Goal: Task Accomplishment & Management: Manage account settings

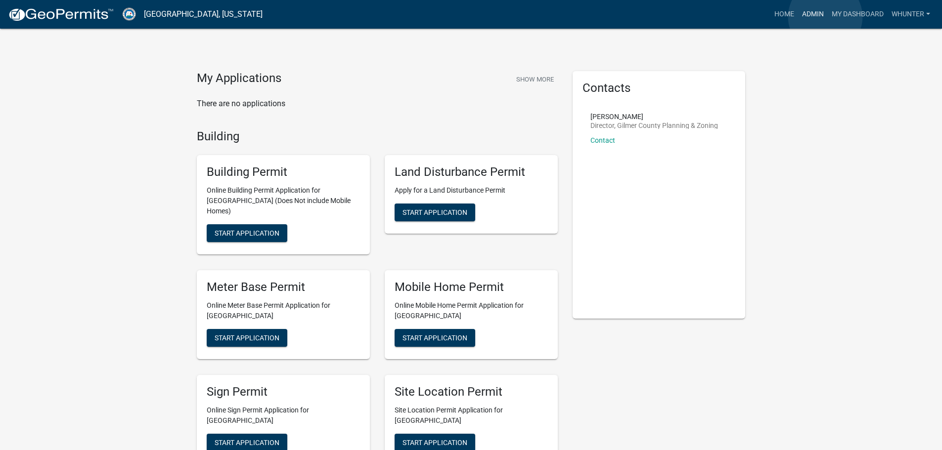
click at [825, 17] on link "Admin" at bounding box center [813, 14] width 30 height 19
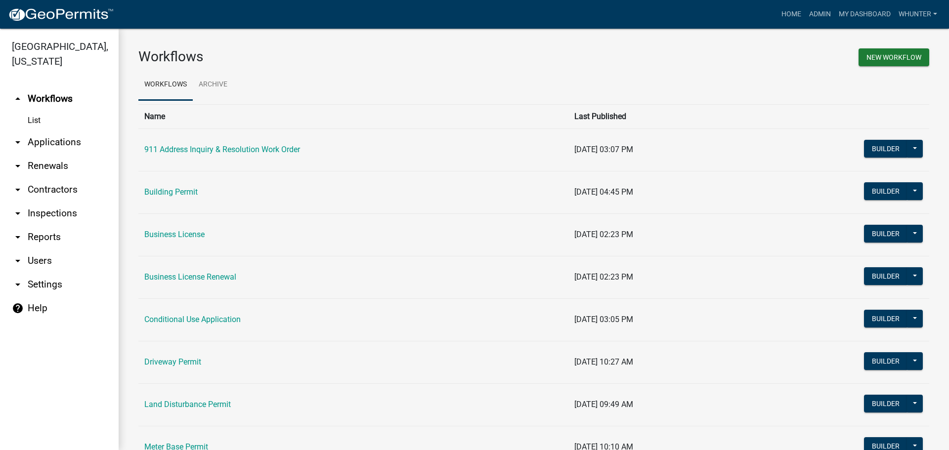
click at [57, 141] on link "arrow_drop_down Applications" at bounding box center [59, 143] width 119 height 24
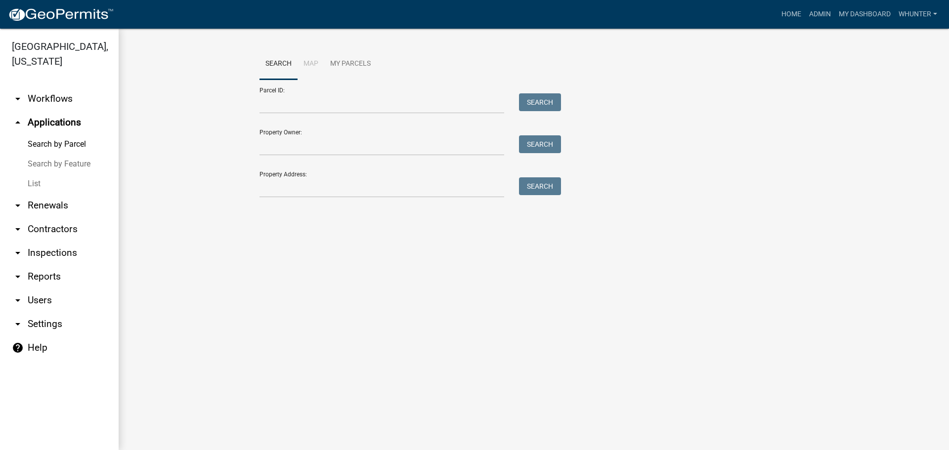
click at [59, 183] on link "List" at bounding box center [59, 184] width 119 height 20
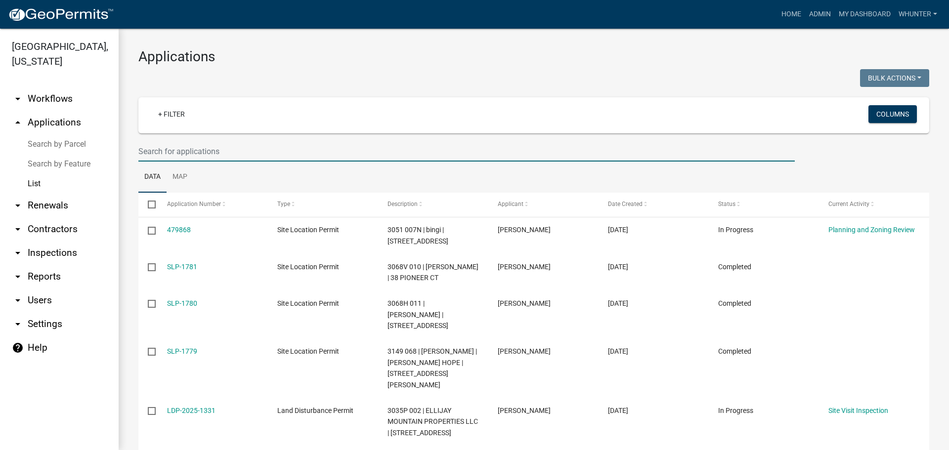
click at [190, 158] on input "text" at bounding box center [466, 151] width 657 height 20
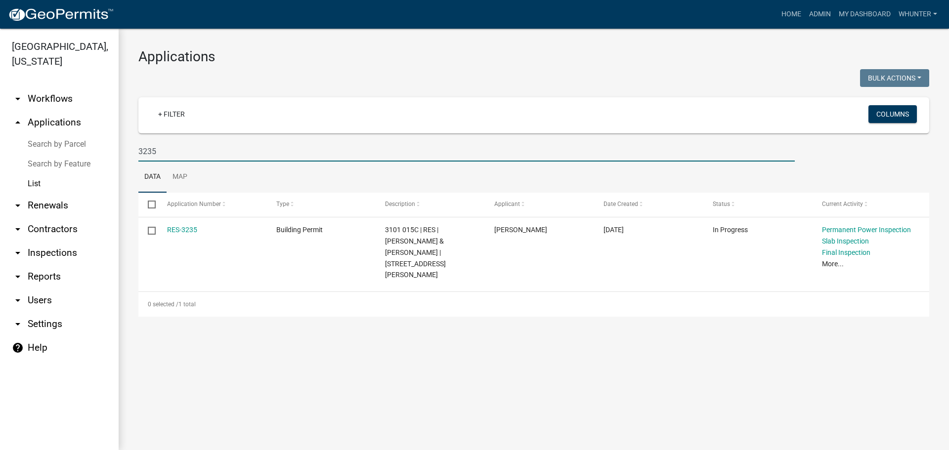
type input "3235"
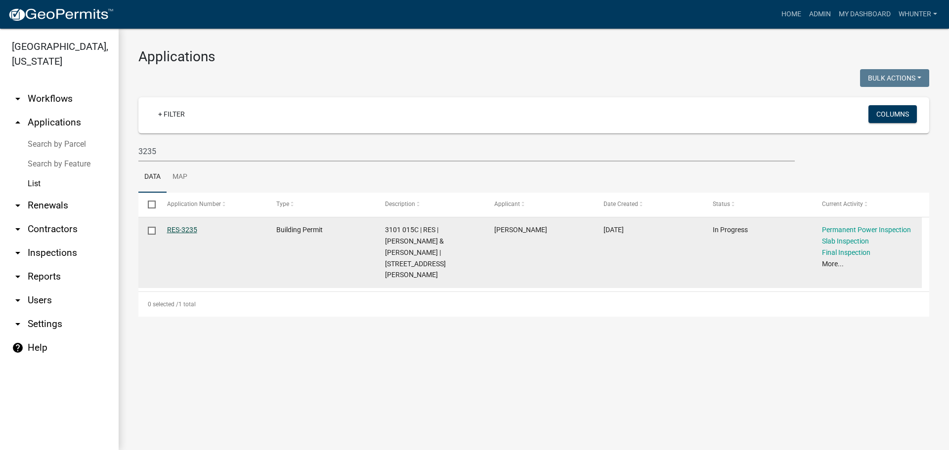
click at [183, 227] on link "RES-3235" at bounding box center [182, 230] width 30 height 8
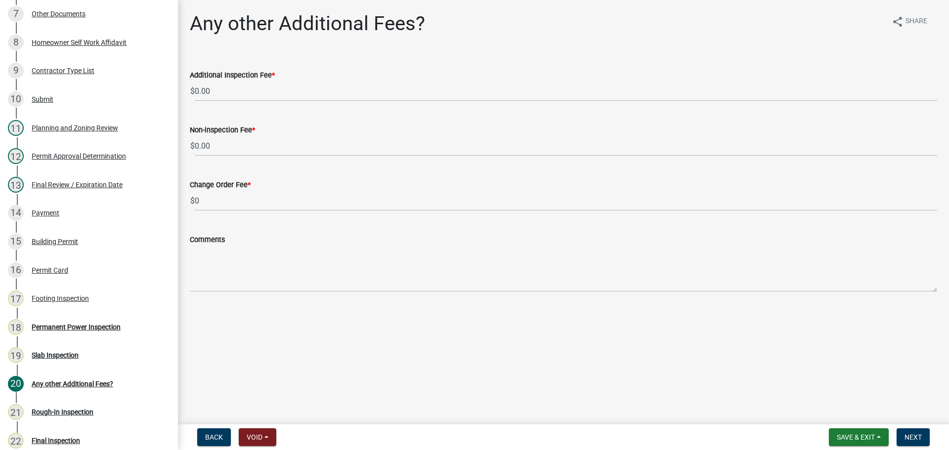
scroll to position [445, 0]
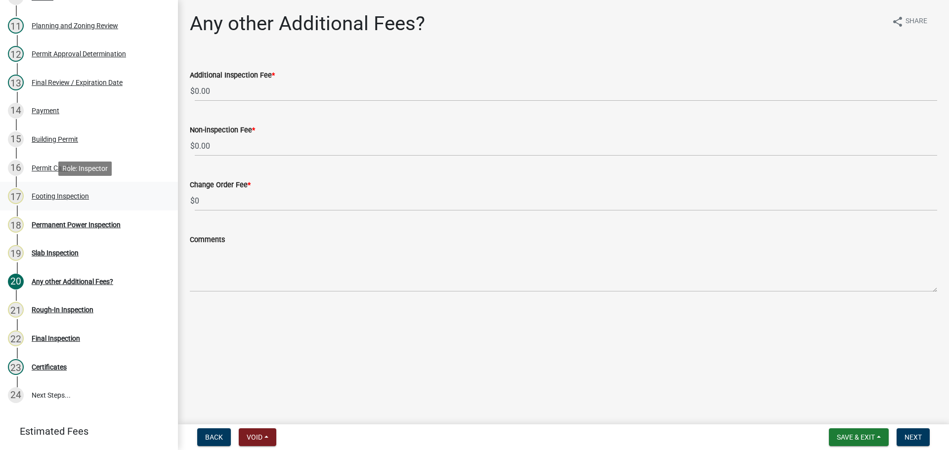
click at [71, 201] on div "17 Footing Inspection" at bounding box center [85, 196] width 154 height 16
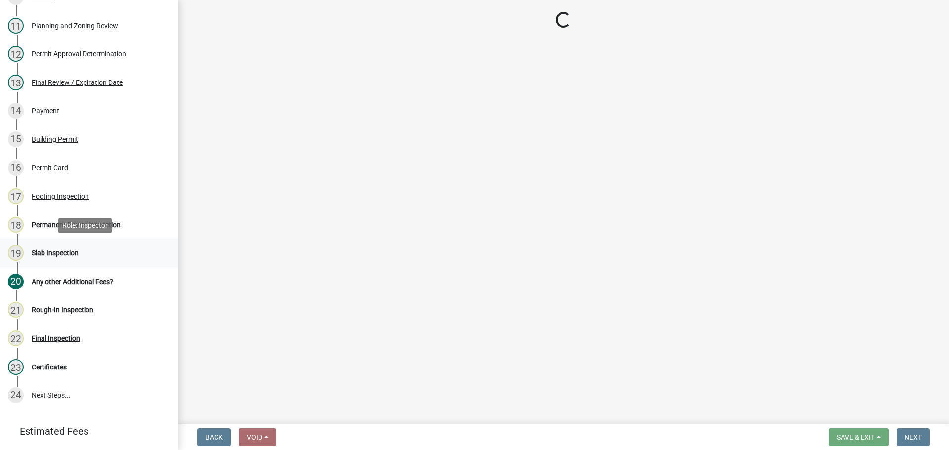
select select "8aa0fa75-bb70-4f22-832f-48224da25d1e"
select select "8dfc8809-68b2-4bc3-a0d1-6f7e000e7487"
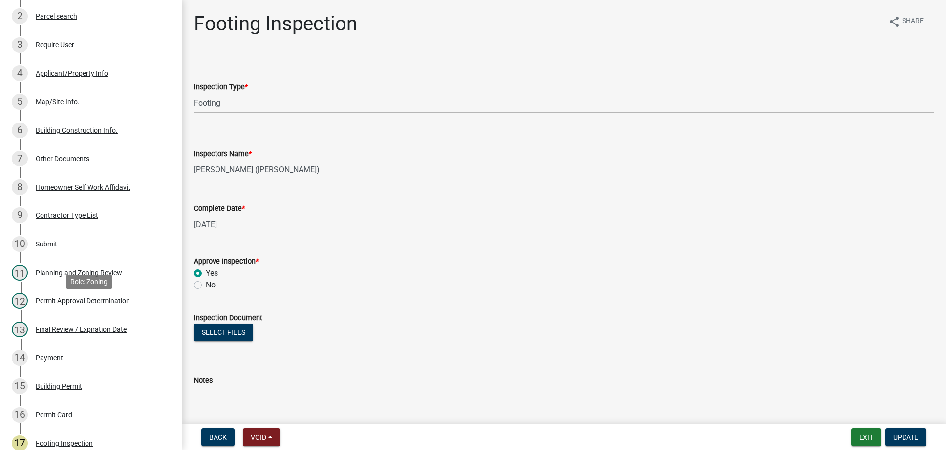
scroll to position [0, 0]
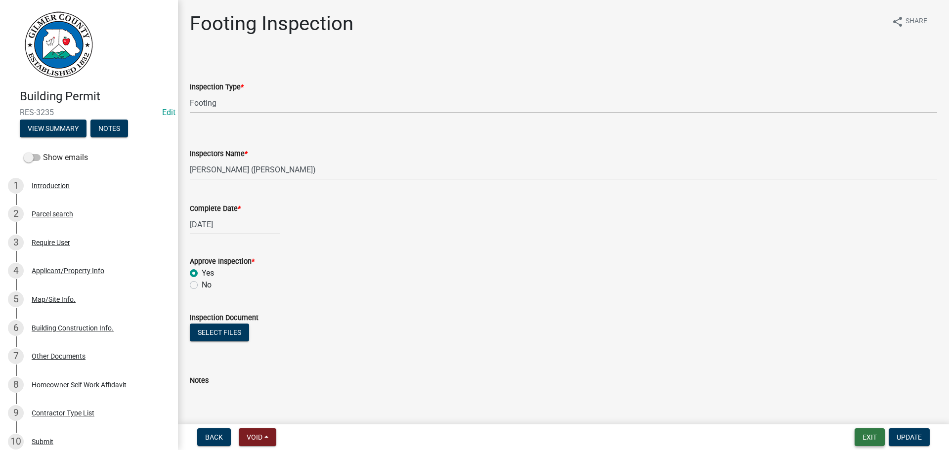
click at [878, 441] on button "Exit" at bounding box center [870, 438] width 30 height 18
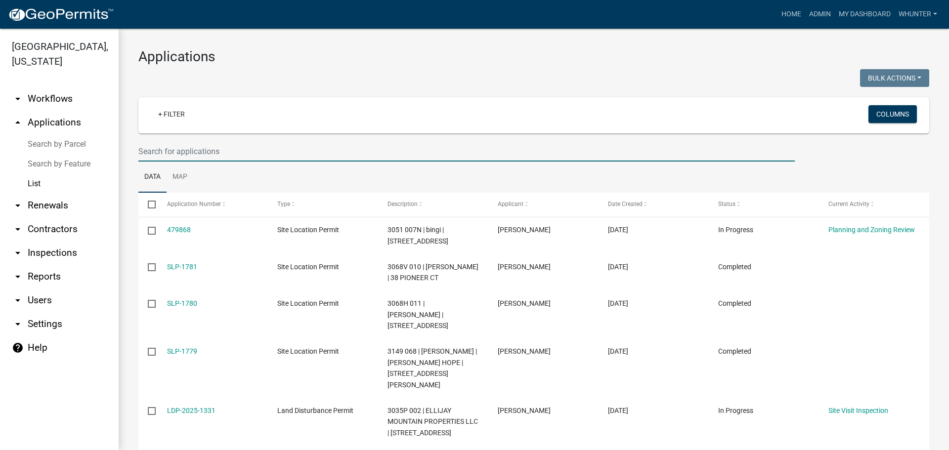
click at [175, 145] on input "text" at bounding box center [466, 151] width 657 height 20
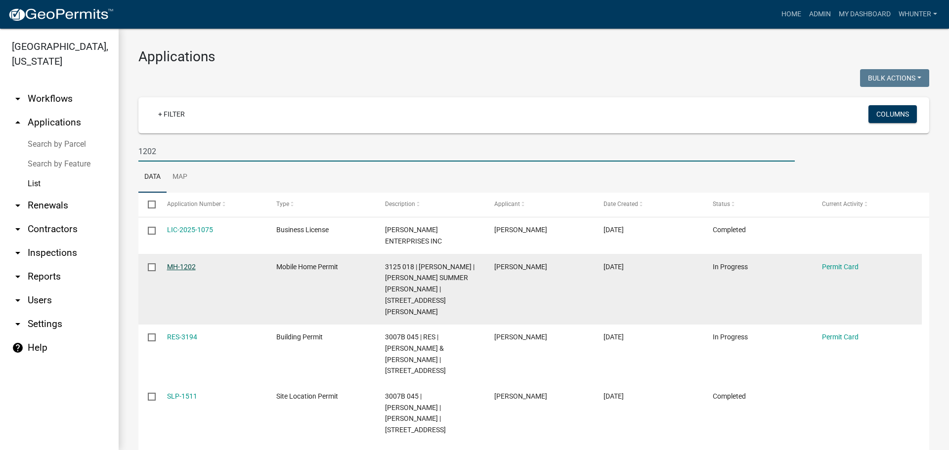
type input "1202"
click at [182, 269] on link "MH-1202" at bounding box center [181, 267] width 29 height 8
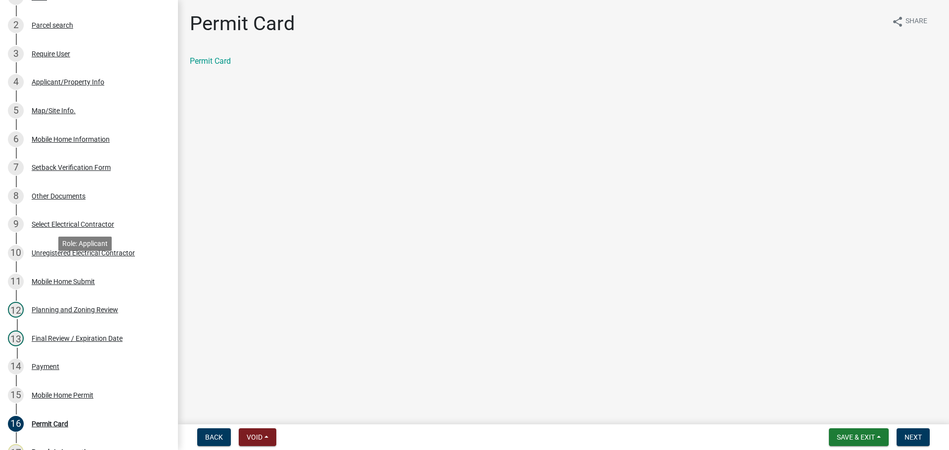
scroll to position [297, 0]
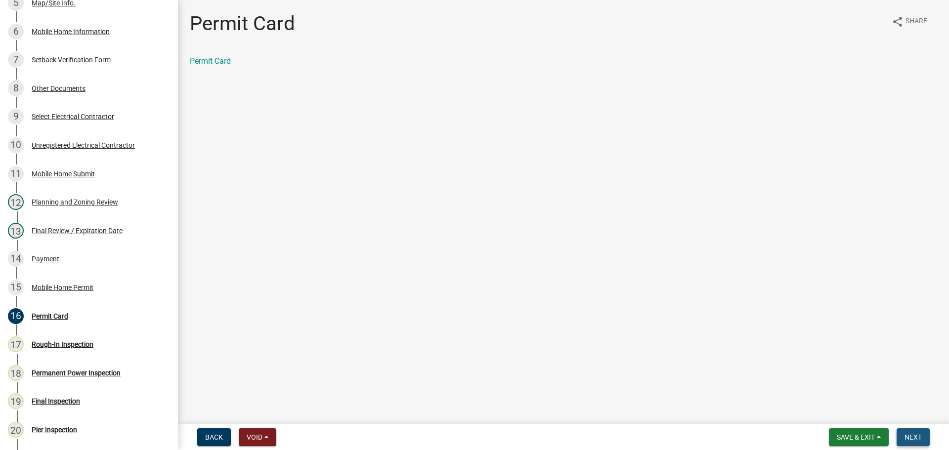
click at [918, 440] on span "Next" at bounding box center [913, 438] width 17 height 8
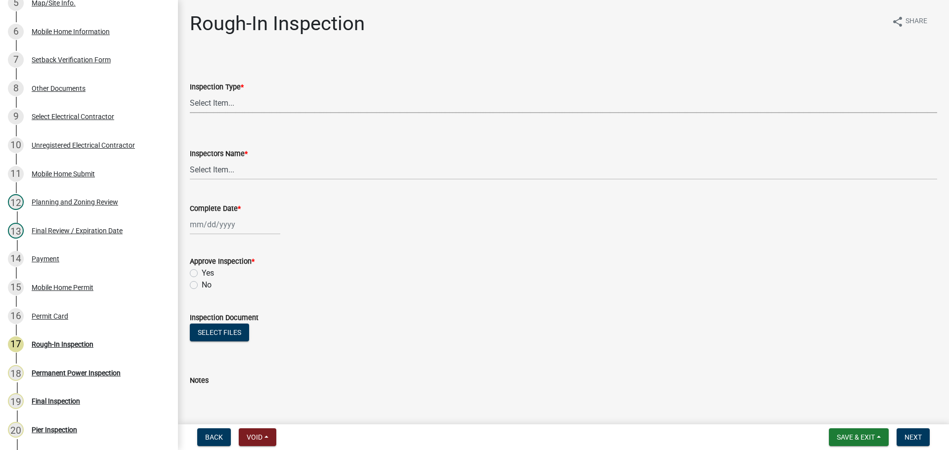
click at [226, 104] on select "Select Item... Rough-In" at bounding box center [564, 103] width 748 height 20
click at [190, 93] on select "Select Item... Rough-In" at bounding box center [564, 103] width 748 height 20
select select "144a2717-66e5-431d-b8b7-2eccda554f40"
click at [247, 172] on select "Select Item... [PERSON_NAME] ([PERSON_NAME]) [PERSON_NAME] ([PERSON_NAME]) Engi…" at bounding box center [564, 170] width 748 height 20
select select "b7f275ba-f507-42fd-b9cd-cd9544451c64"
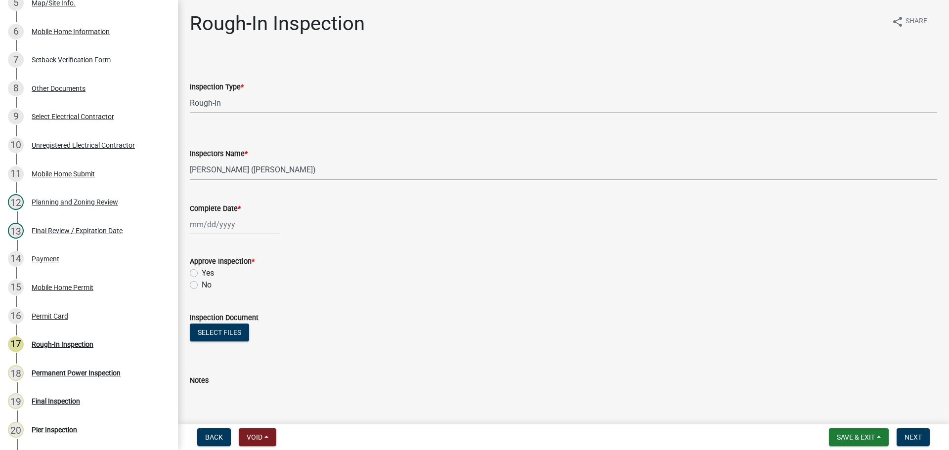
click at [190, 160] on select "Select Item... [PERSON_NAME] ([PERSON_NAME]) [PERSON_NAME] ([PERSON_NAME]) Engi…" at bounding box center [564, 170] width 748 height 20
click at [230, 227] on div at bounding box center [235, 225] width 90 height 20
select select "9"
select select "2025"
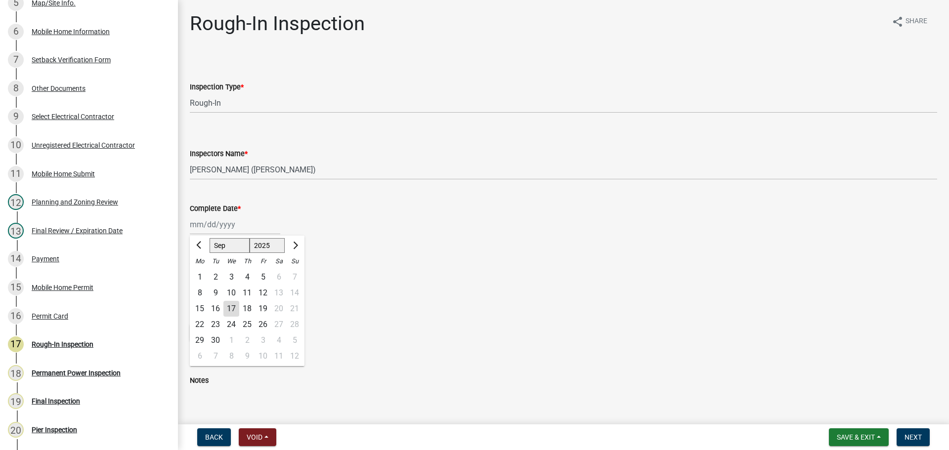
click at [232, 309] on div "17" at bounding box center [231, 309] width 16 height 16
type input "[DATE]"
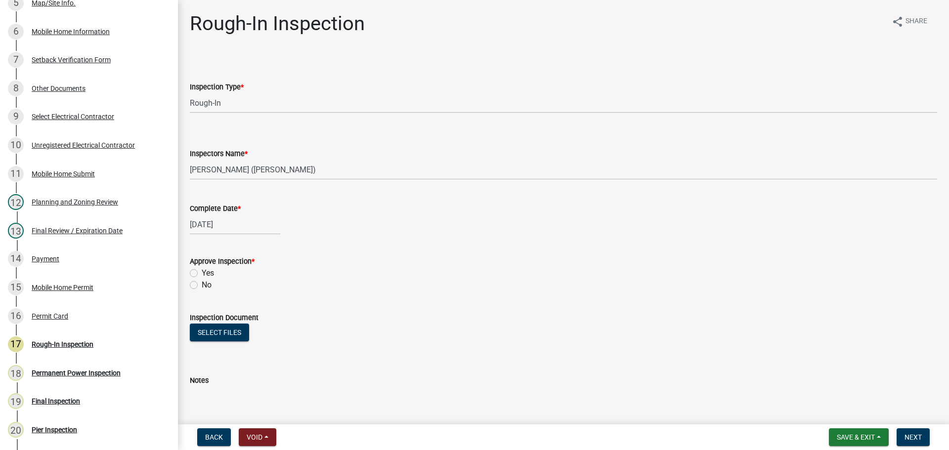
click at [200, 277] on div "Yes" at bounding box center [564, 273] width 748 height 12
click at [202, 275] on label "Yes" at bounding box center [208, 273] width 12 height 12
click at [202, 274] on input "Yes" at bounding box center [205, 270] width 6 height 6
radio input "true"
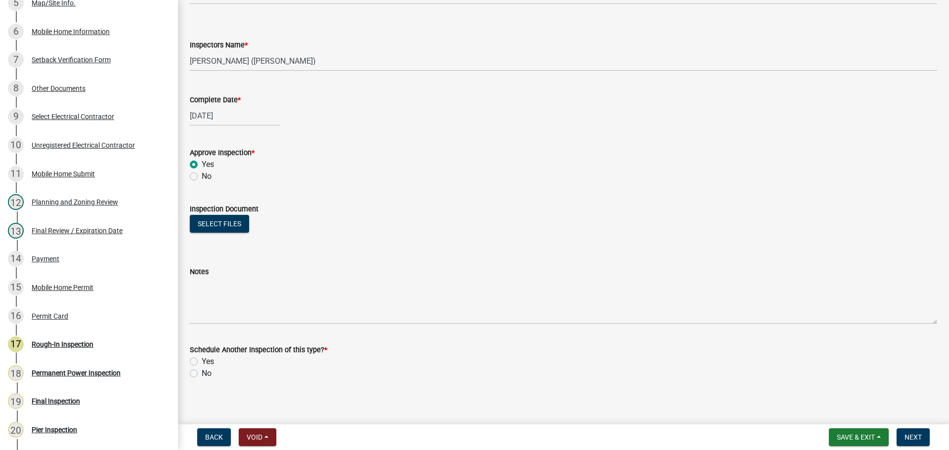
scroll to position [115, 0]
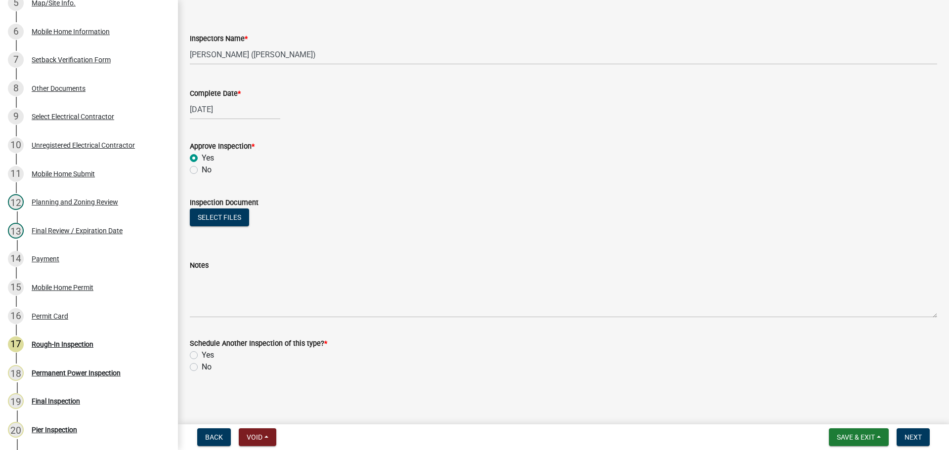
click at [205, 369] on label "No" at bounding box center [207, 367] width 10 height 12
click at [205, 368] on input "No" at bounding box center [205, 364] width 6 height 6
radio input "true"
drag, startPoint x: 925, startPoint y: 442, endPoint x: 915, endPoint y: 431, distance: 14.0
click at [924, 442] on button "Next" at bounding box center [913, 438] width 33 height 18
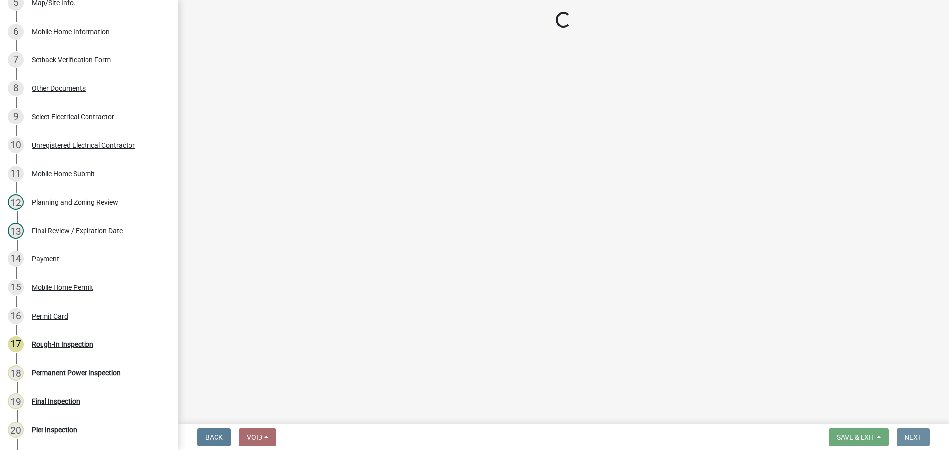
scroll to position [0, 0]
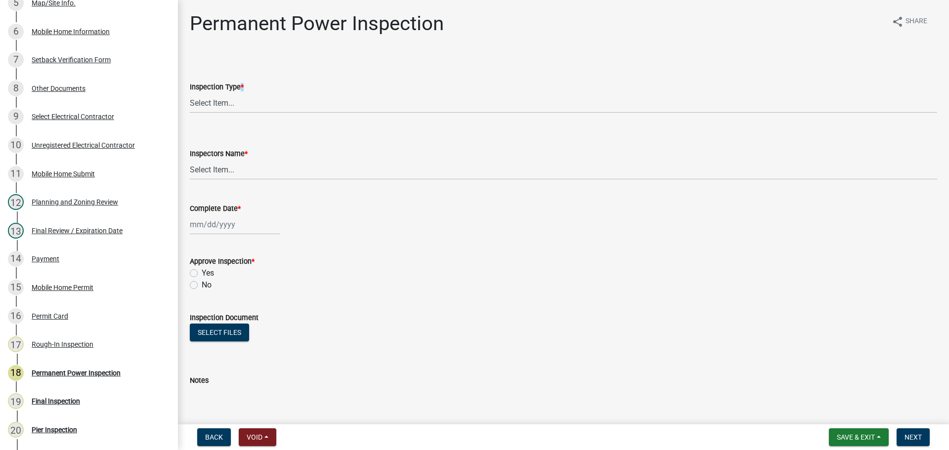
drag, startPoint x: 243, startPoint y: 88, endPoint x: 243, endPoint y: 96, distance: 8.9
click at [243, 89] on span "*" at bounding box center [242, 87] width 3 height 8
drag, startPoint x: 243, startPoint y: 96, endPoint x: 243, endPoint y: 104, distance: 7.9
click at [243, 96] on select "Select Item... Permanent Power" at bounding box center [564, 103] width 748 height 20
click at [190, 93] on select "Select Item... Permanent Power" at bounding box center [564, 103] width 748 height 20
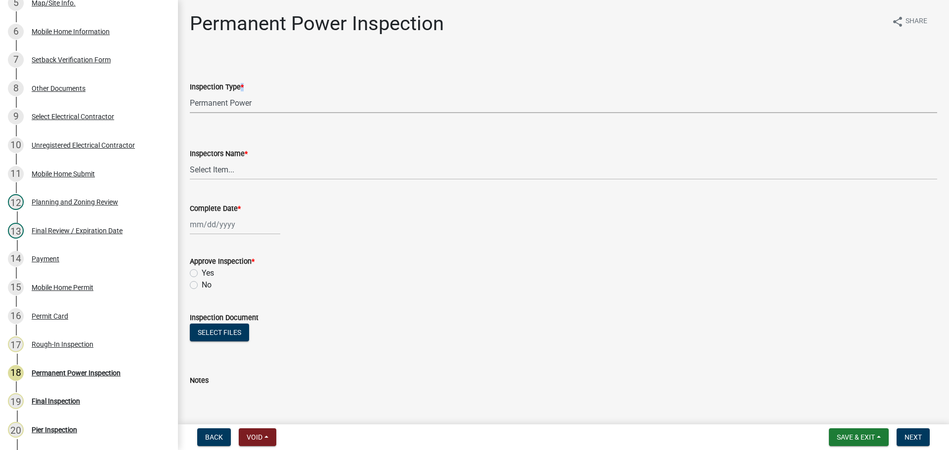
select select "08dc4791-66c6-4c86-9d3e-afcbe29d4e52"
click at [242, 172] on select "Select Item... [PERSON_NAME] ([PERSON_NAME]) [PERSON_NAME] ([PERSON_NAME]) Engi…" at bounding box center [564, 170] width 748 height 20
select select "b7f275ba-f507-42fd-b9cd-cd9544451c64"
click at [190, 160] on select "Select Item... [PERSON_NAME] ([PERSON_NAME]) [PERSON_NAME] ([PERSON_NAME]) Engi…" at bounding box center [564, 170] width 748 height 20
click at [205, 229] on div at bounding box center [235, 225] width 90 height 20
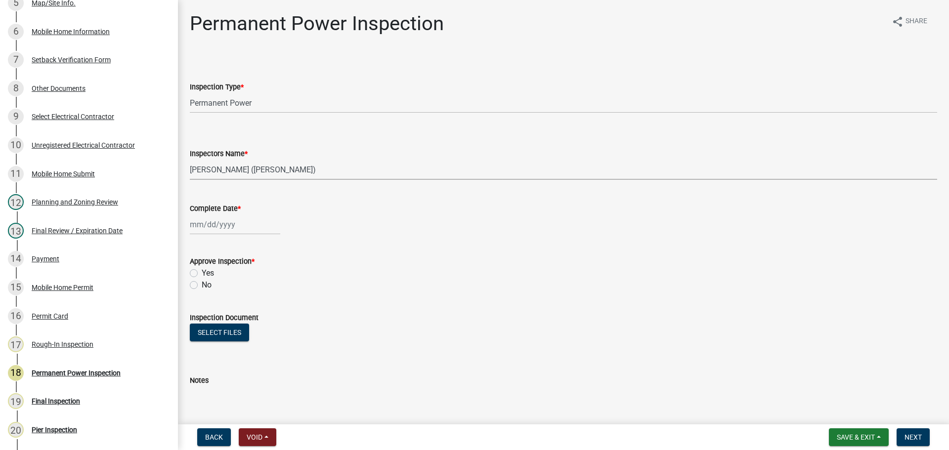
select select "9"
select select "2025"
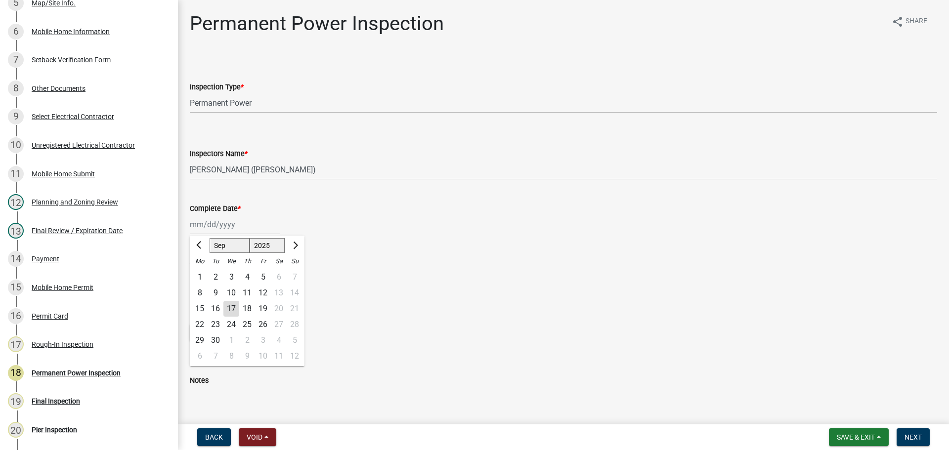
click at [232, 313] on div "17" at bounding box center [231, 309] width 16 height 16
type input "[DATE]"
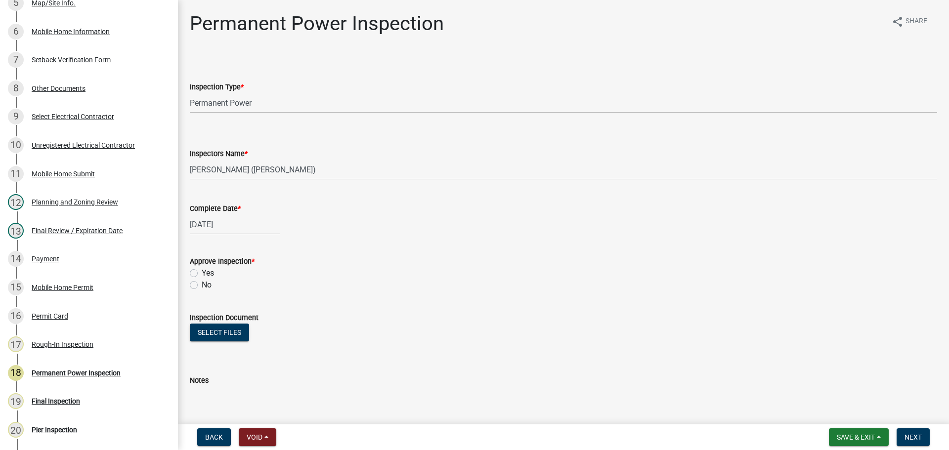
click at [201, 275] on div "Yes" at bounding box center [564, 273] width 748 height 12
click at [210, 276] on label "Yes" at bounding box center [208, 273] width 12 height 12
click at [208, 274] on input "Yes" at bounding box center [205, 270] width 6 height 6
radio input "true"
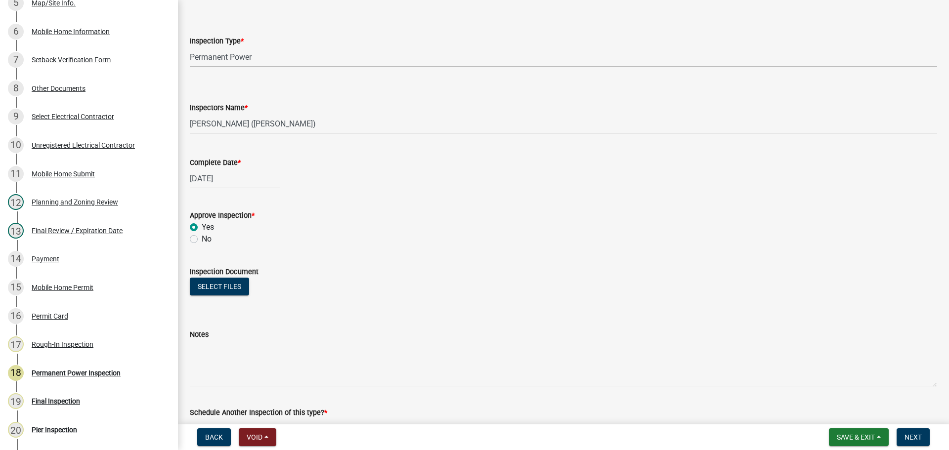
scroll to position [115, 0]
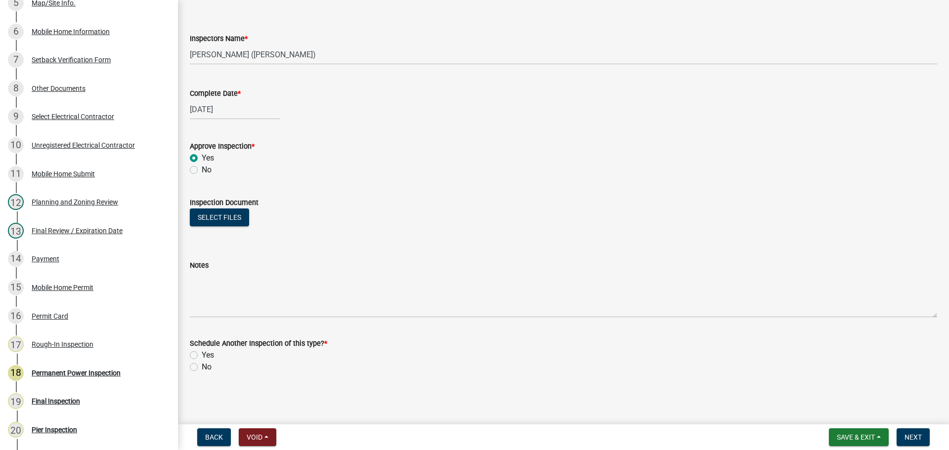
click at [211, 367] on label "No" at bounding box center [207, 367] width 10 height 12
click at [208, 367] on input "No" at bounding box center [205, 364] width 6 height 6
radio input "true"
click at [899, 439] on button "Next" at bounding box center [913, 438] width 33 height 18
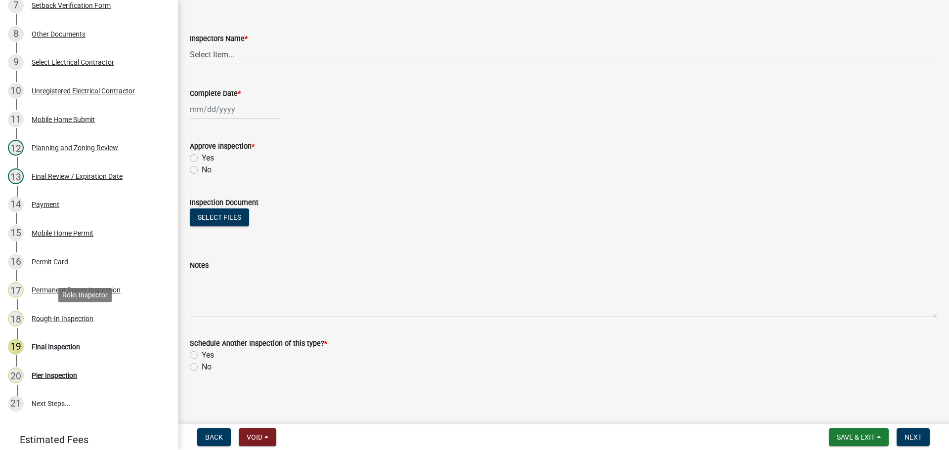
scroll to position [411, 0]
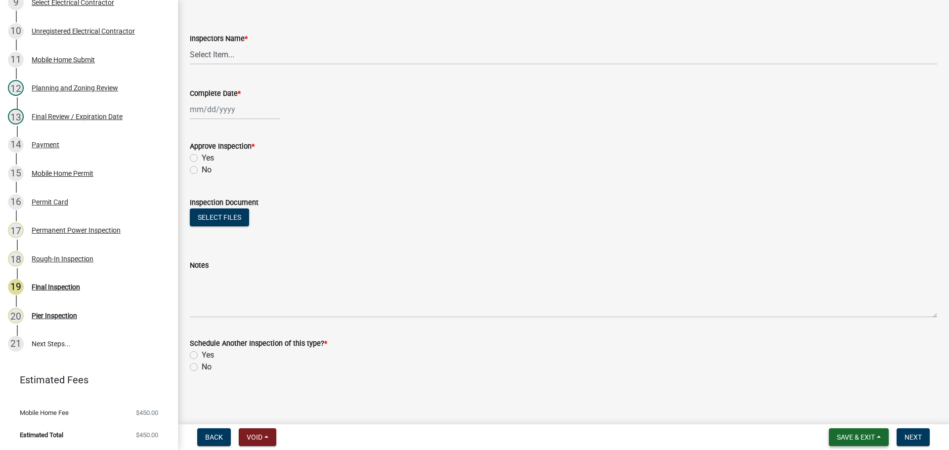
click at [861, 429] on button "Save & Exit" at bounding box center [859, 438] width 60 height 18
click at [843, 408] on button "Save & Exit" at bounding box center [849, 412] width 79 height 24
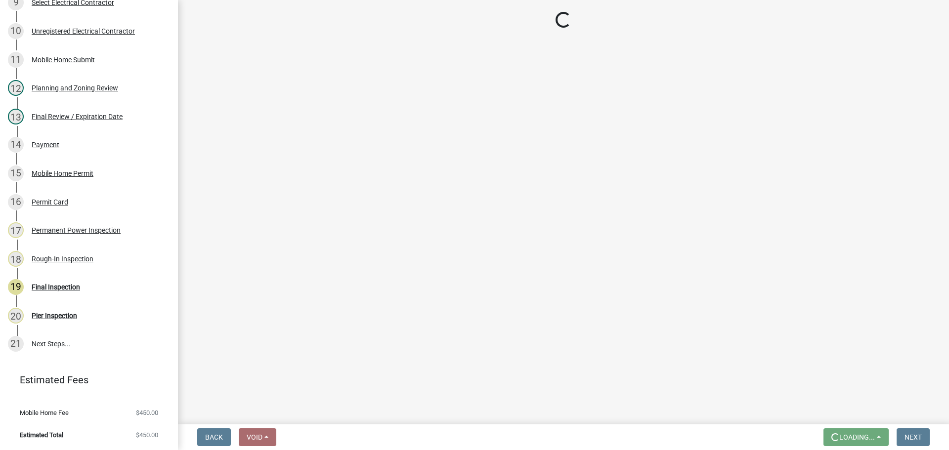
scroll to position [0, 0]
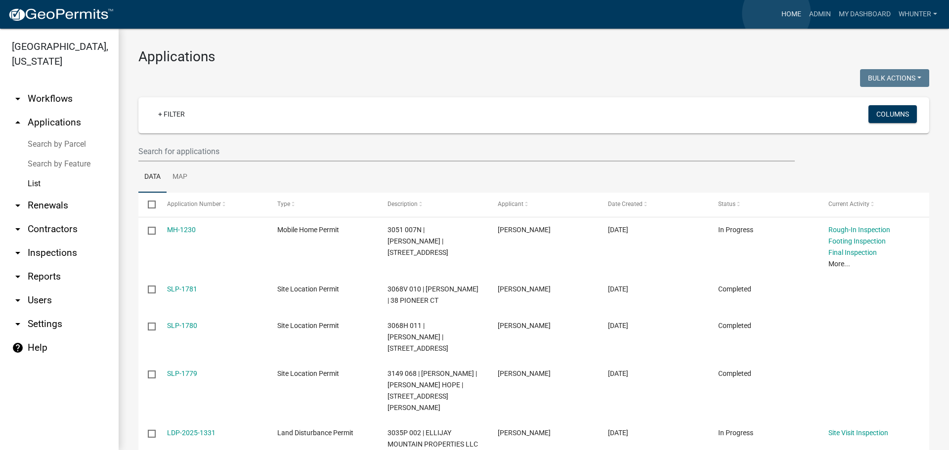
click at [778, 13] on link "Home" at bounding box center [792, 14] width 28 height 19
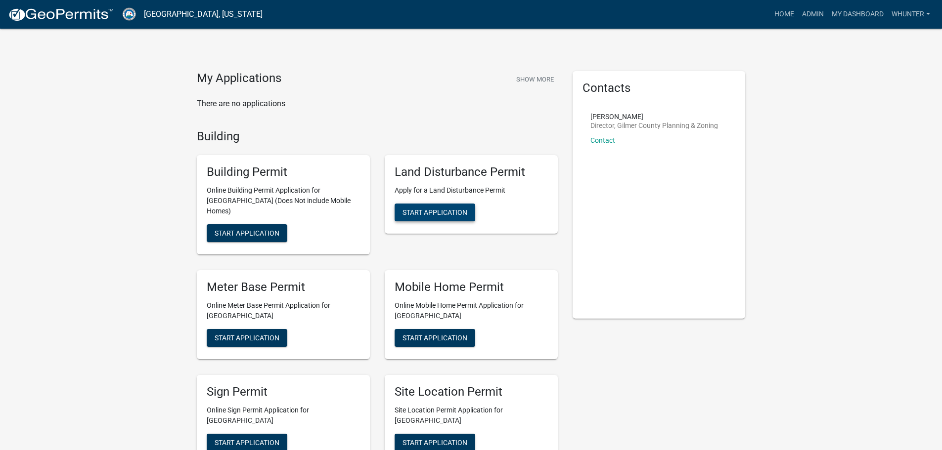
click at [436, 216] on span "Start Application" at bounding box center [434, 213] width 65 height 8
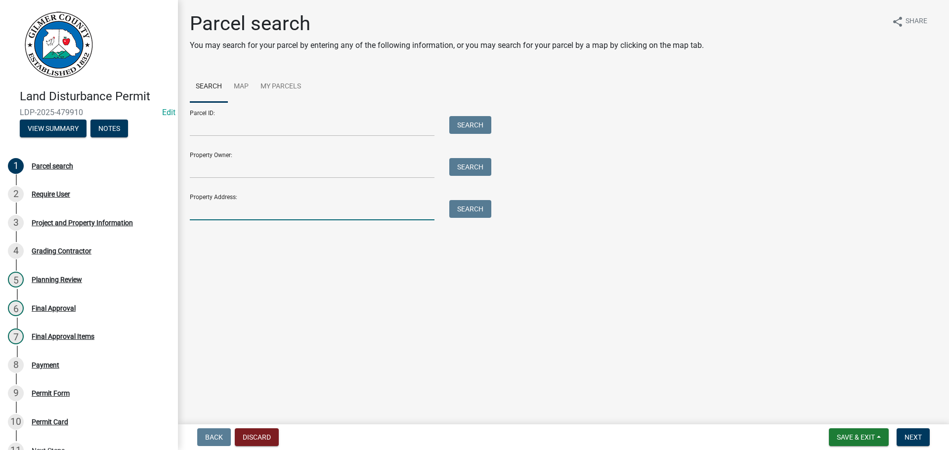
click at [235, 208] on input "Property Address:" at bounding box center [312, 210] width 245 height 20
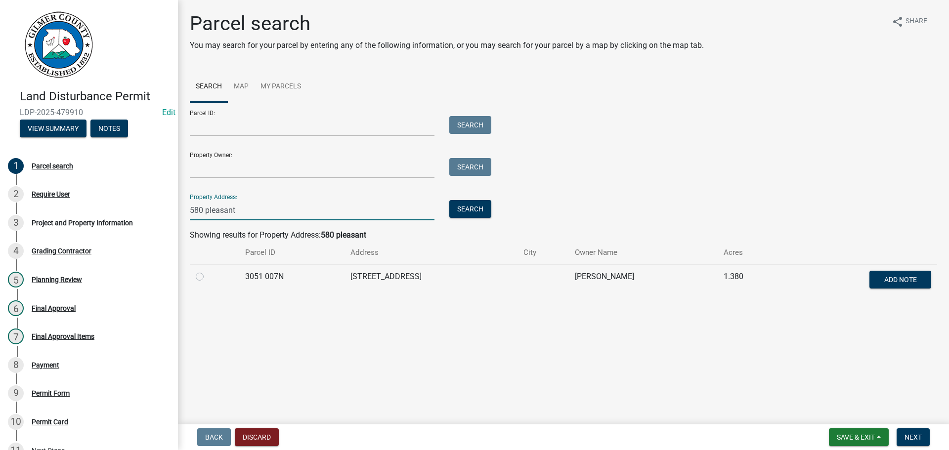
type input "580 pleasant"
click at [208, 271] on label at bounding box center [208, 271] width 0 height 0
click at [208, 277] on 007N "radio" at bounding box center [211, 274] width 6 height 6
radio 007N "true"
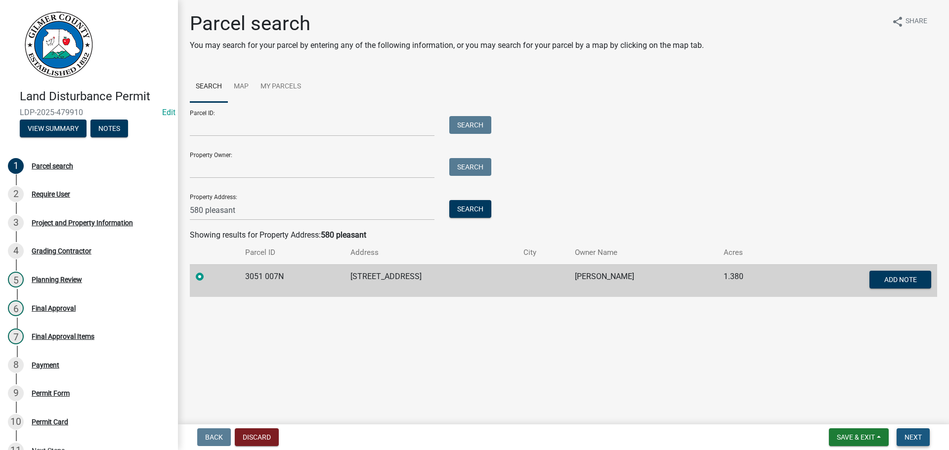
click at [910, 432] on button "Next" at bounding box center [913, 438] width 33 height 18
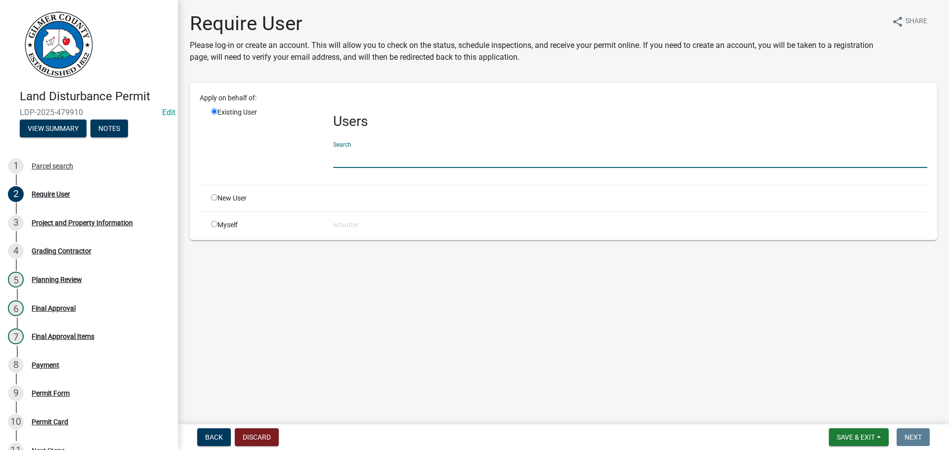
click at [384, 158] on input "text" at bounding box center [630, 158] width 594 height 20
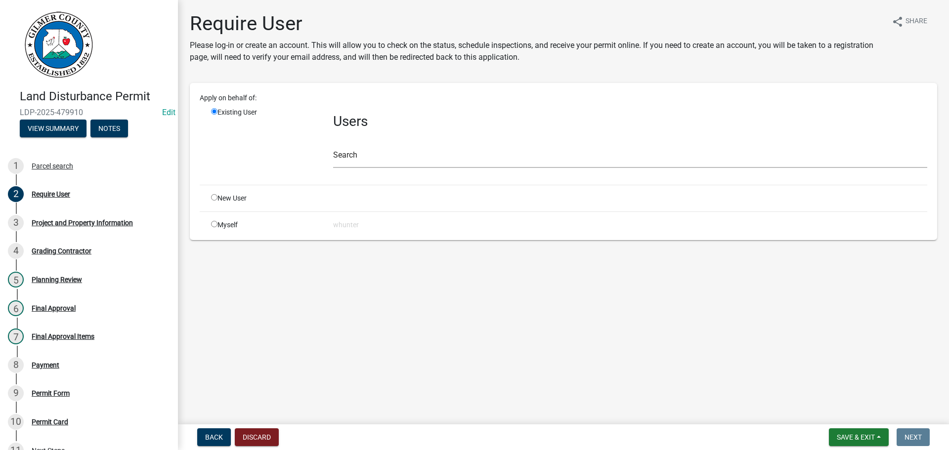
drag, startPoint x: 216, startPoint y: 198, endPoint x: 245, endPoint y: 201, distance: 29.3
click at [215, 198] on input "radio" at bounding box center [214, 197] width 6 height 6
radio input "true"
radio input "false"
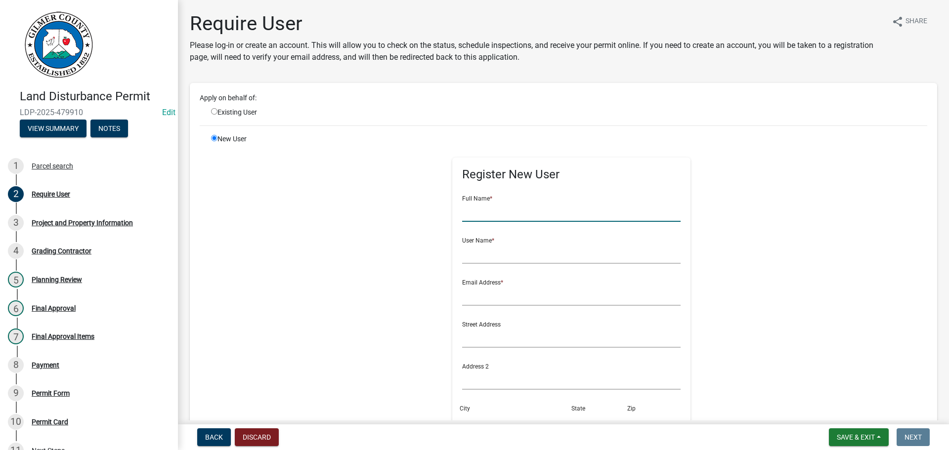
click at [470, 204] on input "text" at bounding box center [571, 212] width 219 height 20
type input "whitney test"
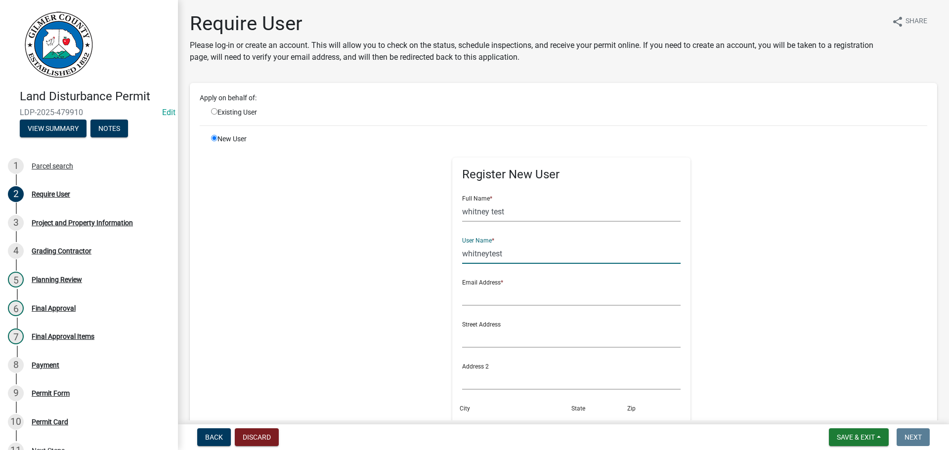
type input "whitneytest"
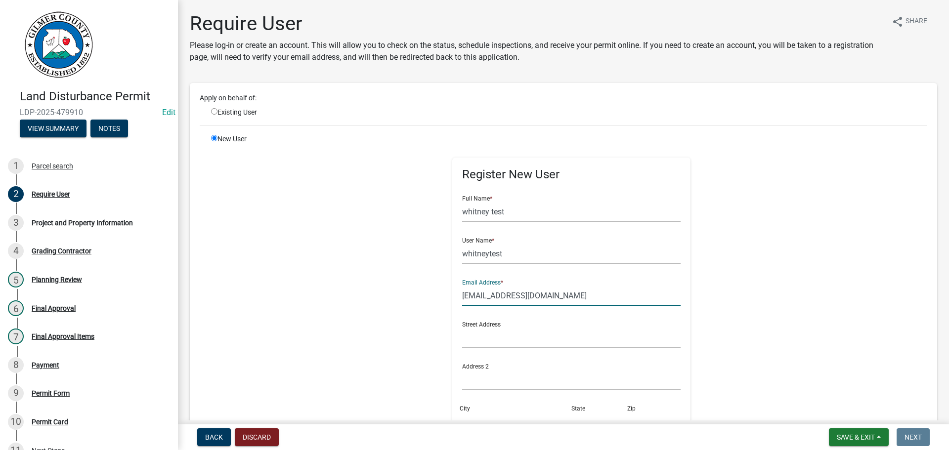
type input "[EMAIL_ADDRESS][DOMAIN_NAME]"
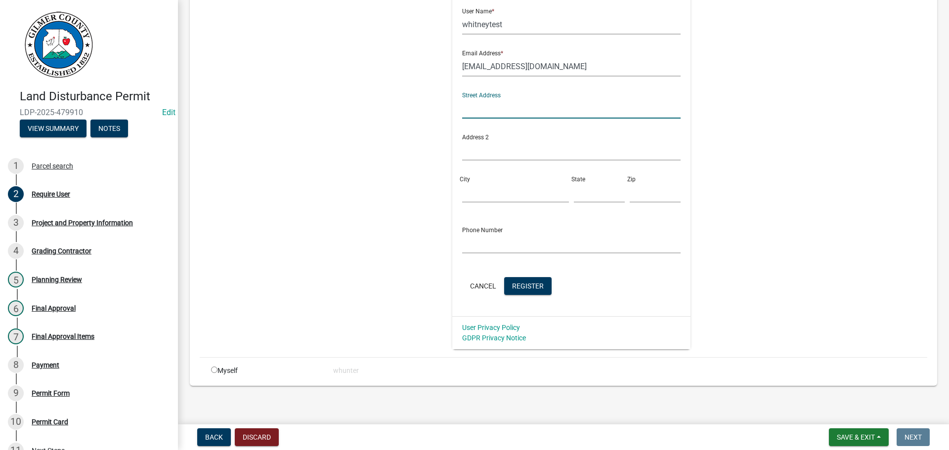
scroll to position [233, 0]
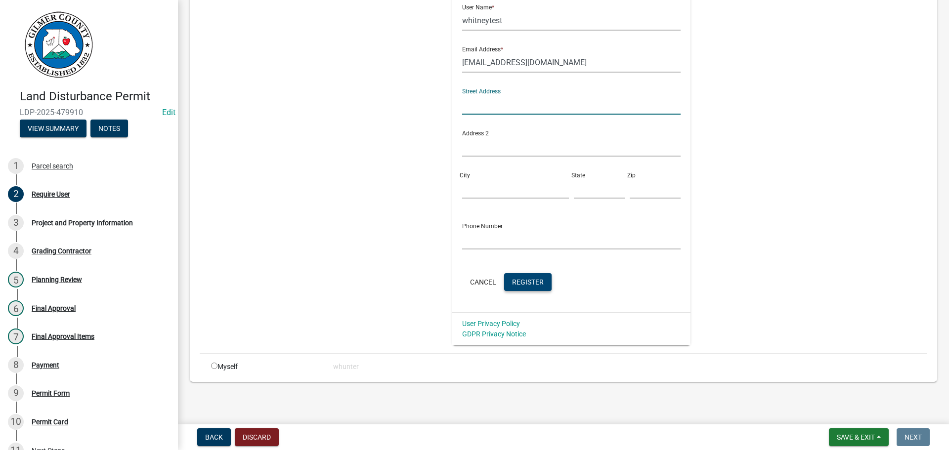
click at [527, 290] on button "Register" at bounding box center [527, 282] width 47 height 18
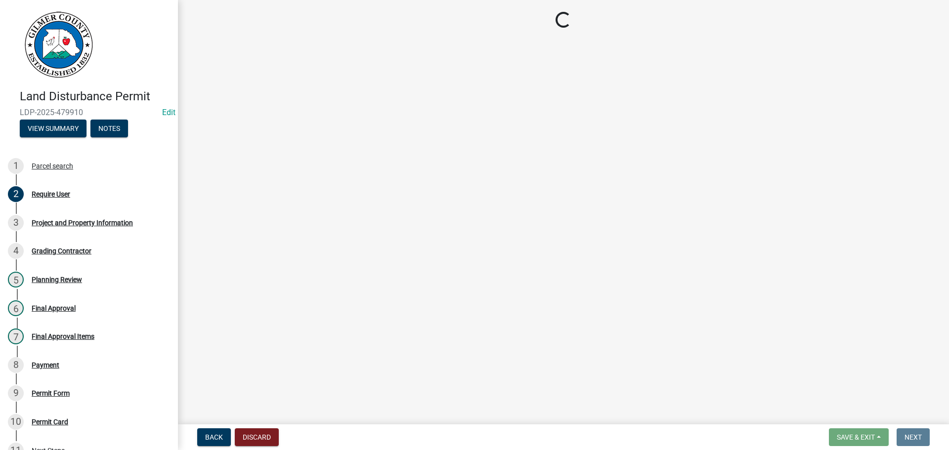
scroll to position [0, 0]
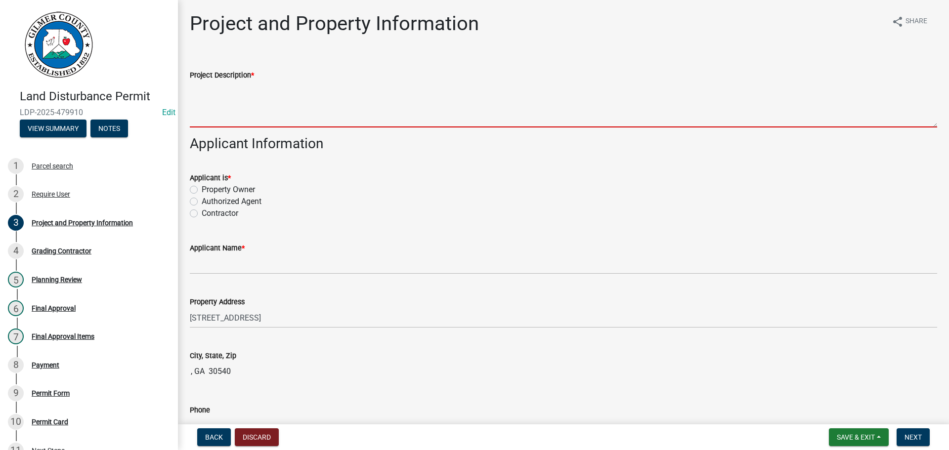
drag, startPoint x: 225, startPoint y: 96, endPoint x: 264, endPoint y: 115, distance: 42.5
click at [250, 109] on textarea "Project Description *" at bounding box center [564, 104] width 748 height 46
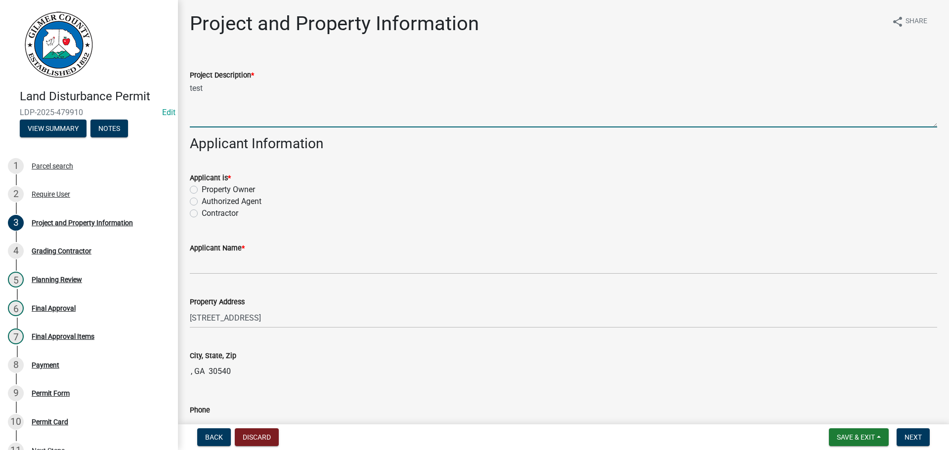
type textarea "test"
click at [235, 190] on label "Property Owner" at bounding box center [228, 190] width 53 height 12
click at [208, 190] on input "Property Owner" at bounding box center [205, 187] width 6 height 6
radio input "true"
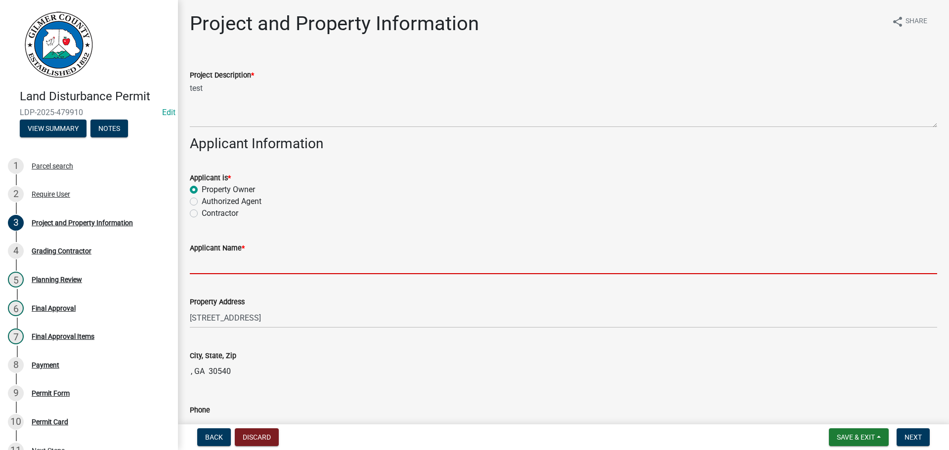
click at [267, 267] on input "Applicant Name *" at bounding box center [564, 264] width 748 height 20
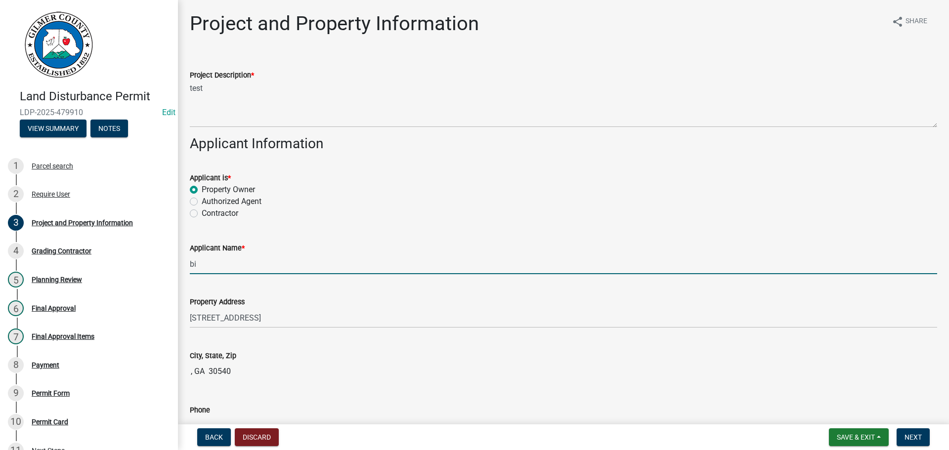
type input "b"
type input "[PERSON_NAME]"
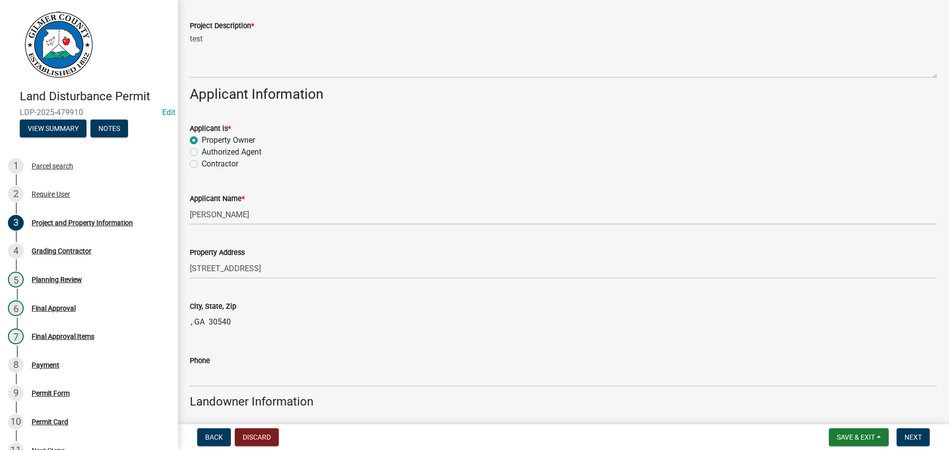
scroll to position [69, 0]
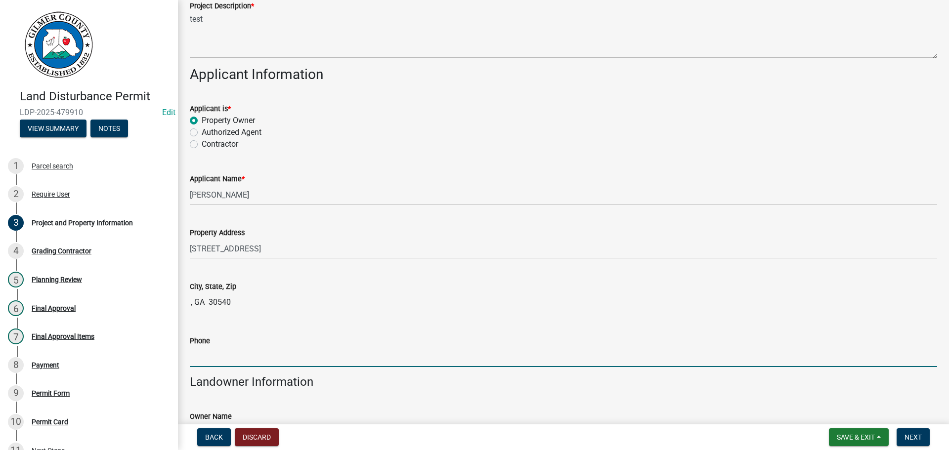
click at [251, 309] on input ", GA 30540" at bounding box center [564, 303] width 748 height 20
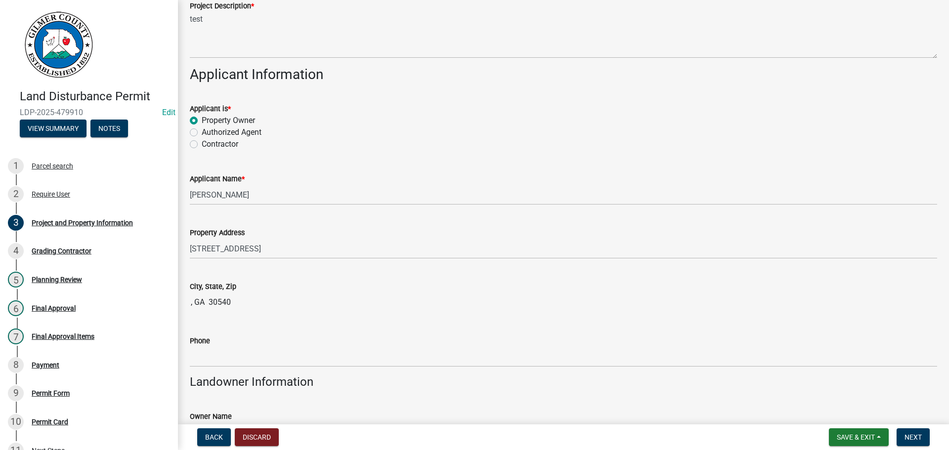
click at [232, 306] on input ", GA 30540" at bounding box center [564, 303] width 748 height 20
click at [232, 305] on input ", GA 30540" at bounding box center [564, 303] width 748 height 20
click at [258, 299] on input ", GA 30540" at bounding box center [564, 303] width 748 height 20
click at [257, 299] on input ", GA 30540" at bounding box center [564, 303] width 748 height 20
click at [256, 299] on input ", GA 30540" at bounding box center [564, 303] width 748 height 20
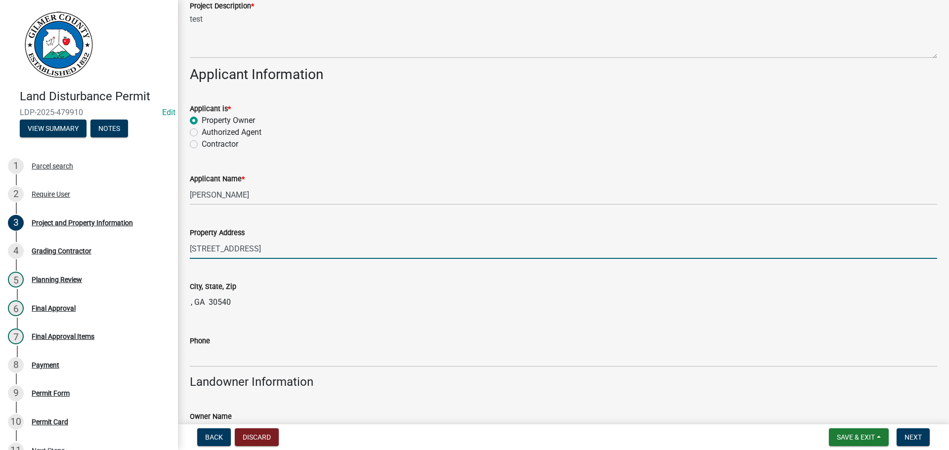
click at [292, 247] on input "[STREET_ADDRESS]" at bounding box center [564, 249] width 748 height 20
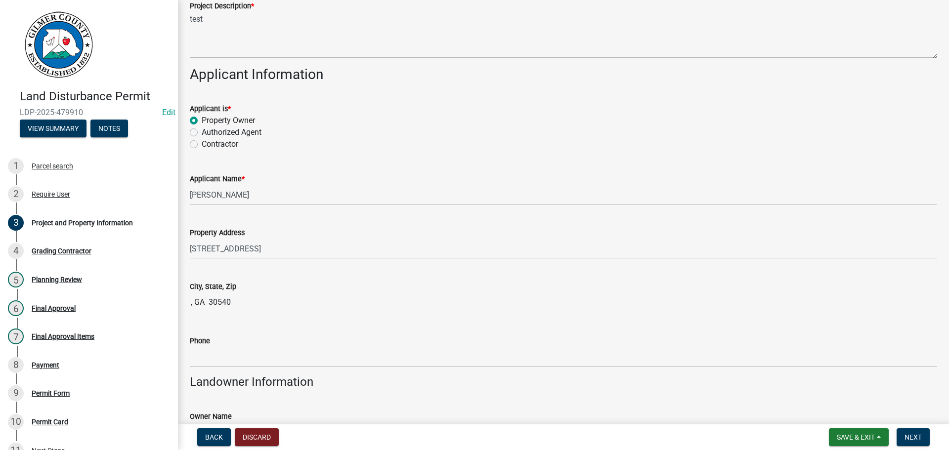
drag, startPoint x: 294, startPoint y: 285, endPoint x: 284, endPoint y: 303, distance: 20.4
click at [294, 286] on div "City, State, Zip" at bounding box center [564, 287] width 748 height 12
click at [276, 308] on input ", GA 30540" at bounding box center [564, 303] width 748 height 20
click at [273, 315] on wm-data-entity-input "City, State, [GEOGRAPHIC_DATA] , GA 30540" at bounding box center [564, 294] width 748 height 54
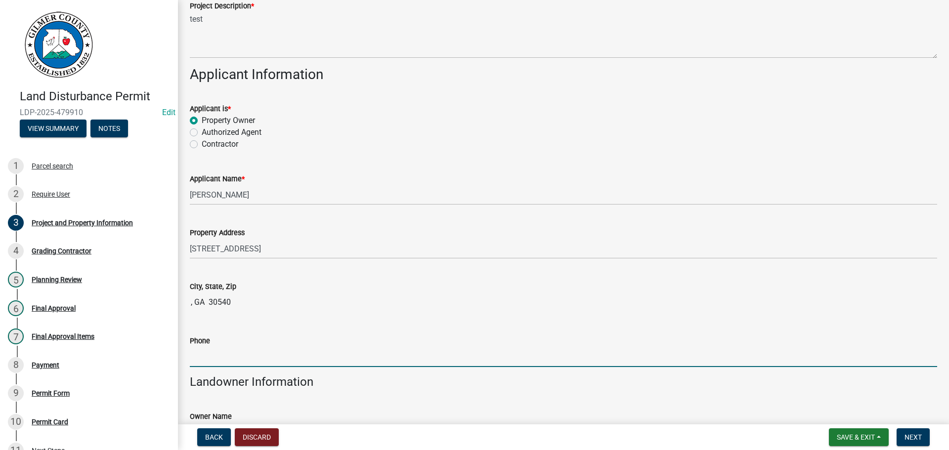
click at [241, 360] on input "Phone" at bounding box center [564, 357] width 748 height 20
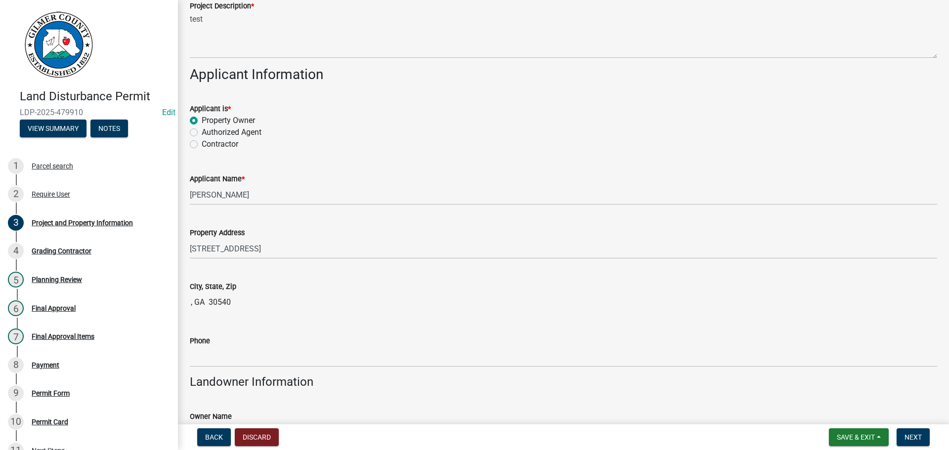
click at [249, 305] on input ", GA 30540" at bounding box center [564, 303] width 748 height 20
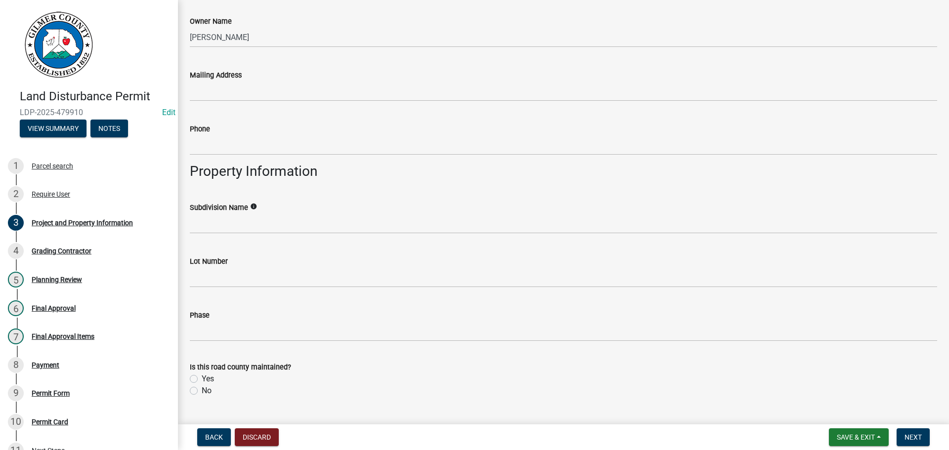
scroll to position [267, 0]
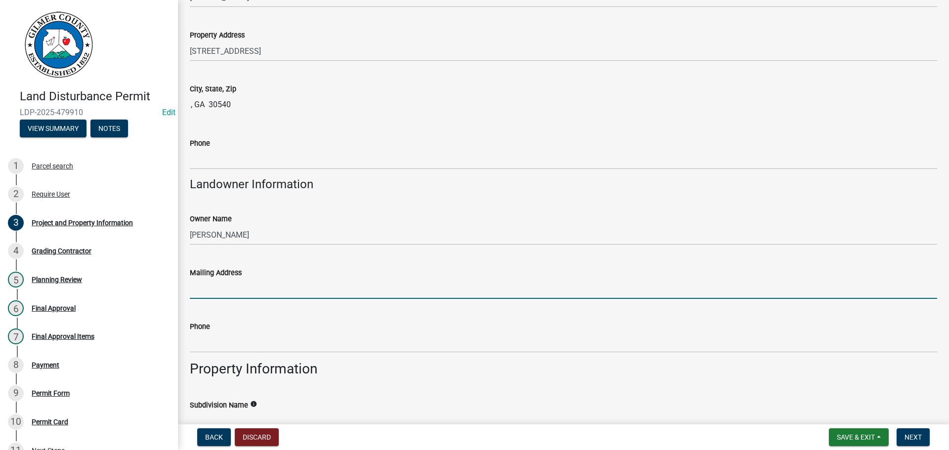
click at [255, 288] on input "Mailing Address" at bounding box center [564, 289] width 748 height 20
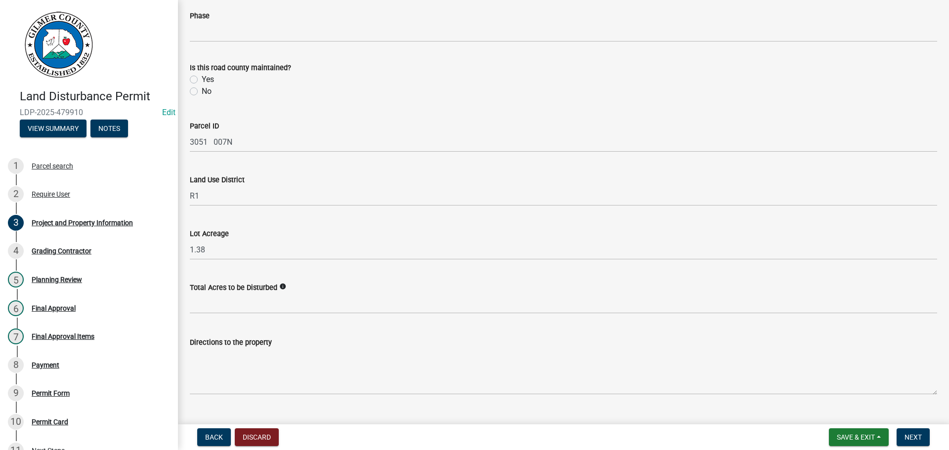
scroll to position [785, 0]
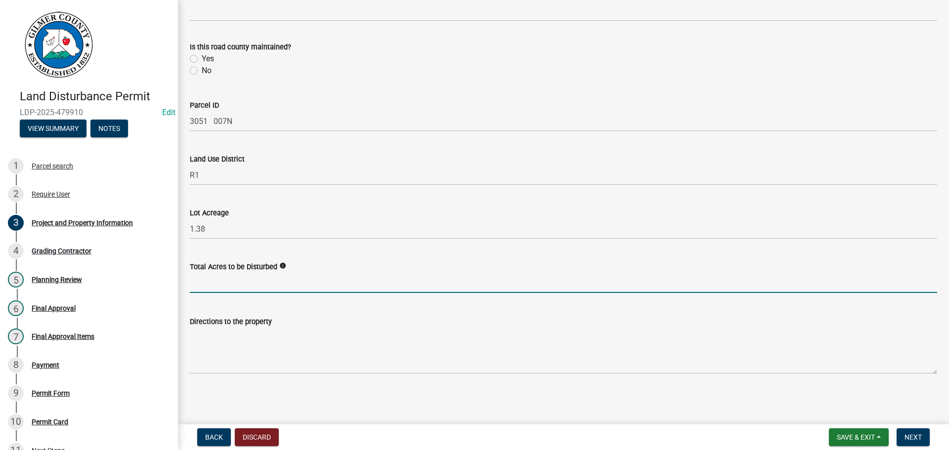
click at [267, 282] on input "text" at bounding box center [564, 283] width 748 height 20
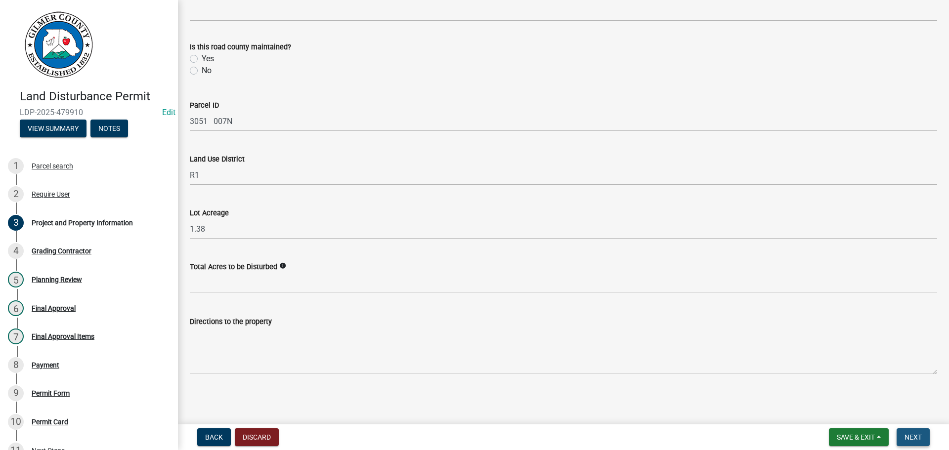
click at [919, 443] on button "Next" at bounding box center [913, 438] width 33 height 18
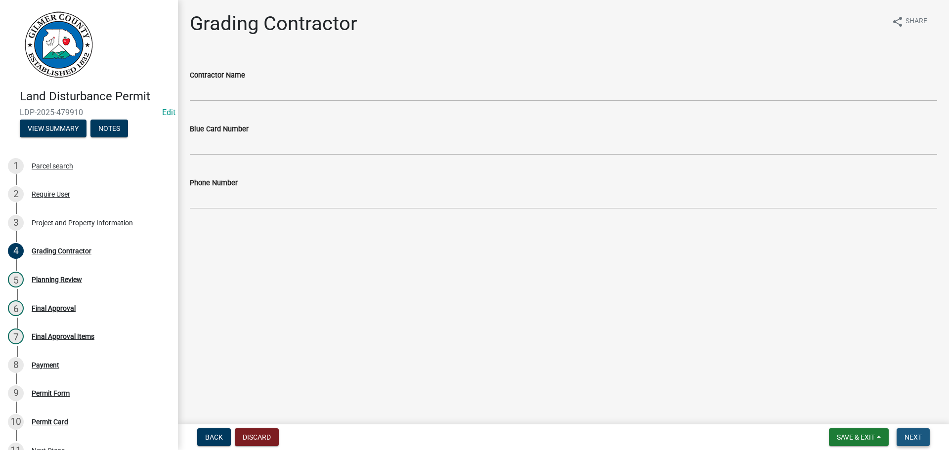
click at [918, 431] on button "Next" at bounding box center [913, 438] width 33 height 18
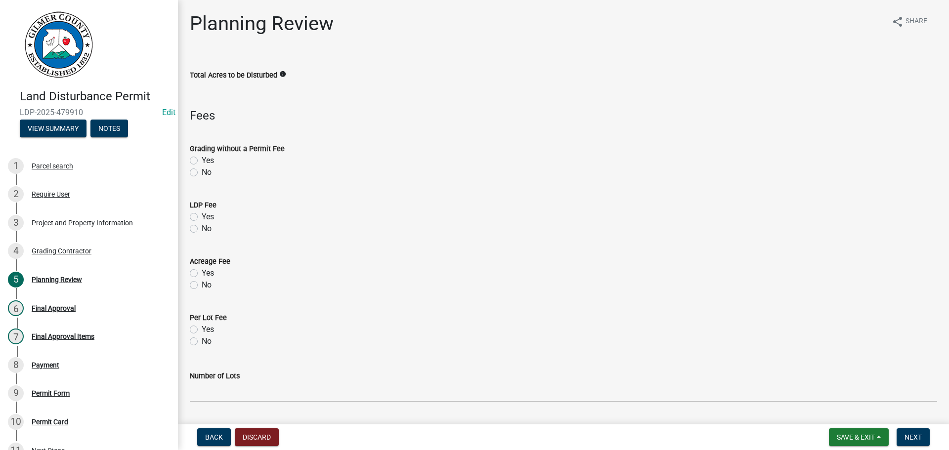
click at [202, 171] on label "No" at bounding box center [207, 173] width 10 height 12
click at [202, 171] on input "No" at bounding box center [205, 170] width 6 height 6
radio input "true"
click at [198, 215] on div "Yes" at bounding box center [564, 217] width 748 height 12
click at [202, 217] on label "Yes" at bounding box center [208, 217] width 12 height 12
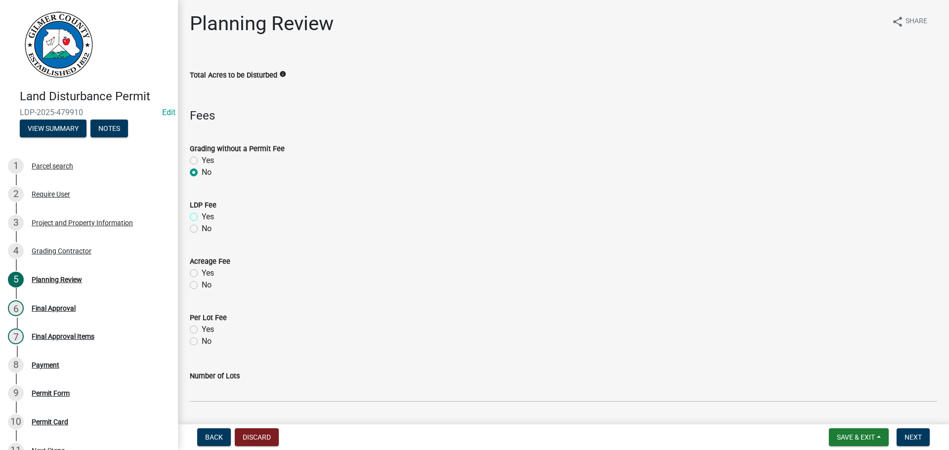
click at [202, 217] on input "Yes" at bounding box center [205, 214] width 6 height 6
radio input "true"
click at [202, 284] on label "No" at bounding box center [207, 285] width 10 height 12
click at [202, 284] on input "No" at bounding box center [205, 282] width 6 height 6
radio input "true"
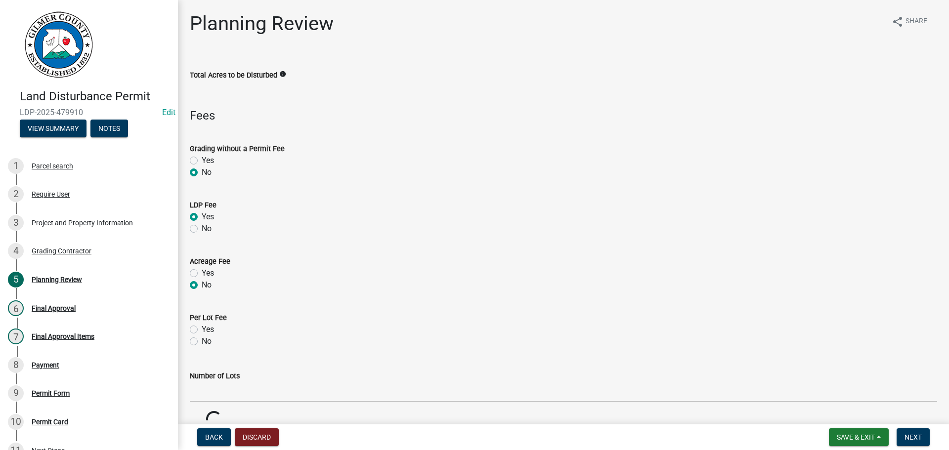
click at [200, 342] on div "No" at bounding box center [564, 342] width 748 height 12
click at [205, 341] on label "No" at bounding box center [207, 342] width 10 height 12
click at [205, 341] on input "No" at bounding box center [205, 339] width 6 height 6
radio input "true"
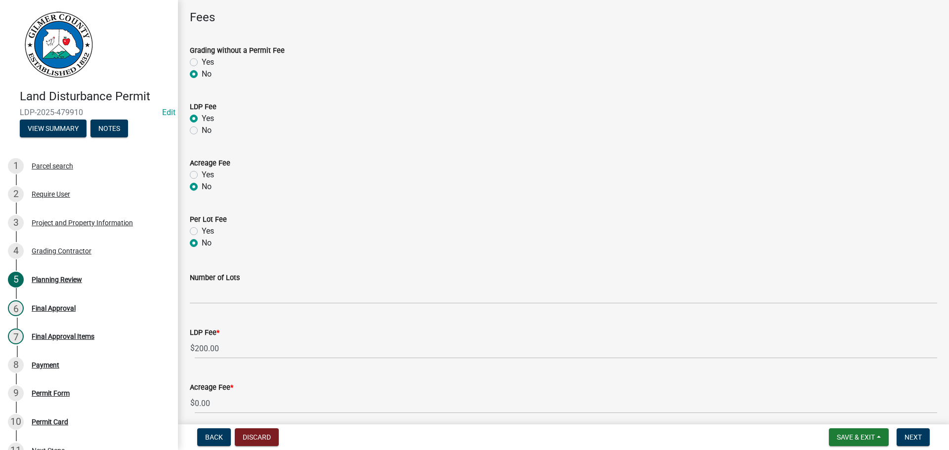
scroll to position [174, 0]
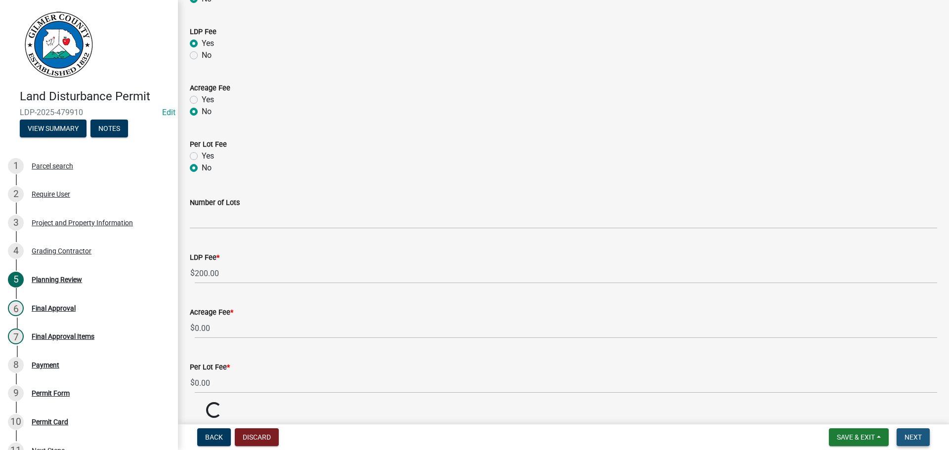
click at [903, 437] on button "Next" at bounding box center [913, 438] width 33 height 18
click at [916, 430] on button "Next" at bounding box center [913, 438] width 33 height 18
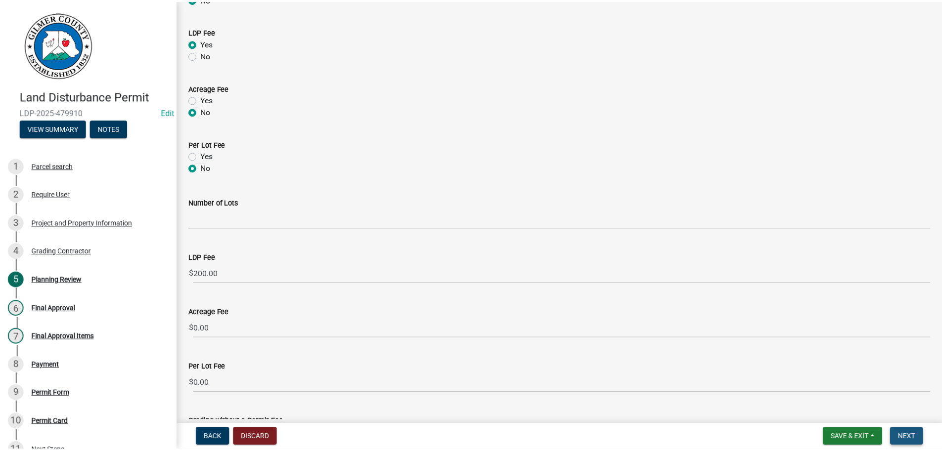
scroll to position [0, 0]
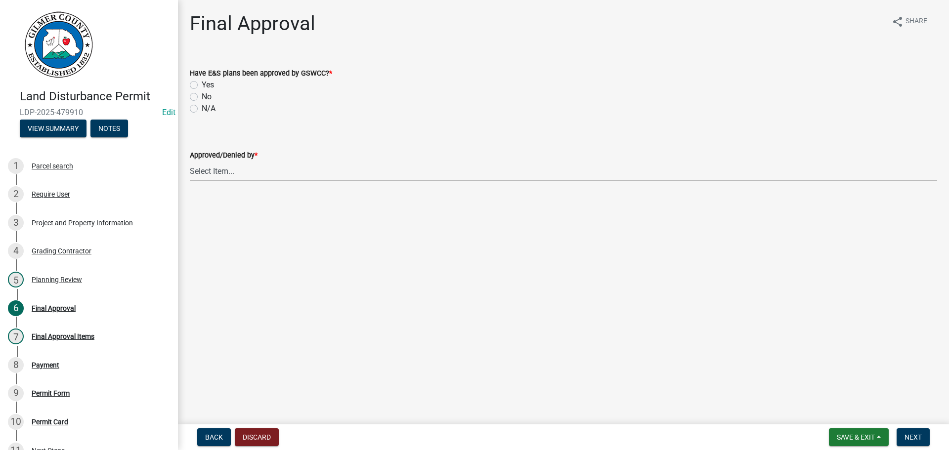
click at [205, 109] on label "N/A" at bounding box center [209, 109] width 14 height 12
click at [205, 109] on input "N/A" at bounding box center [205, 106] width 6 height 6
radio input "true"
click at [284, 166] on select "Select Item... [PERSON_NAME] [PERSON_NAME] [PERSON_NAME] [PERSON_NAME] [PERSON_…" at bounding box center [564, 171] width 748 height 20
click at [190, 161] on select "Select Item... [PERSON_NAME] [PERSON_NAME] [PERSON_NAME] [PERSON_NAME] [PERSON_…" at bounding box center [564, 171] width 748 height 20
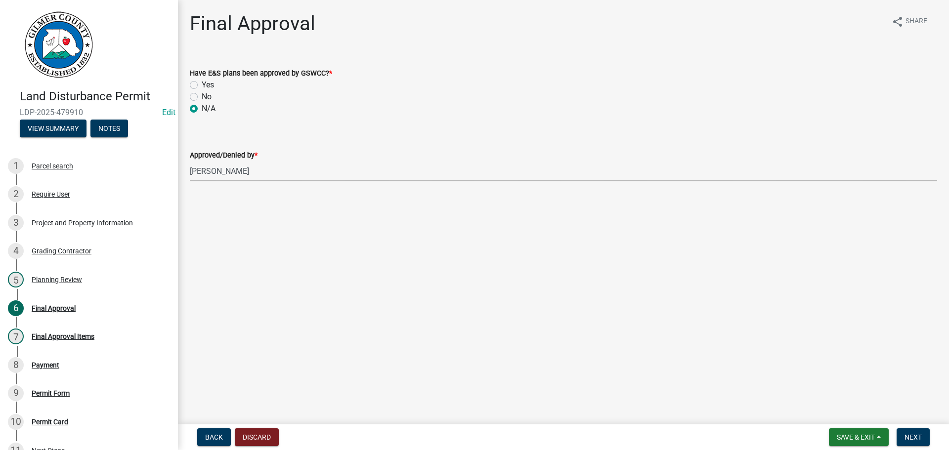
select select "5ce200eb-feb1-496b-8127-7891293955f5"
drag, startPoint x: 917, startPoint y: 446, endPoint x: 917, endPoint y: 436, distance: 9.4
click at [917, 446] on button "Next" at bounding box center [913, 438] width 33 height 18
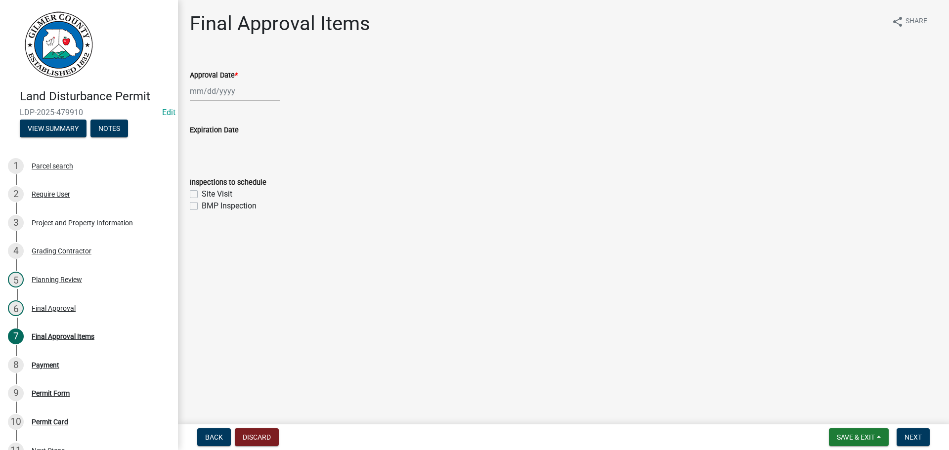
select select "9"
select select "2025"
click at [232, 85] on div "[PERSON_NAME] Feb Mar Apr [PERSON_NAME][DATE] Oct Nov [DATE] 1526 1527 1528 152…" at bounding box center [235, 91] width 90 height 20
click at [229, 183] on div "17" at bounding box center [231, 176] width 16 height 16
type input "[DATE]"
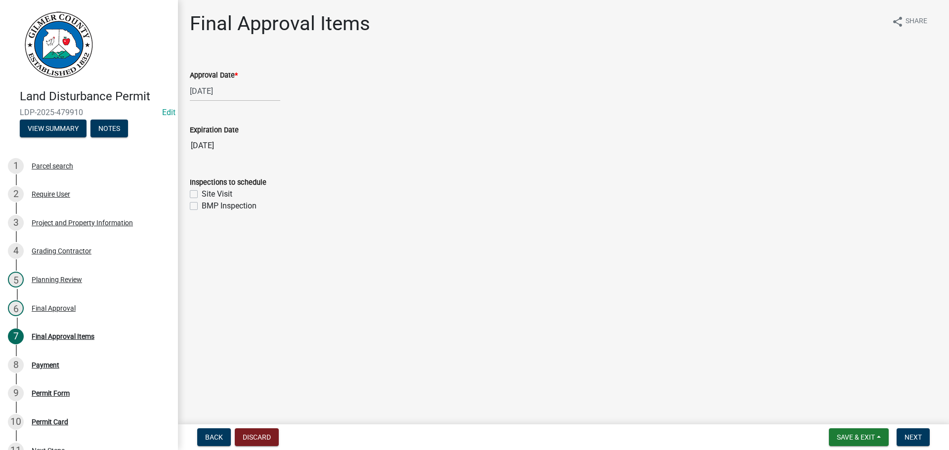
click at [226, 190] on label "Site Visit" at bounding box center [217, 194] width 31 height 12
click at [208, 190] on input "Site Visit" at bounding box center [205, 191] width 6 height 6
checkbox input "true"
checkbox input "false"
click at [927, 438] on button "Next" at bounding box center [913, 438] width 33 height 18
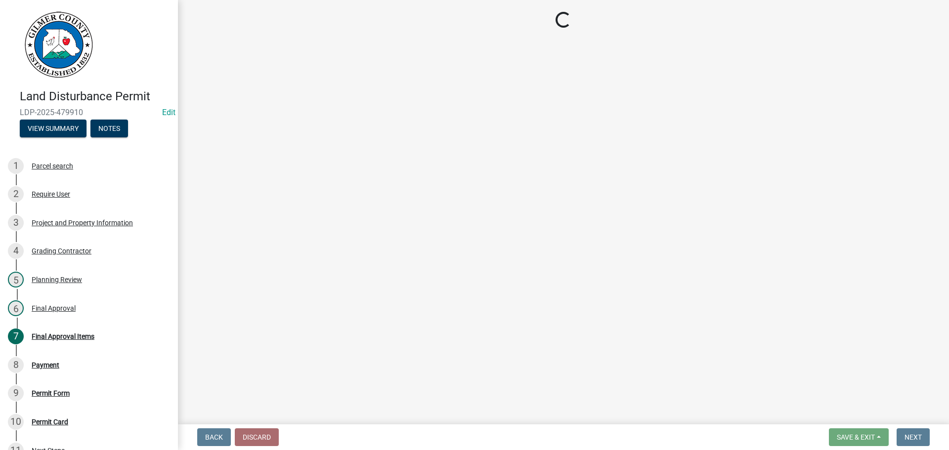
select select "2: 1"
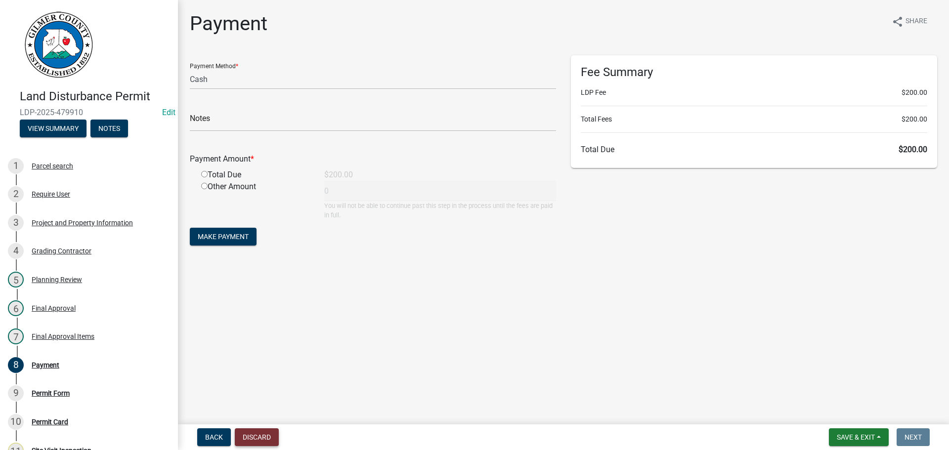
click at [258, 430] on button "Discard" at bounding box center [257, 438] width 44 height 18
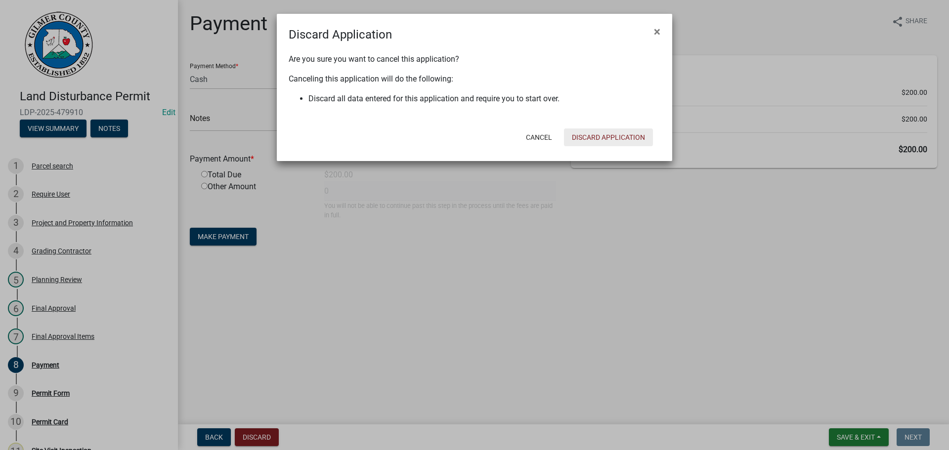
click at [633, 136] on button "Discard Application" at bounding box center [608, 138] width 89 height 18
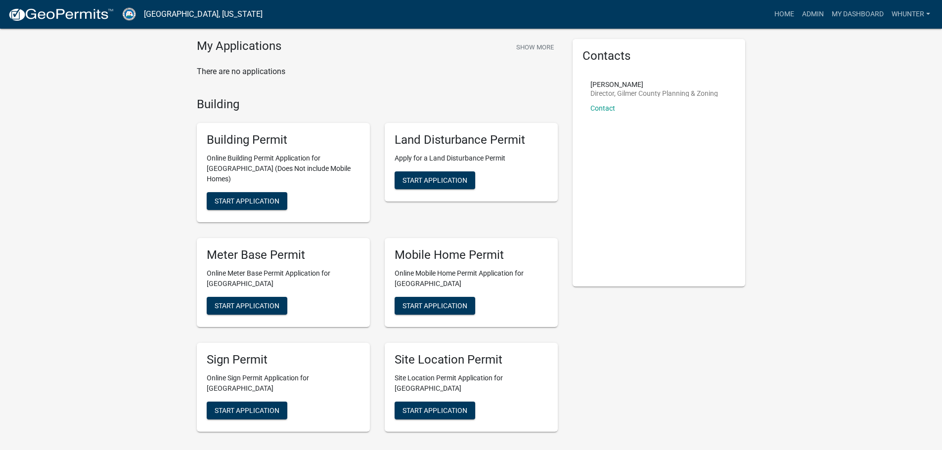
scroll to position [49, 0]
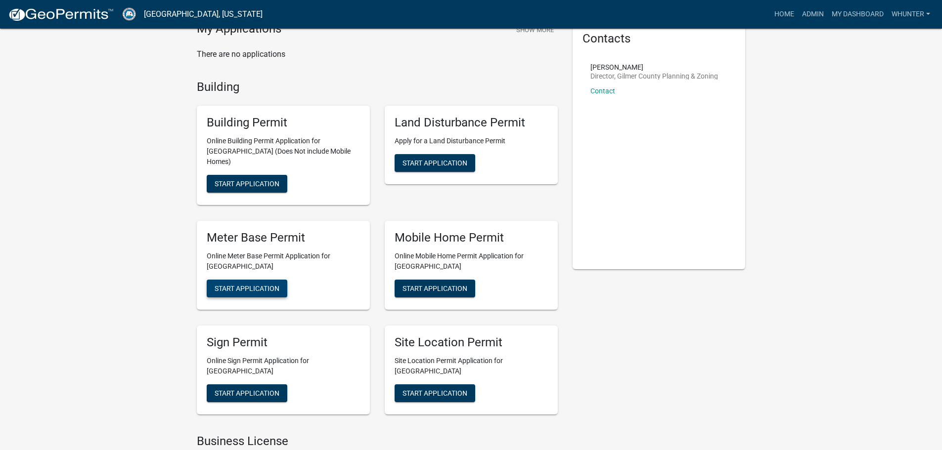
click at [232, 283] on button "Start Application" at bounding box center [247, 289] width 81 height 18
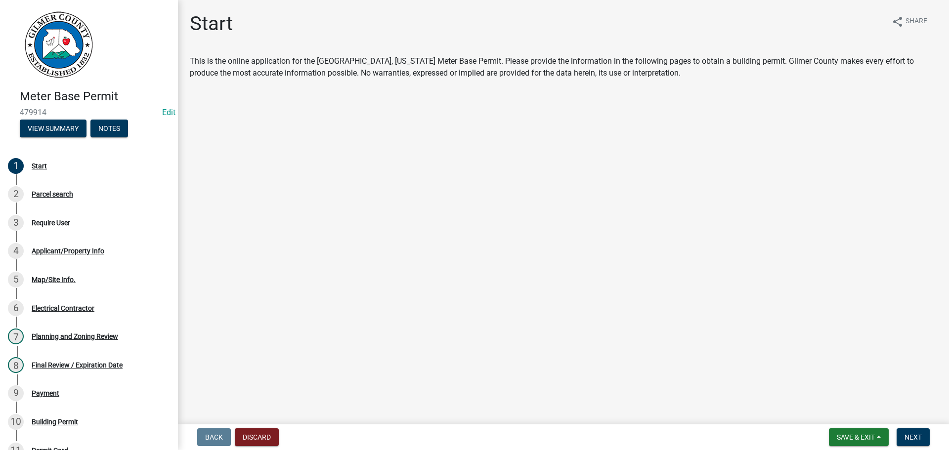
click at [897, 423] on div "Meter Base Permit 479914 Edit View Summary Notes 1 Start 2 Parcel search 3 Requ…" at bounding box center [474, 225] width 949 height 450
click at [911, 433] on button "Next" at bounding box center [913, 438] width 33 height 18
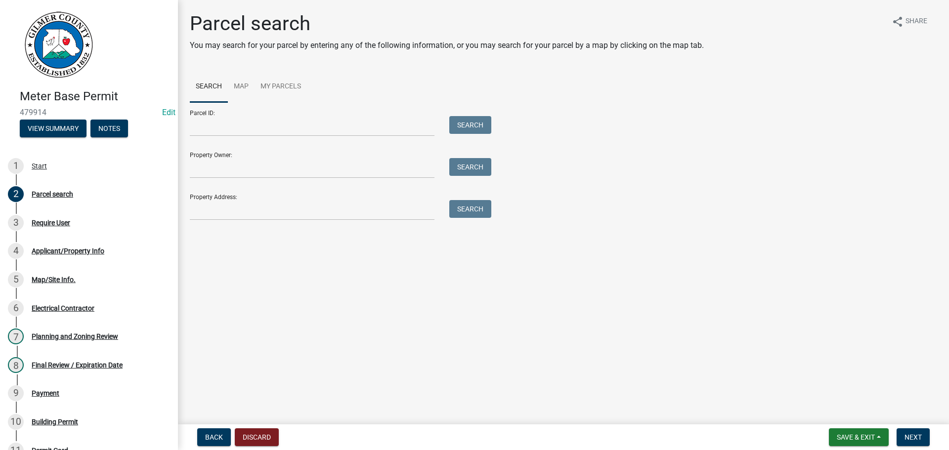
click at [331, 199] on div "Property Address: Search" at bounding box center [338, 203] width 297 height 34
click at [317, 207] on input "Property Address:" at bounding box center [312, 210] width 245 height 20
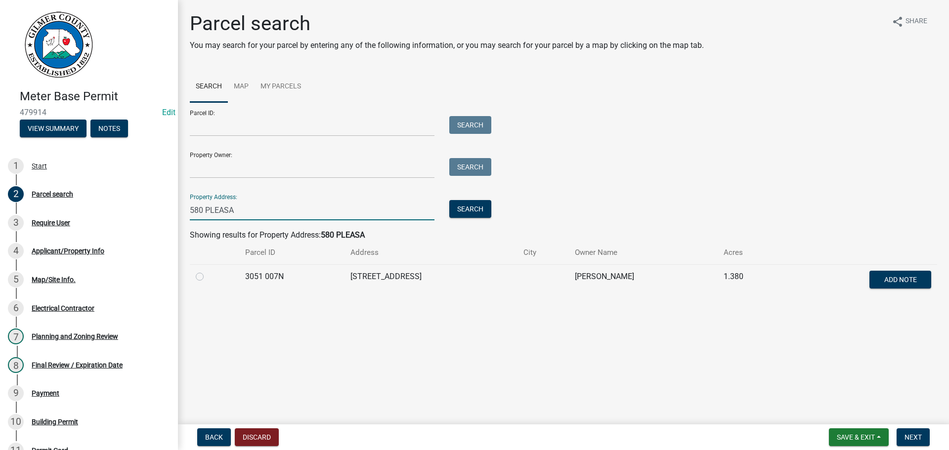
type input "580 PLEASA"
click at [320, 283] on td "3051 007N" at bounding box center [291, 281] width 105 height 33
click at [345, 271] on td "[STREET_ADDRESS]" at bounding box center [431, 281] width 173 height 33
click at [362, 282] on td "[STREET_ADDRESS]" at bounding box center [431, 281] width 173 height 33
click at [388, 280] on td "[STREET_ADDRESS]" at bounding box center [431, 281] width 173 height 33
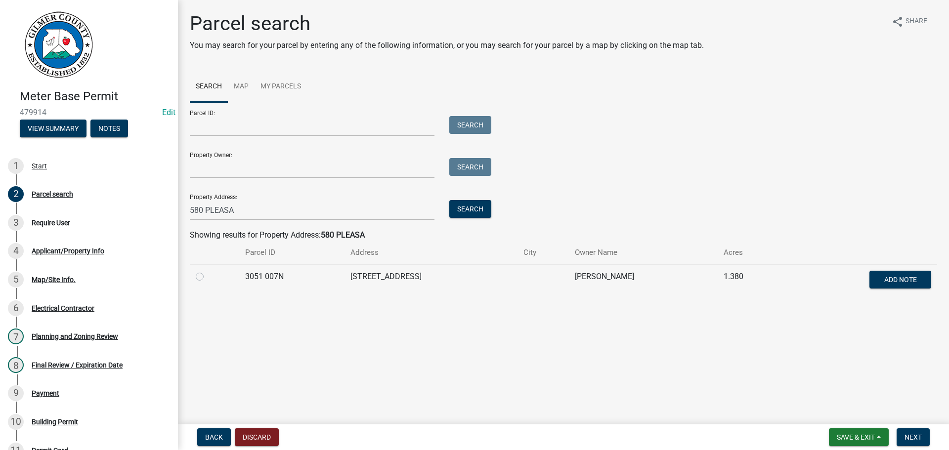
click at [195, 278] on td at bounding box center [214, 281] width 49 height 33
click at [198, 283] on td at bounding box center [214, 281] width 49 height 33
click at [208, 271] on label at bounding box center [208, 271] width 0 height 0
click at [208, 277] on 007N "radio" at bounding box center [211, 274] width 6 height 6
radio 007N "true"
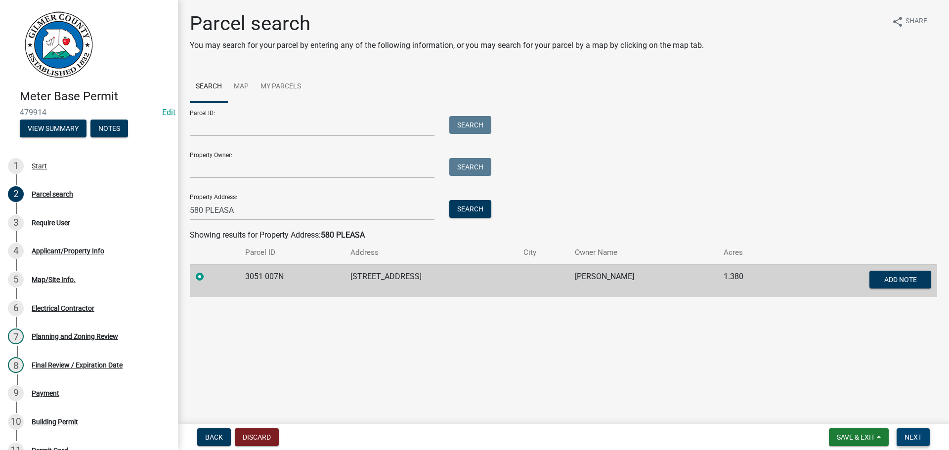
click at [917, 438] on span "Next" at bounding box center [913, 438] width 17 height 8
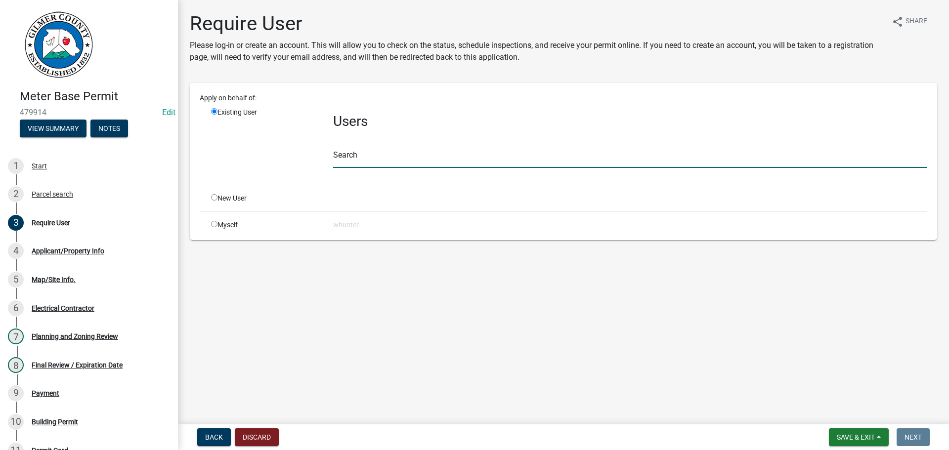
click at [396, 157] on input "text" at bounding box center [630, 158] width 594 height 20
type input "E"
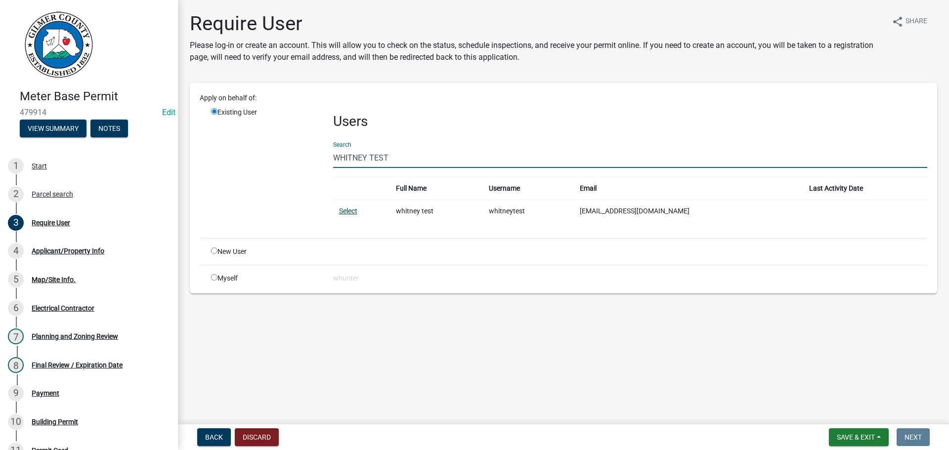
type input "WHITNEY TEST"
click at [348, 209] on link "Select" at bounding box center [348, 211] width 18 height 8
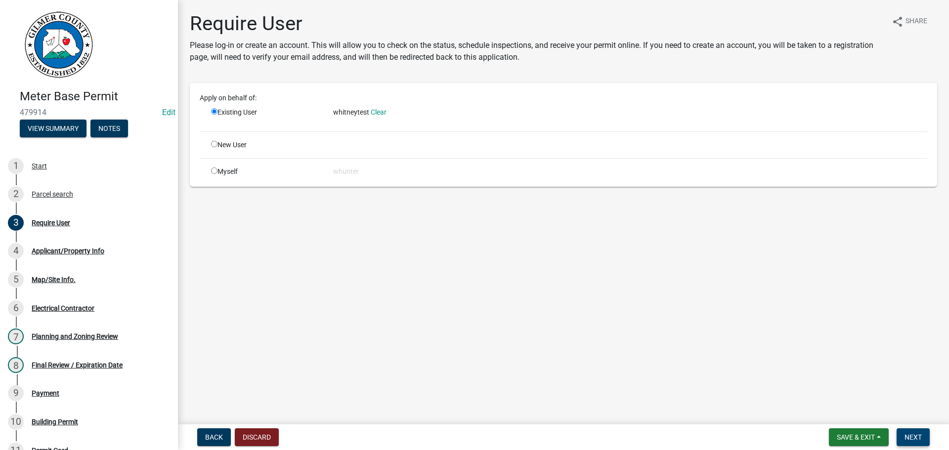
click at [920, 440] on span "Next" at bounding box center [913, 438] width 17 height 8
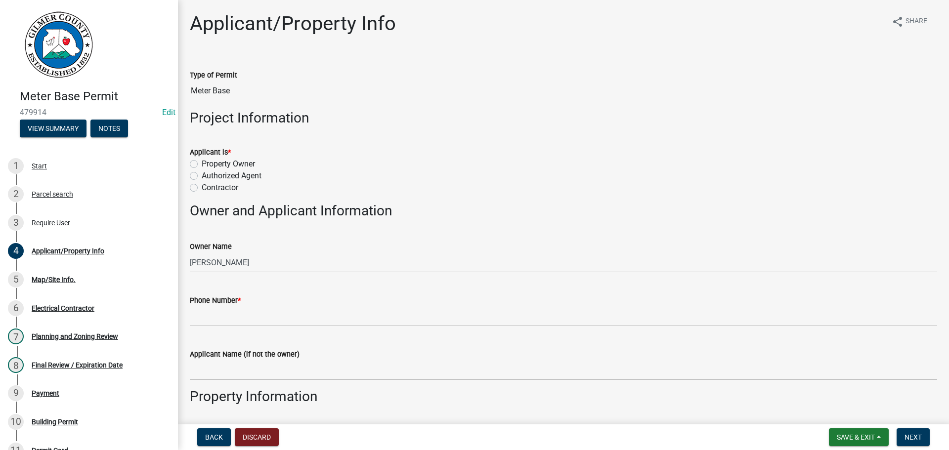
click at [234, 162] on label "Property Owner" at bounding box center [228, 164] width 53 height 12
click at [208, 162] on input "Property Owner" at bounding box center [205, 161] width 6 height 6
radio input "true"
click at [254, 303] on div "Phone Number *" at bounding box center [564, 301] width 748 height 12
click at [258, 303] on div "Phone Number *" at bounding box center [564, 301] width 748 height 12
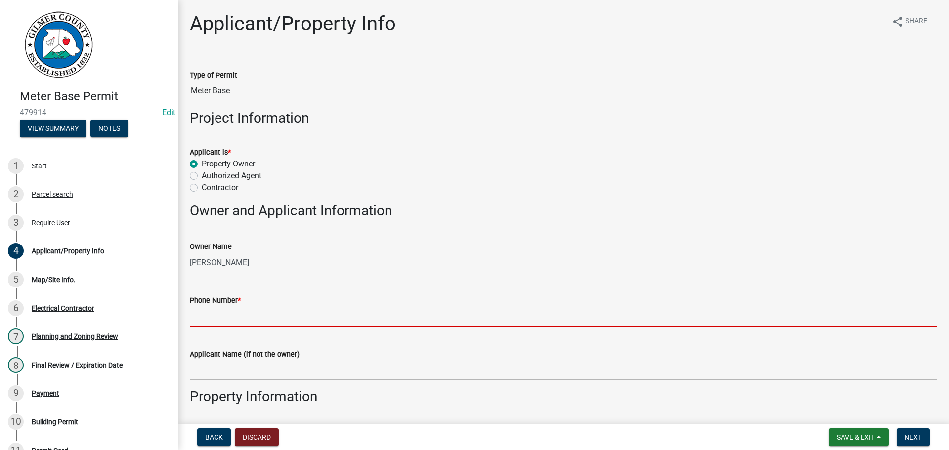
drag, startPoint x: 258, startPoint y: 311, endPoint x: 260, endPoint y: 319, distance: 8.8
click at [258, 314] on input "Phone Number *" at bounding box center [564, 317] width 748 height 20
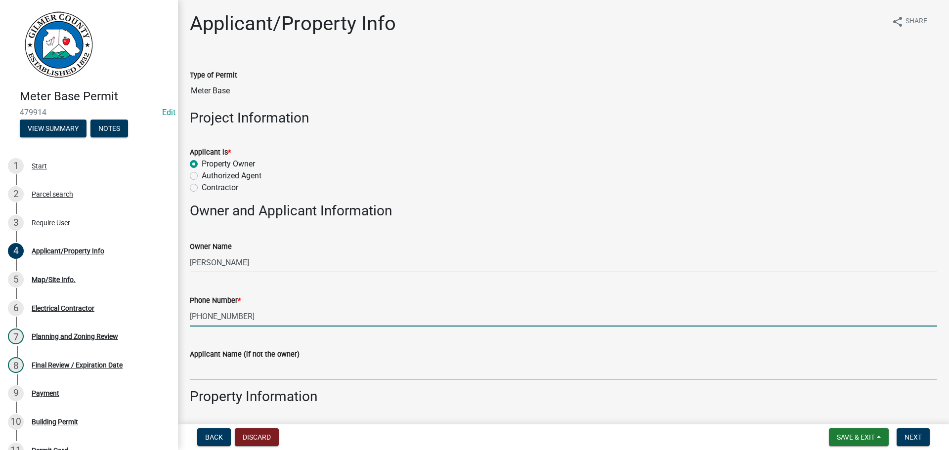
type input "[PHONE_NUMBER]"
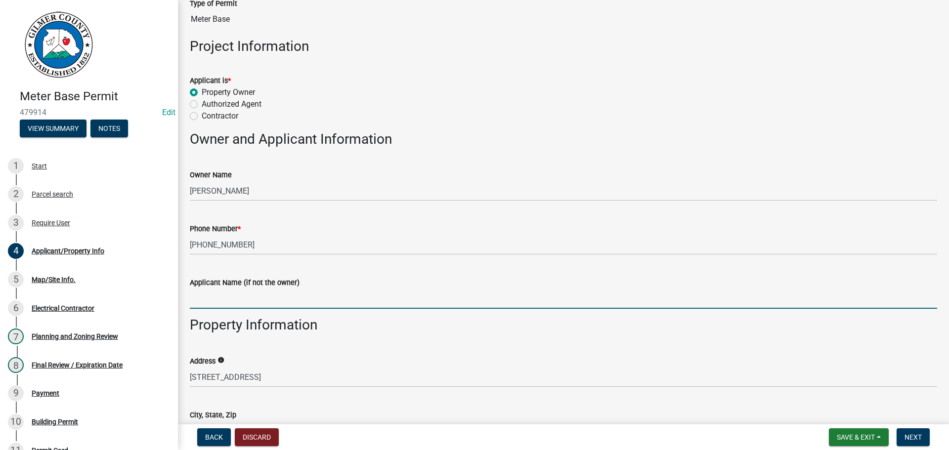
scroll to position [297, 0]
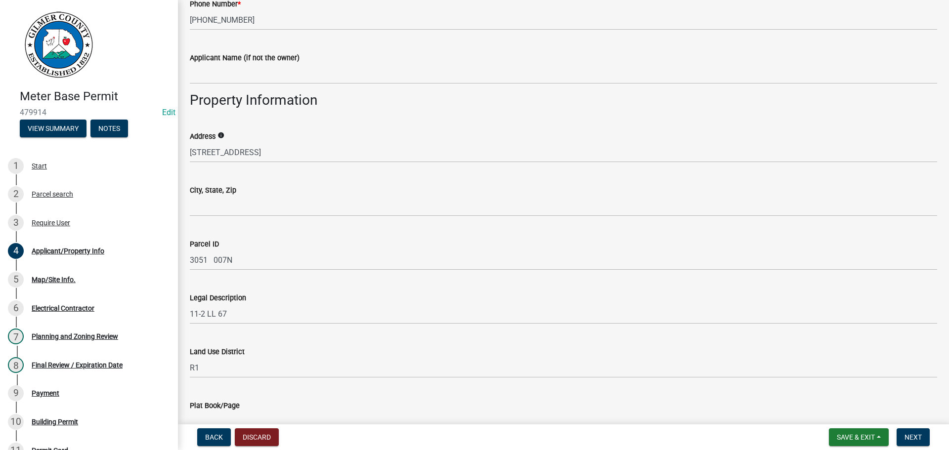
click at [251, 188] on div "City, State, Zip" at bounding box center [564, 190] width 748 height 12
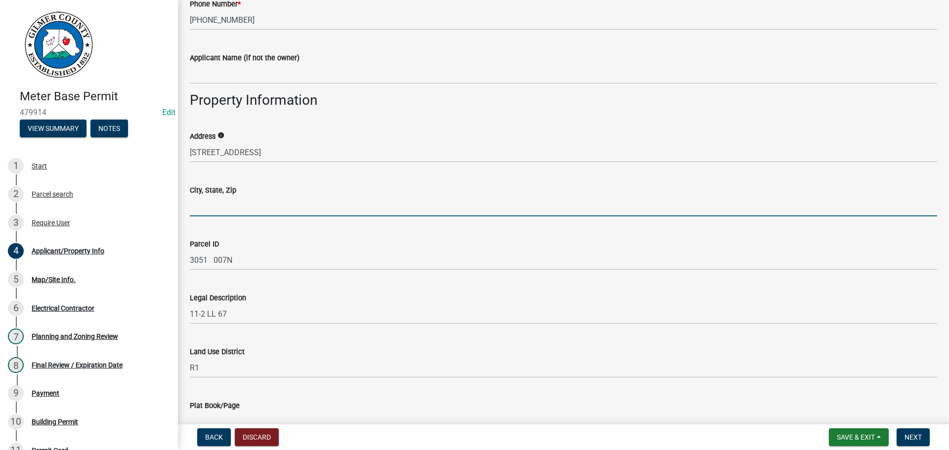
click at [255, 214] on input "City, State, Zip" at bounding box center [564, 206] width 748 height 20
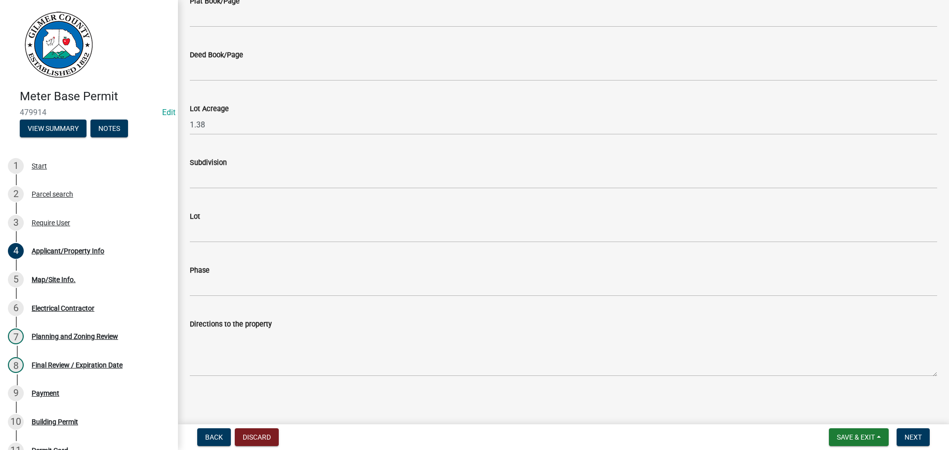
scroll to position [704, 0]
type input "ELLIJAY, GA 30540"
click at [917, 436] on span "Next" at bounding box center [913, 438] width 17 height 8
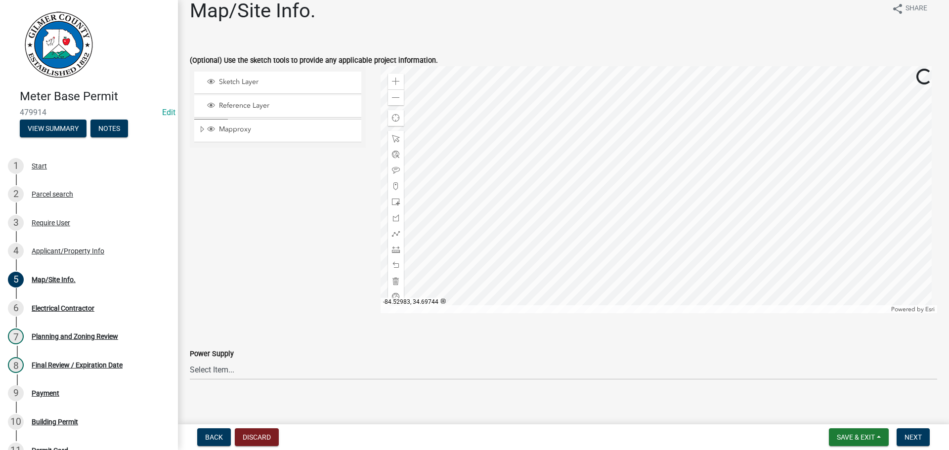
scroll to position [20, 0]
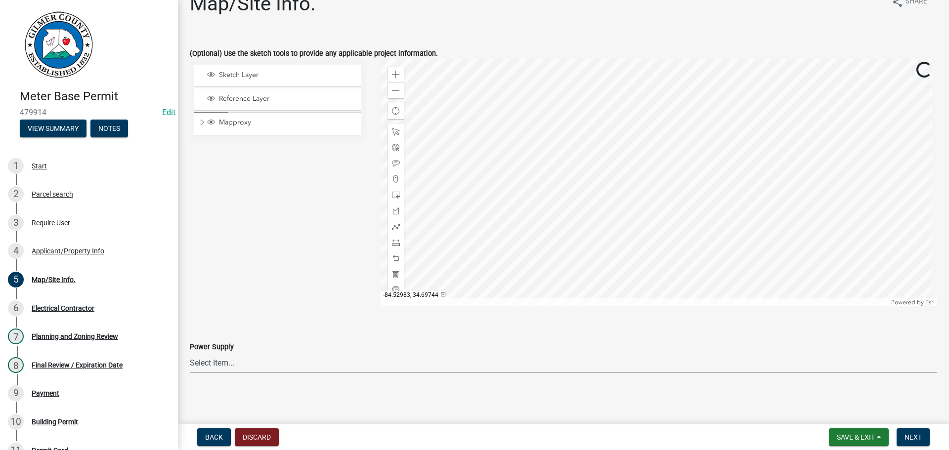
click at [245, 367] on select "Select Item... Amicalola EMC [GEOGRAPHIC_DATA] EMC Tri-State Power [US_STATE] P…" at bounding box center [564, 363] width 748 height 20
click at [190, 353] on select "Select Item... Amicalola EMC [GEOGRAPHIC_DATA] EMC Tri-State Power [US_STATE] P…" at bounding box center [564, 363] width 748 height 20
select select "c9feaa94-b03b-4165-97cf-90fdf63947c5"
click at [912, 426] on nav "Back Discard Save & Exit Save Save & Exit Next" at bounding box center [563, 438] width 771 height 26
click at [916, 426] on nav "Back Discard Save & Exit Save Save & Exit Next" at bounding box center [563, 438] width 771 height 26
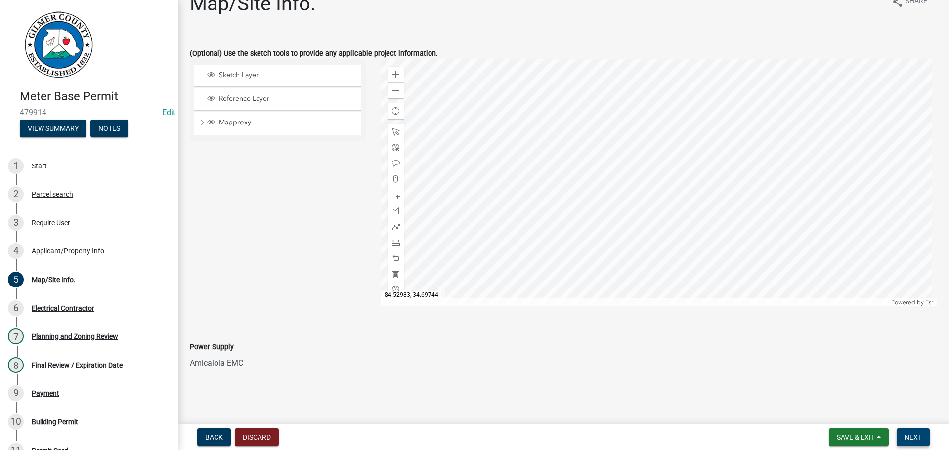
click at [912, 440] on span "Next" at bounding box center [913, 438] width 17 height 8
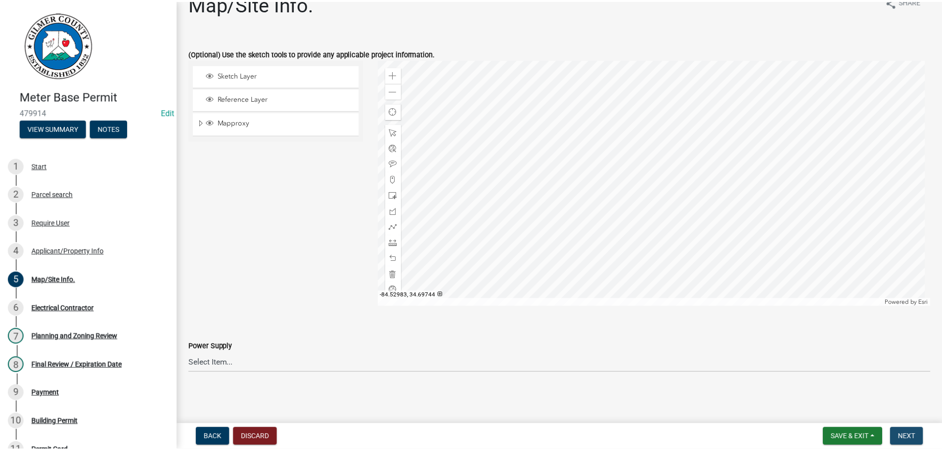
scroll to position [0, 0]
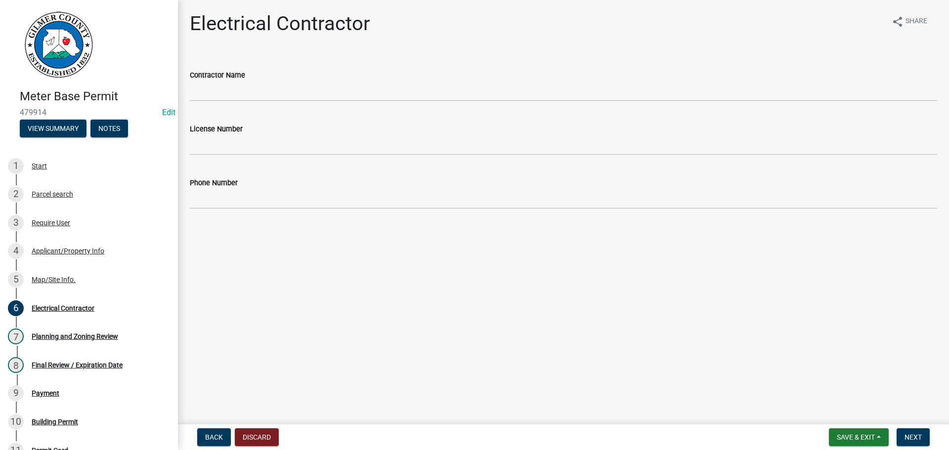
click at [890, 424] on div "Meter Base Permit 479914 Edit View Summary Notes 1 Start 2 Parcel search 3 Requ…" at bounding box center [474, 225] width 949 height 450
click at [919, 437] on span "Next" at bounding box center [913, 438] width 17 height 8
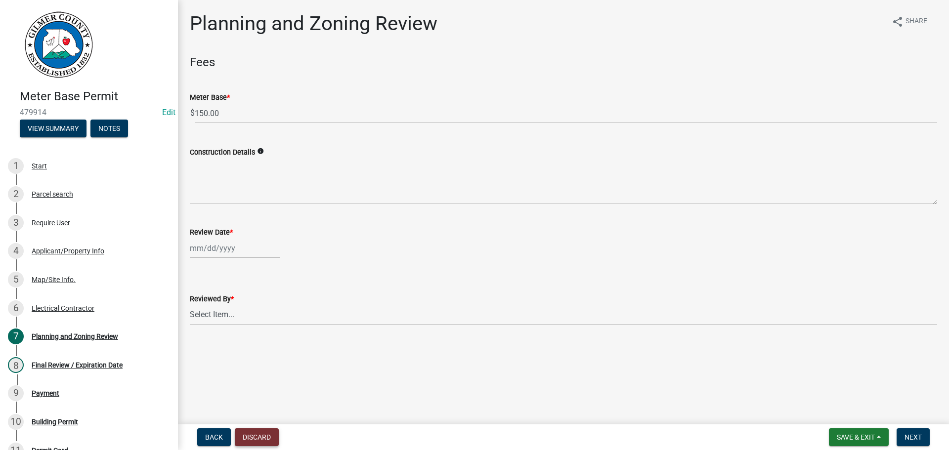
click at [264, 432] on button "Discard" at bounding box center [257, 438] width 44 height 18
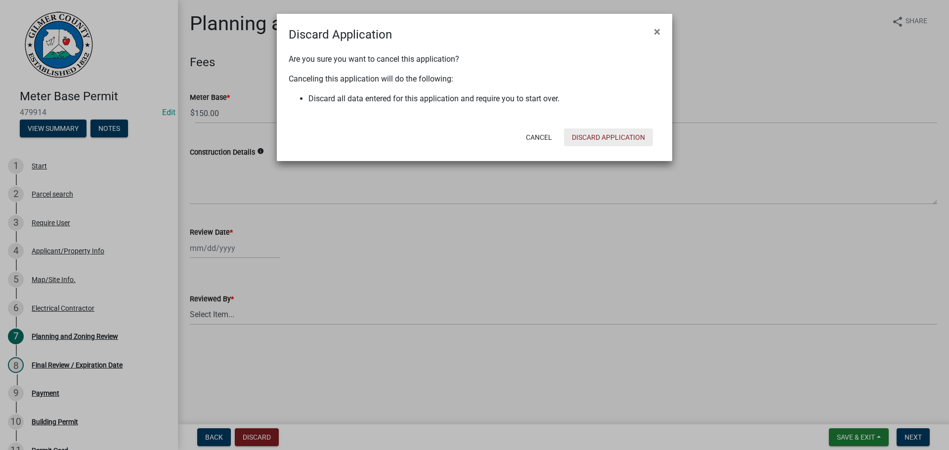
drag, startPoint x: 623, startPoint y: 148, endPoint x: 627, endPoint y: 139, distance: 9.8
click at [626, 135] on div "Cancel Discard Application" at bounding box center [539, 138] width 244 height 26
click at [624, 127] on div "Cancel Discard Application" at bounding box center [539, 138] width 244 height 26
click at [626, 139] on button "Discard Application" at bounding box center [608, 138] width 89 height 18
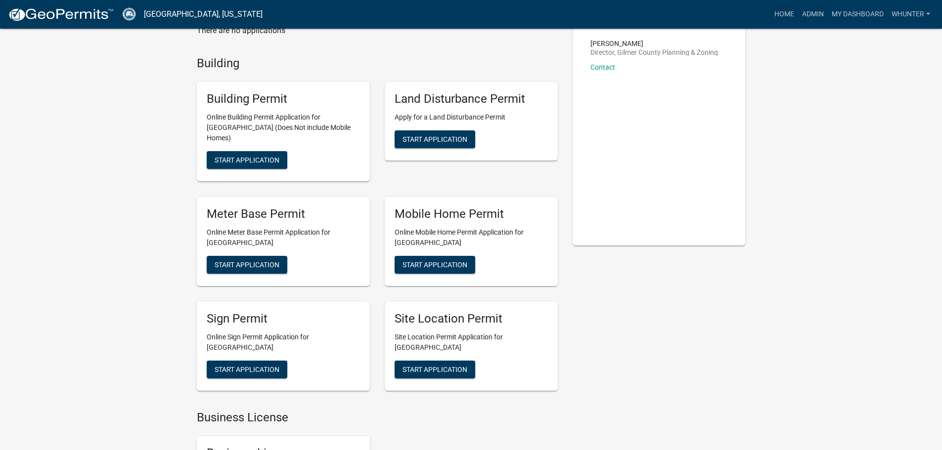
scroll to position [99, 0]
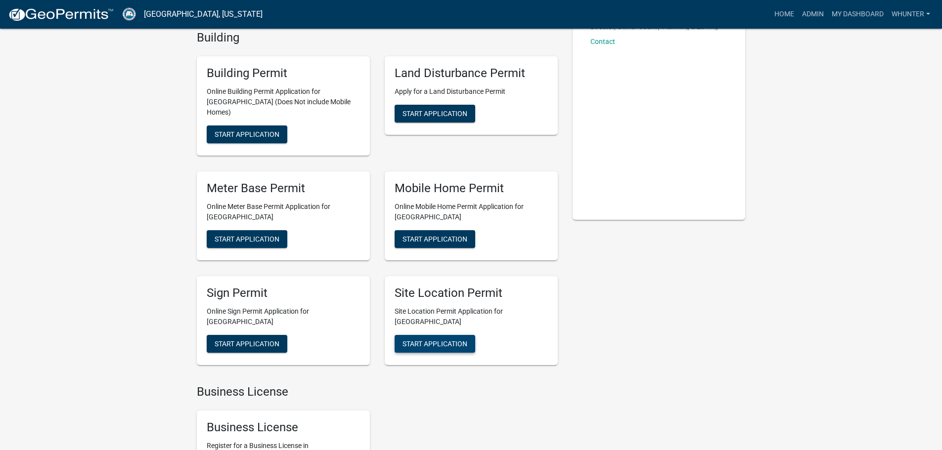
click at [423, 340] on span "Start Application" at bounding box center [434, 344] width 65 height 8
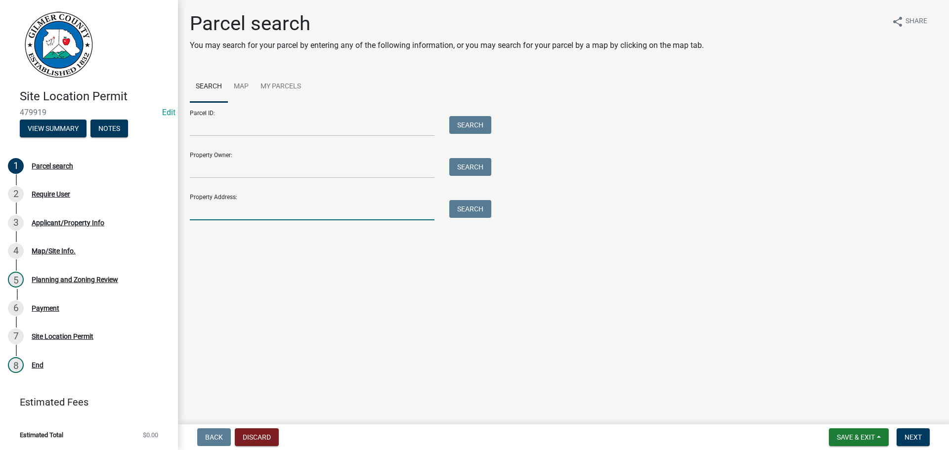
click at [310, 214] on input "Property Address:" at bounding box center [312, 210] width 245 height 20
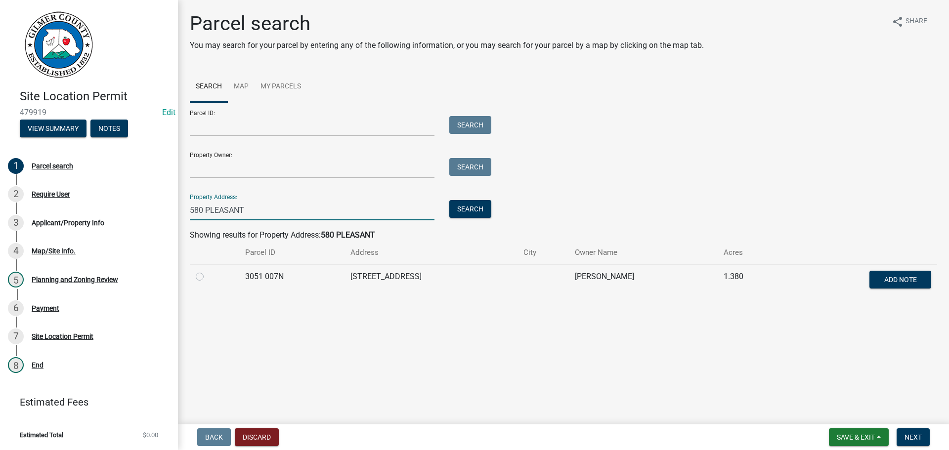
type input "580 PLEASANT"
click at [208, 271] on label at bounding box center [208, 271] width 0 height 0
click at [208, 277] on 007N "radio" at bounding box center [211, 274] width 6 height 6
radio 007N "true"
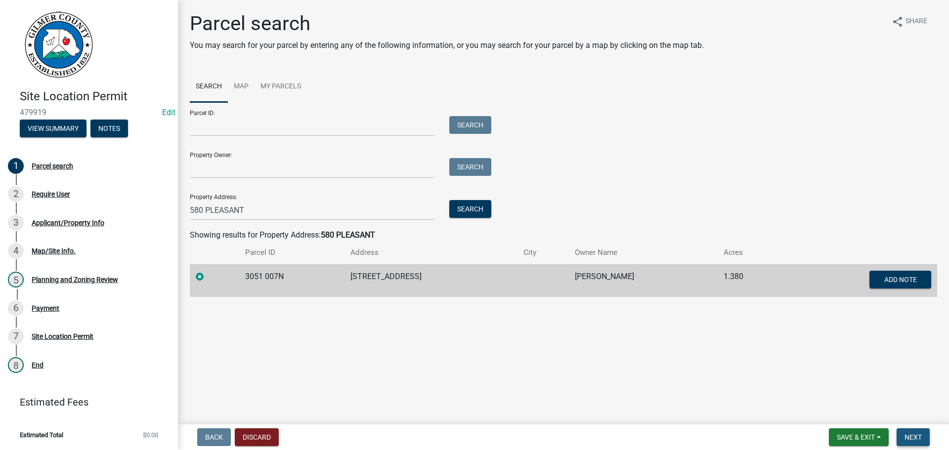
click at [915, 437] on span "Next" at bounding box center [913, 438] width 17 height 8
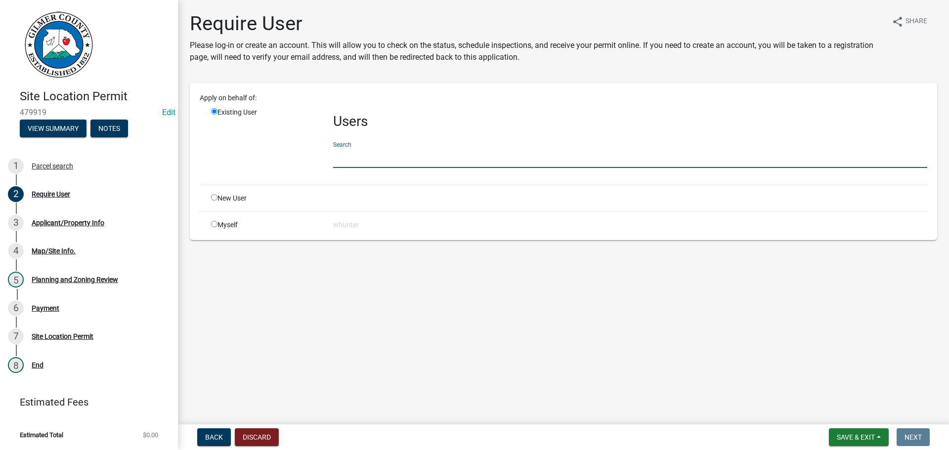
drag, startPoint x: 469, startPoint y: 151, endPoint x: 474, endPoint y: 153, distance: 5.1
click at [471, 152] on input "text" at bounding box center [630, 158] width 594 height 20
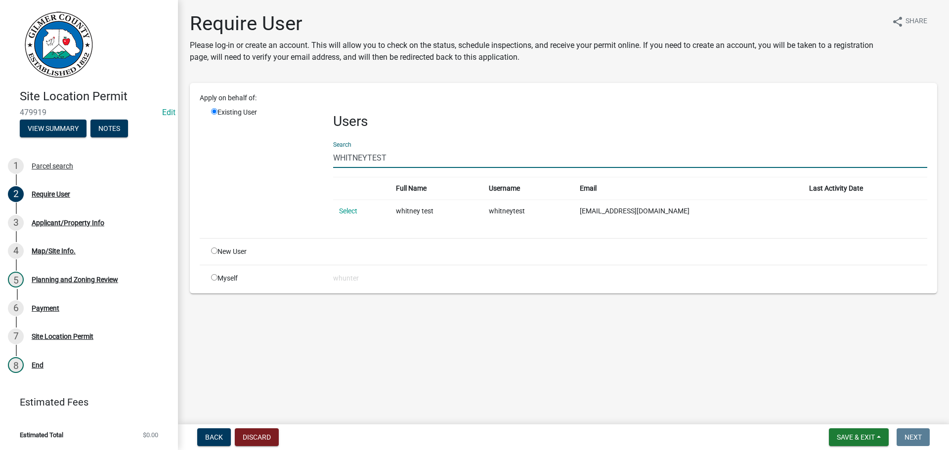
type input "WHITNEYTEST"
drag, startPoint x: 348, startPoint y: 202, endPoint x: 345, endPoint y: 211, distance: 8.9
click at [348, 202] on td "Select" at bounding box center [361, 211] width 57 height 23
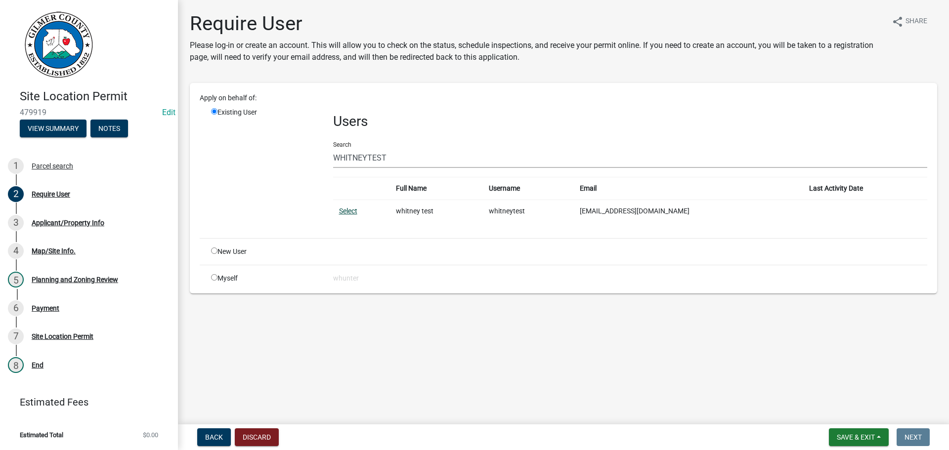
click at [344, 214] on link "Select" at bounding box center [348, 211] width 18 height 8
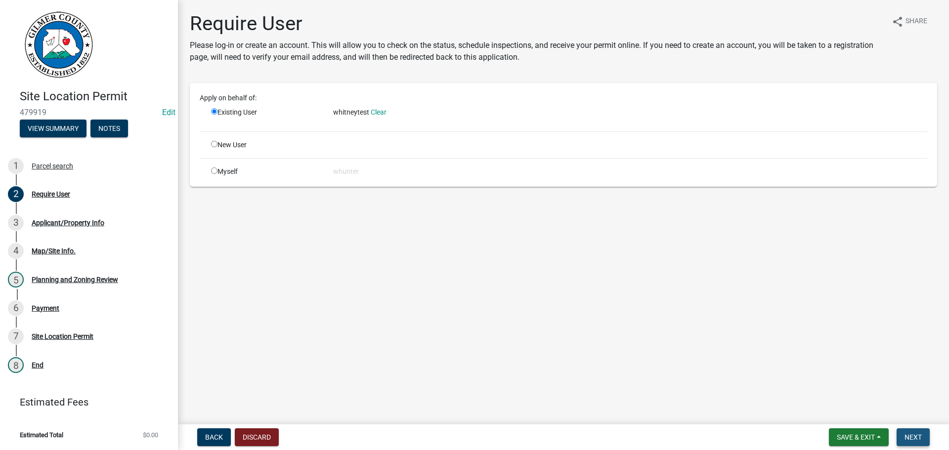
click at [917, 440] on span "Next" at bounding box center [913, 438] width 17 height 8
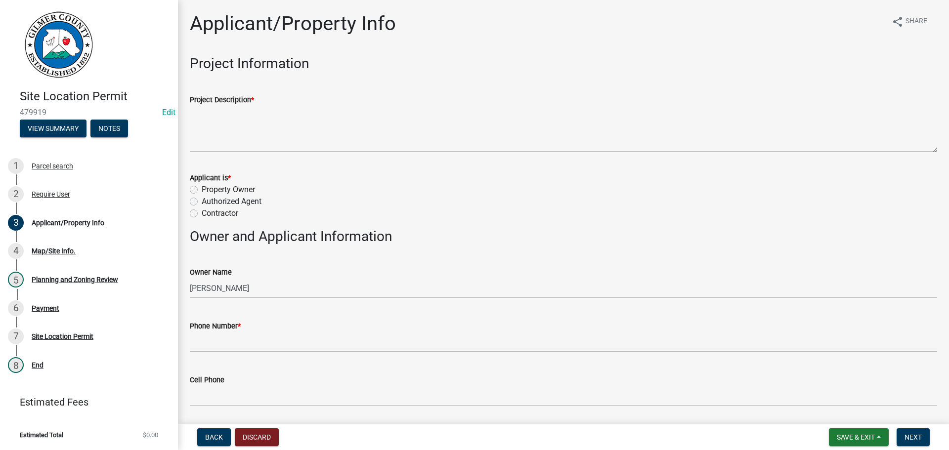
click at [226, 189] on label "Property Owner" at bounding box center [228, 190] width 53 height 12
click at [208, 189] on input "Property Owner" at bounding box center [205, 187] width 6 height 6
radio input "true"
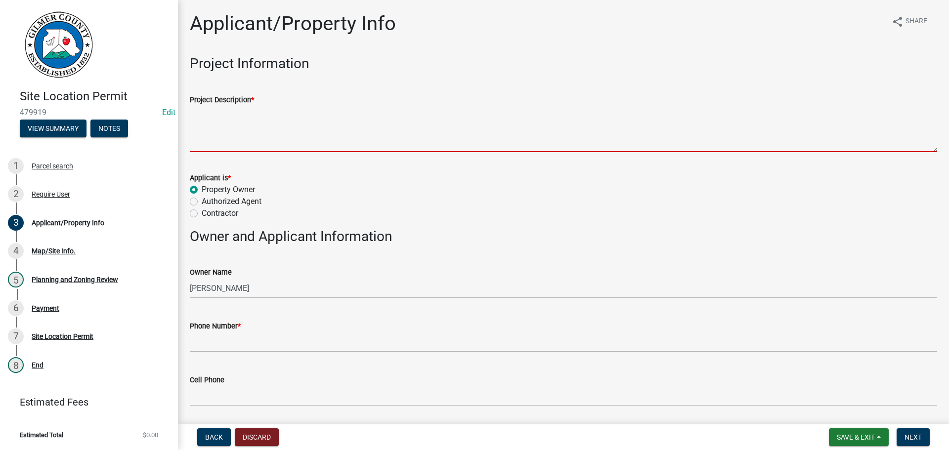
click at [252, 120] on textarea "Project Description *" at bounding box center [564, 129] width 748 height 46
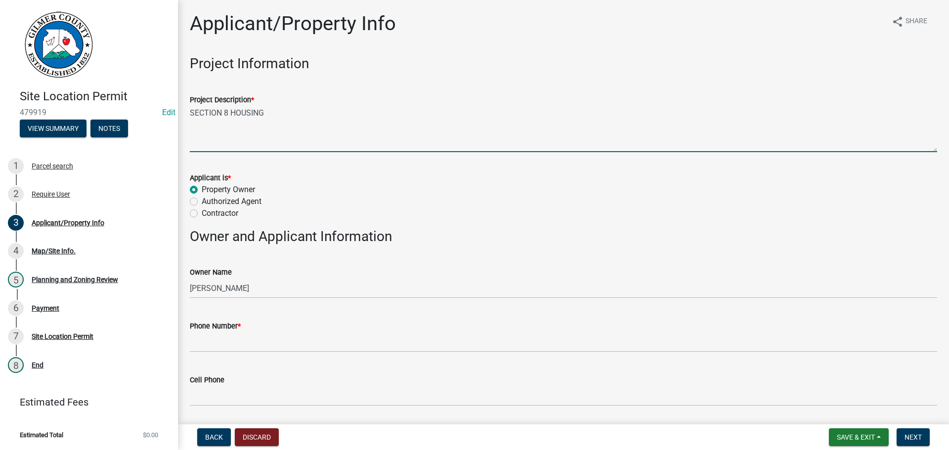
type textarea "SECTION 8 HOUSING"
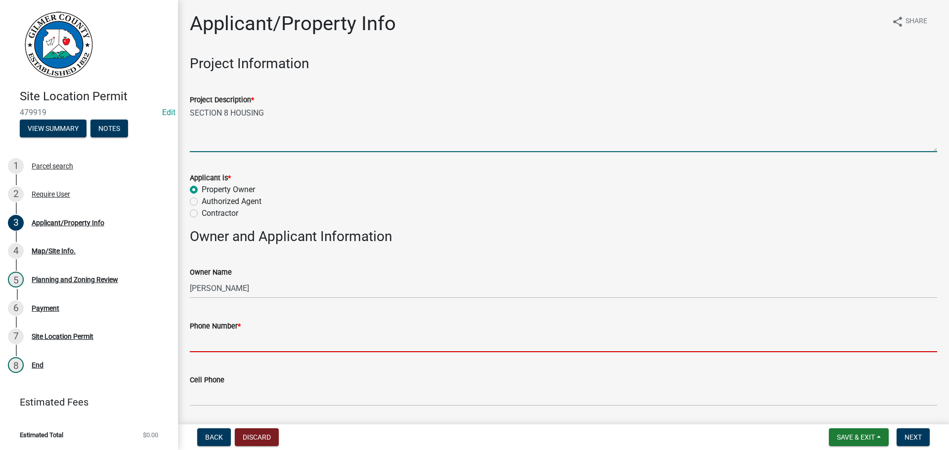
drag, startPoint x: 524, startPoint y: 343, endPoint x: 581, endPoint y: 335, distance: 58.3
click at [524, 342] on input "Phone Number *" at bounding box center [564, 342] width 748 height 20
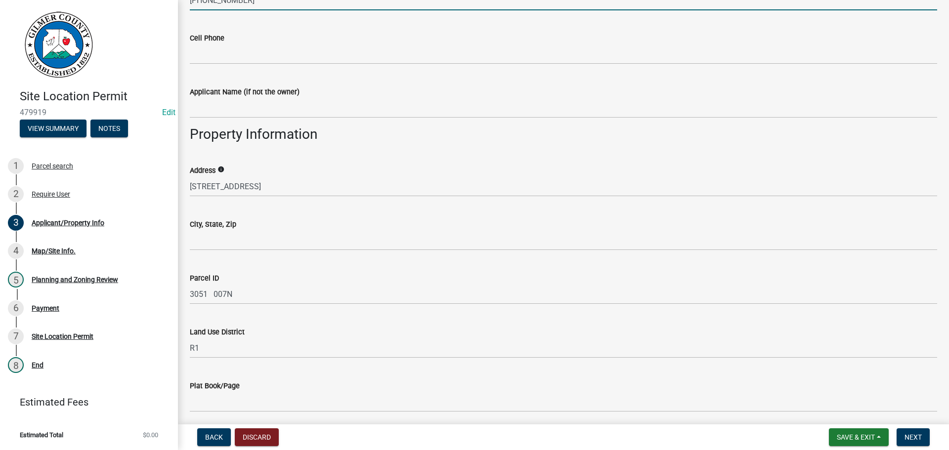
scroll to position [445, 0]
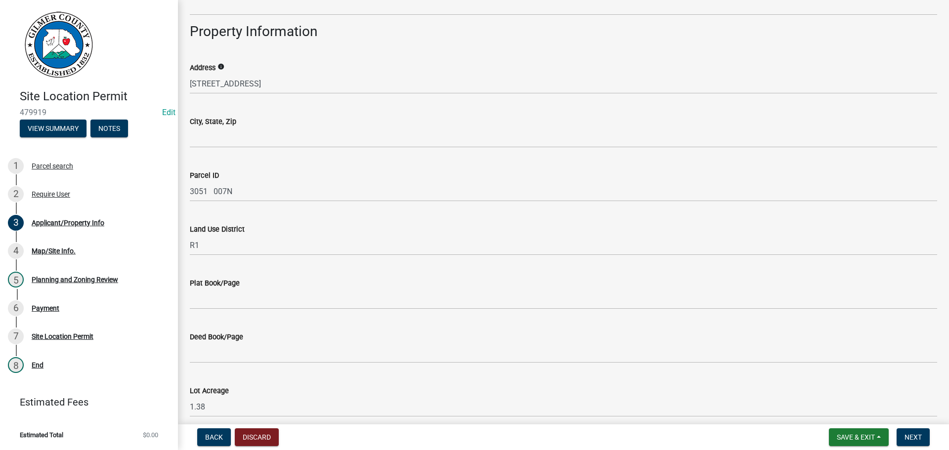
type input "[PHONE_NUMBER]"
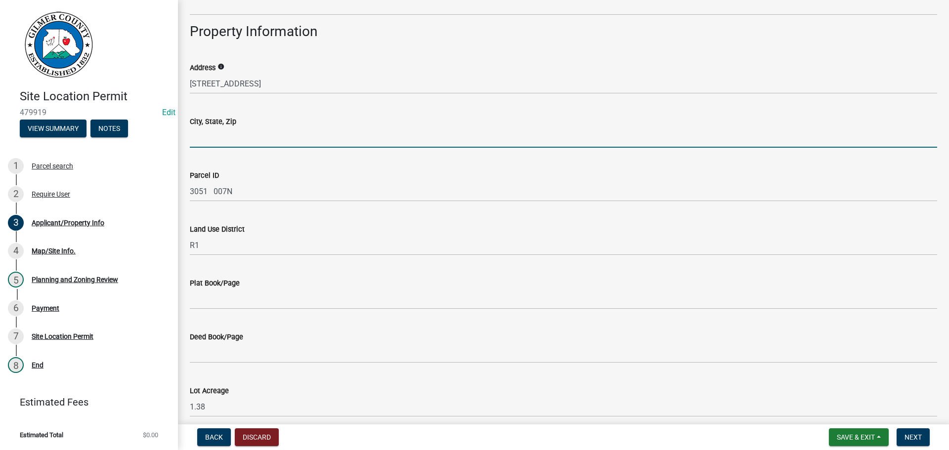
drag, startPoint x: 314, startPoint y: 137, endPoint x: 296, endPoint y: 162, distance: 30.7
click at [314, 138] on input "City, State, Zip" at bounding box center [564, 138] width 748 height 20
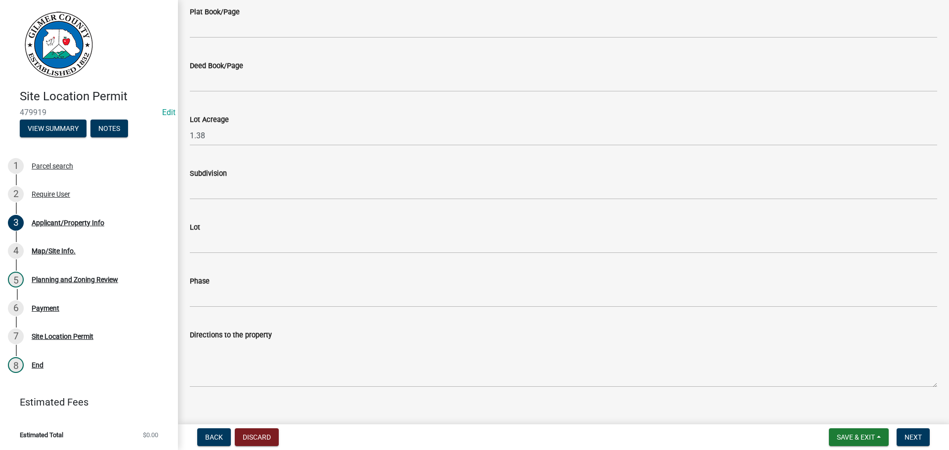
scroll to position [730, 0]
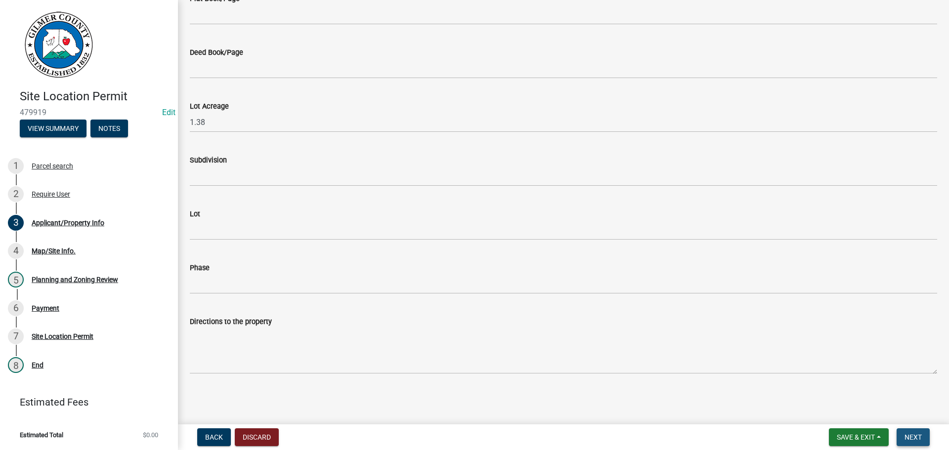
click at [911, 438] on span "Next" at bounding box center [913, 438] width 17 height 8
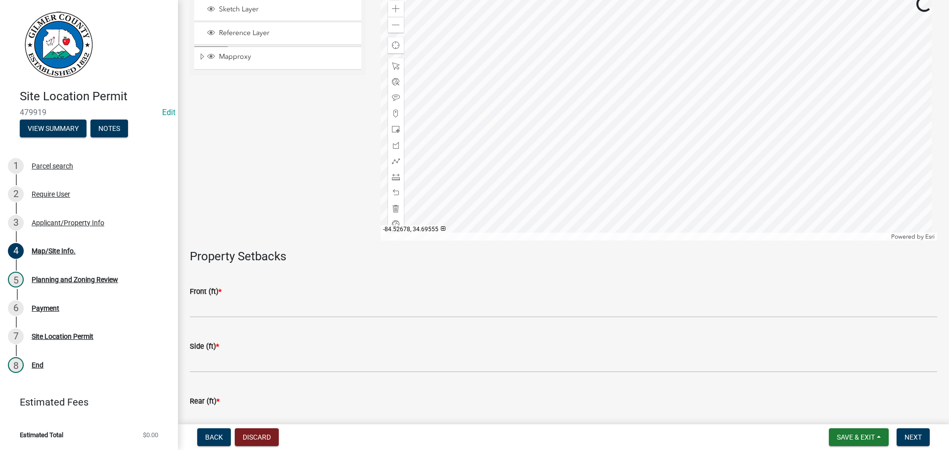
scroll to position [220, 0]
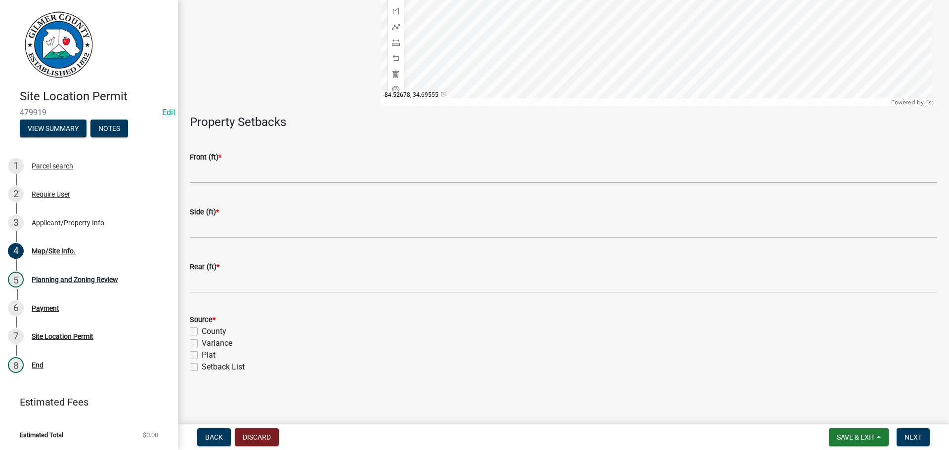
click at [921, 448] on nav "Back Discard Save & Exit Save Save & Exit Next" at bounding box center [563, 438] width 771 height 26
click at [922, 445] on button "Next" at bounding box center [913, 438] width 33 height 18
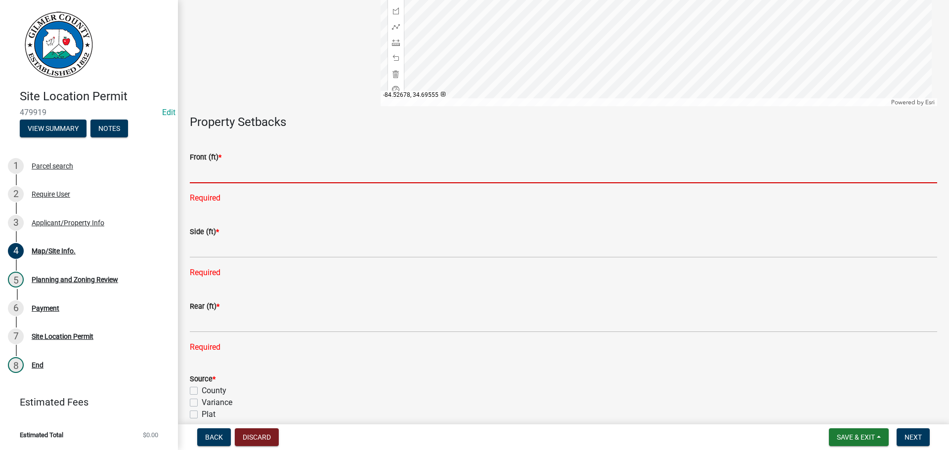
click at [438, 178] on input "text" at bounding box center [564, 173] width 748 height 20
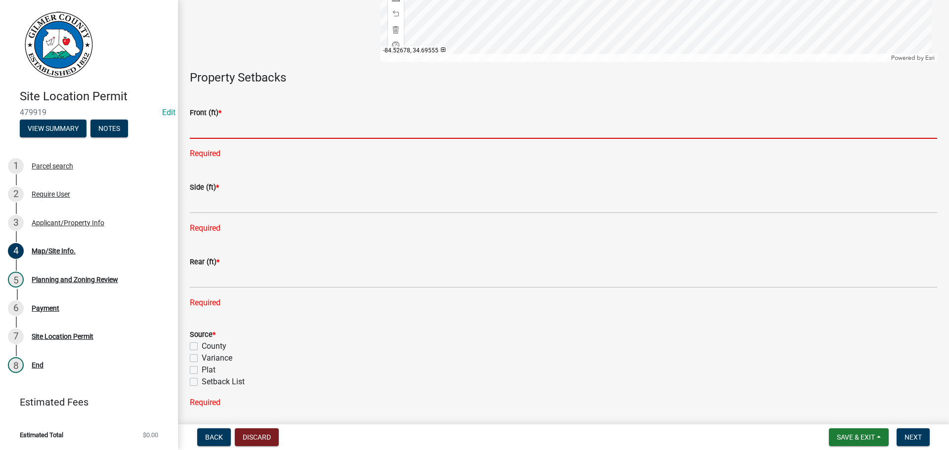
scroll to position [299, 0]
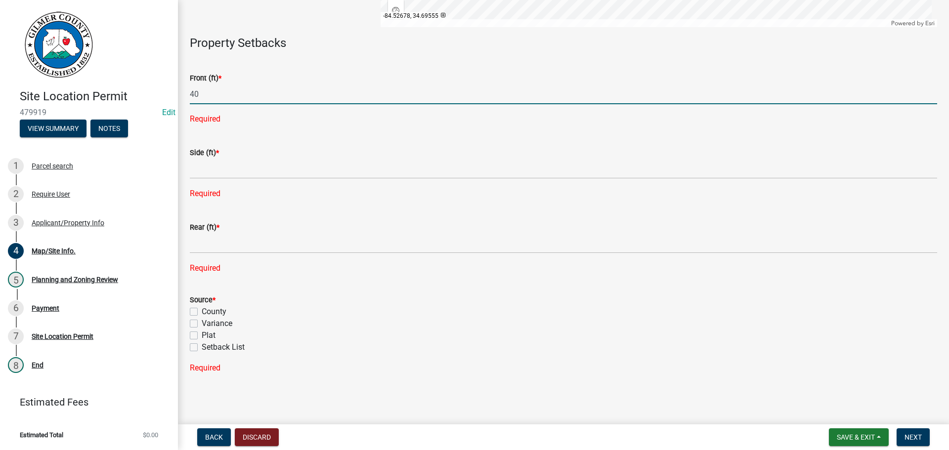
type input "40"
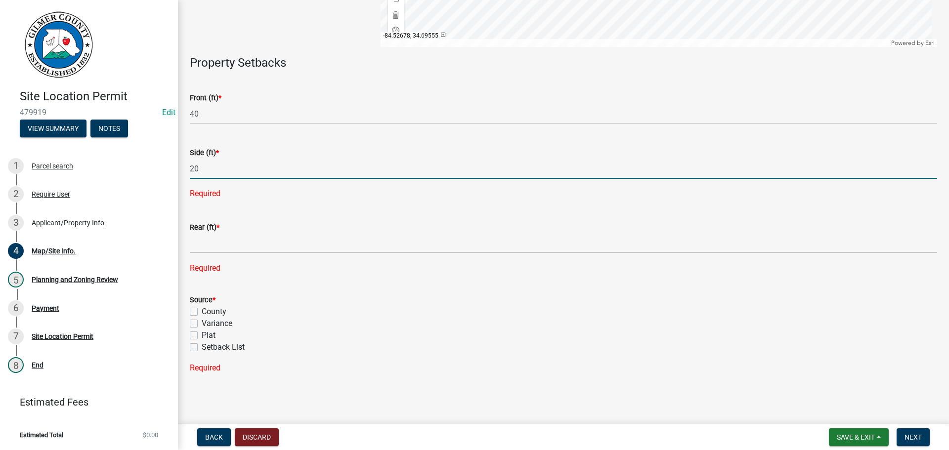
type input "20"
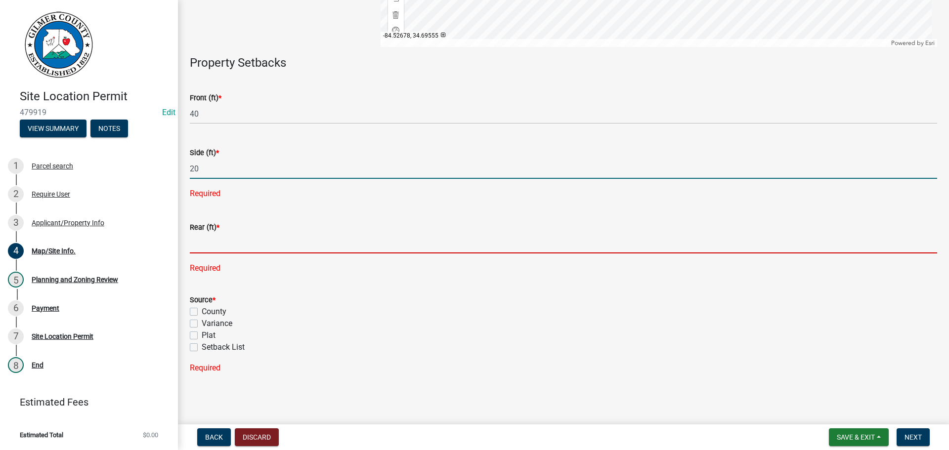
scroll to position [260, 0]
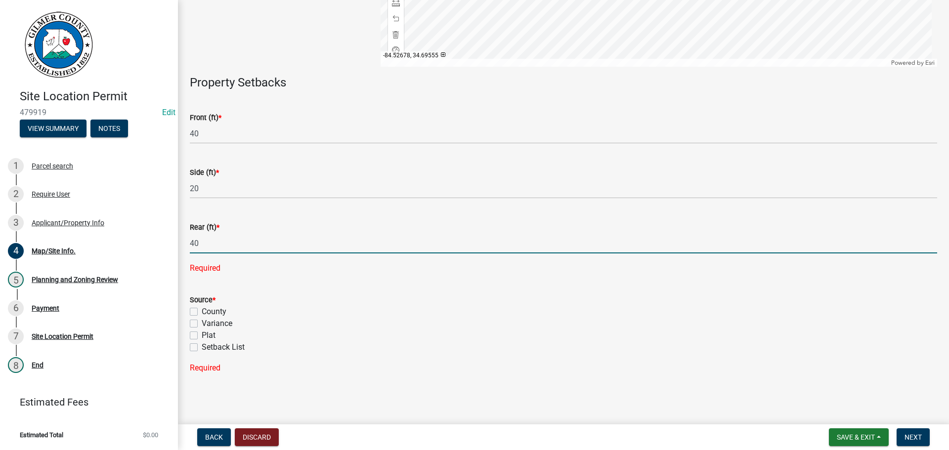
type input "40"
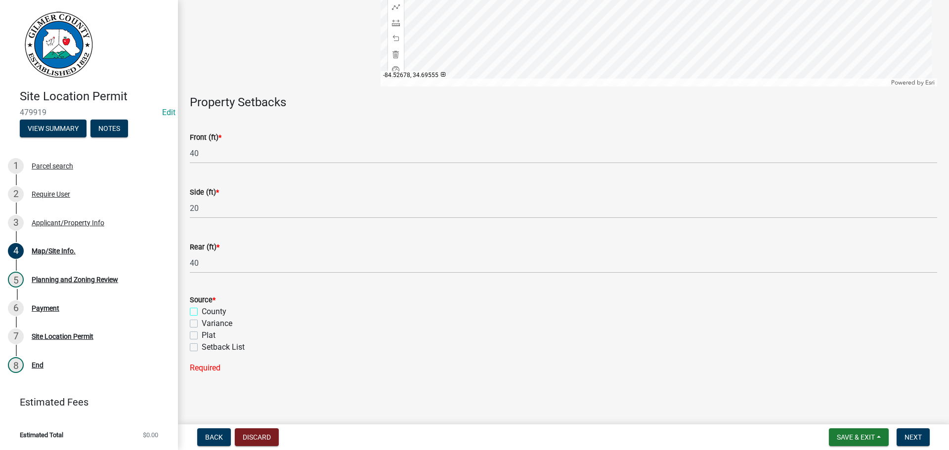
scroll to position [240, 0]
click at [202, 306] on input "County" at bounding box center [205, 309] width 6 height 6
checkbox input "true"
checkbox input "false"
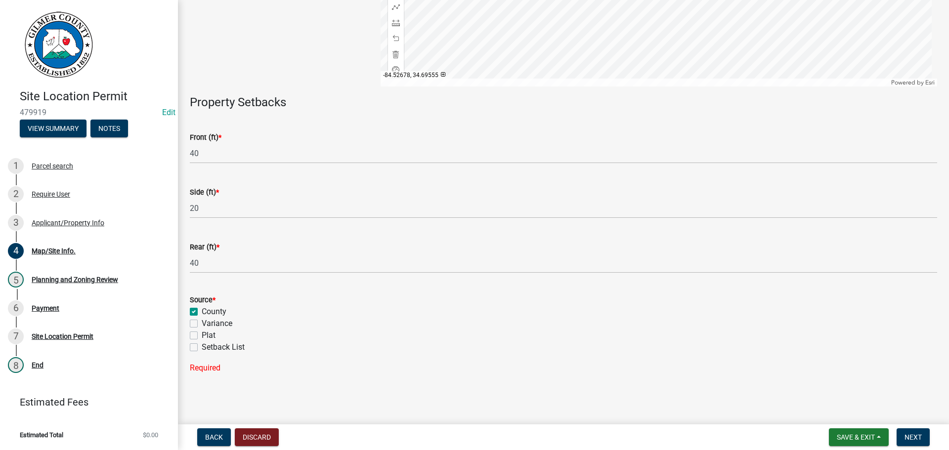
checkbox input "false"
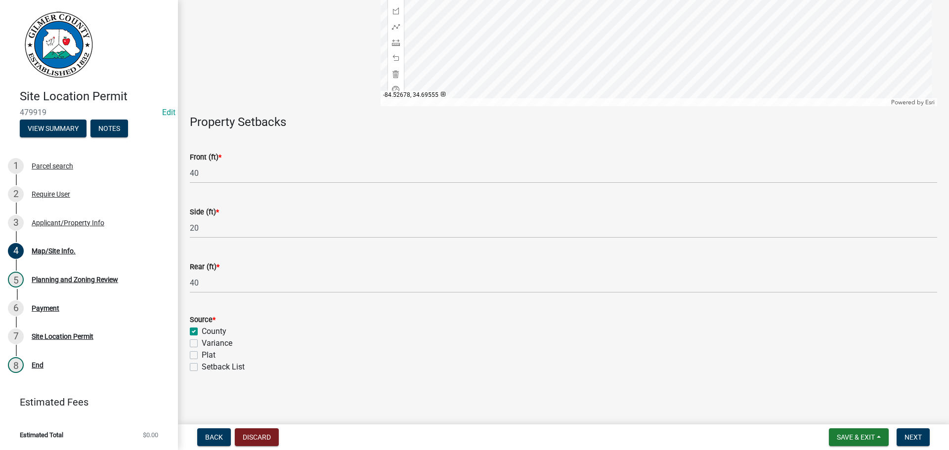
scroll to position [220, 0]
click at [919, 434] on span "Next" at bounding box center [913, 438] width 17 height 8
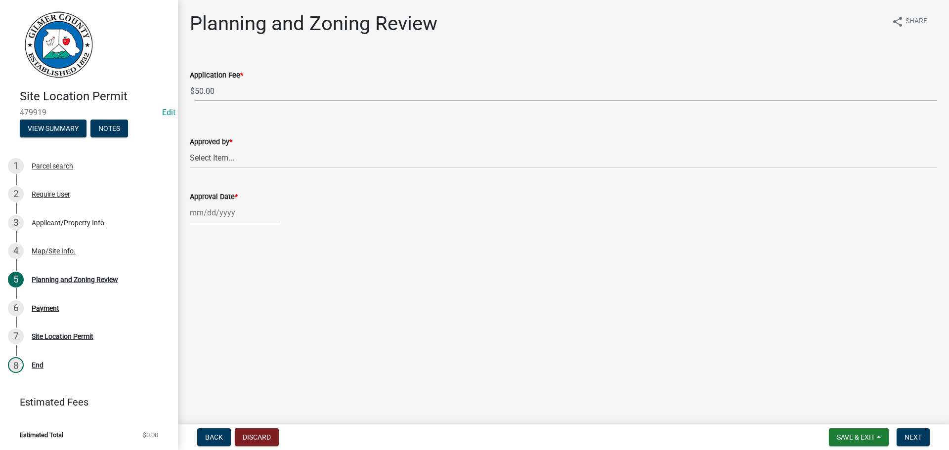
click at [266, 448] on nav "Back Discard Save & Exit Save Save & Exit Next" at bounding box center [563, 438] width 771 height 26
click at [259, 437] on button "Discard" at bounding box center [257, 438] width 44 height 18
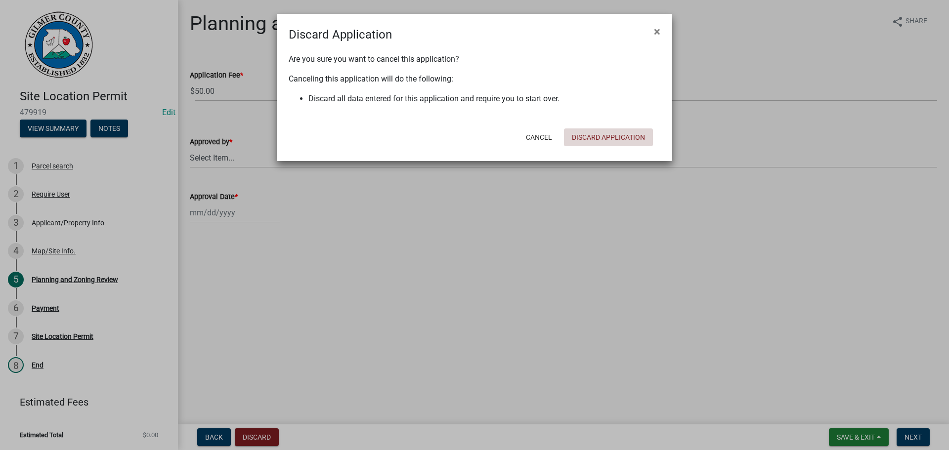
click at [591, 134] on button "Discard Application" at bounding box center [608, 138] width 89 height 18
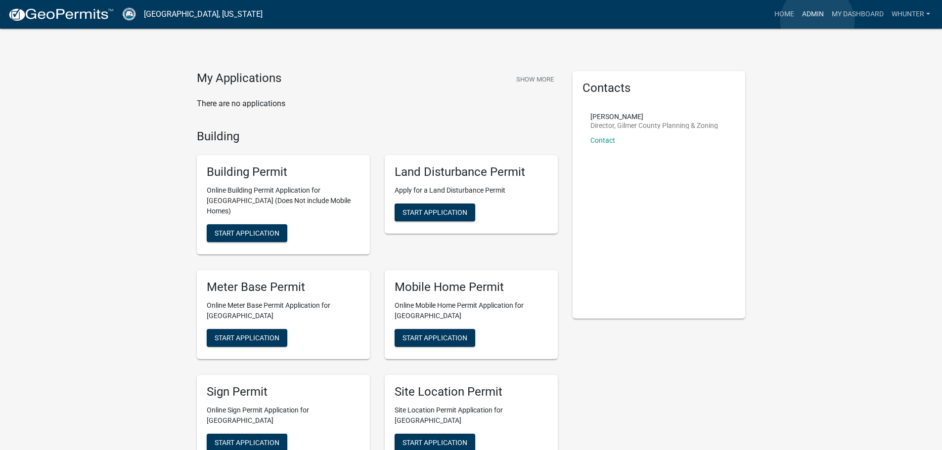
click at [817, 21] on link "Admin" at bounding box center [813, 14] width 30 height 19
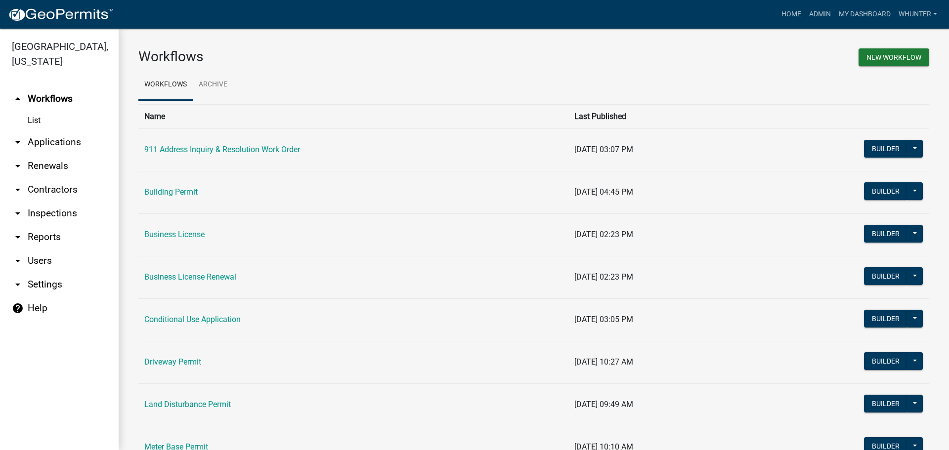
click at [29, 145] on link "arrow_drop_down Applications" at bounding box center [59, 143] width 119 height 24
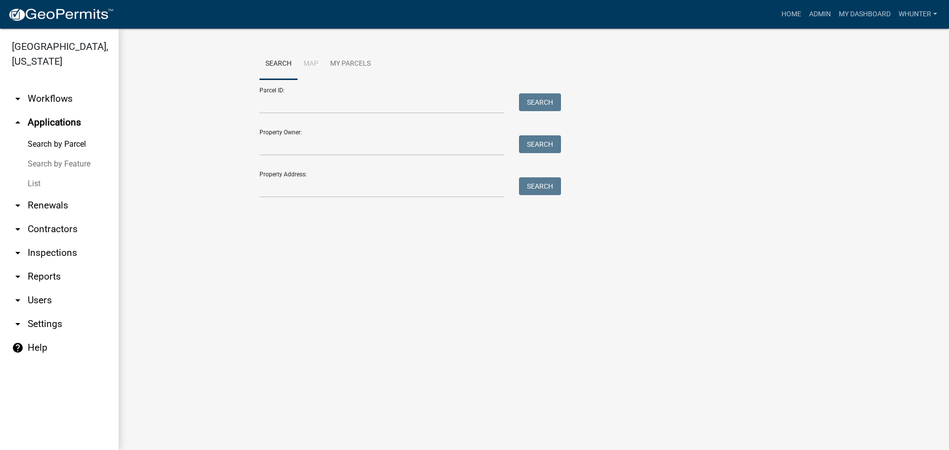
click at [63, 181] on link "List" at bounding box center [59, 184] width 119 height 20
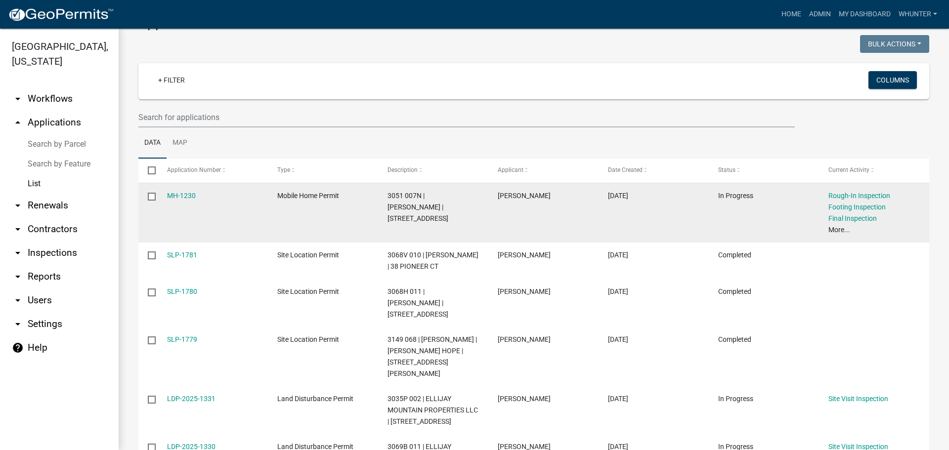
scroll to position [49, 0]
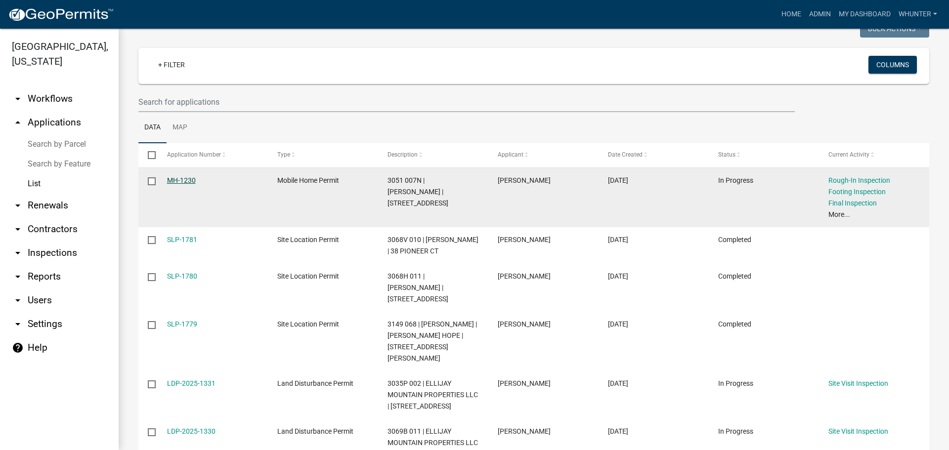
click at [194, 180] on link "MH-1230" at bounding box center [181, 181] width 29 height 8
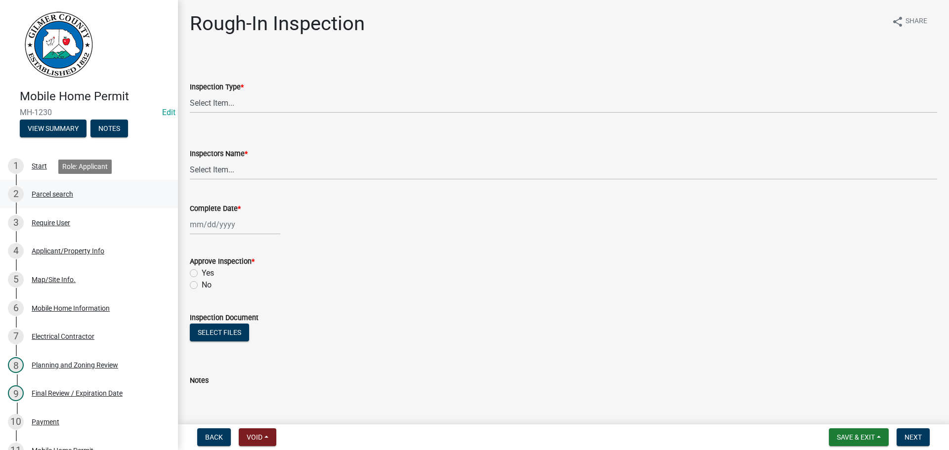
click at [65, 191] on div "Parcel search" at bounding box center [53, 194] width 42 height 7
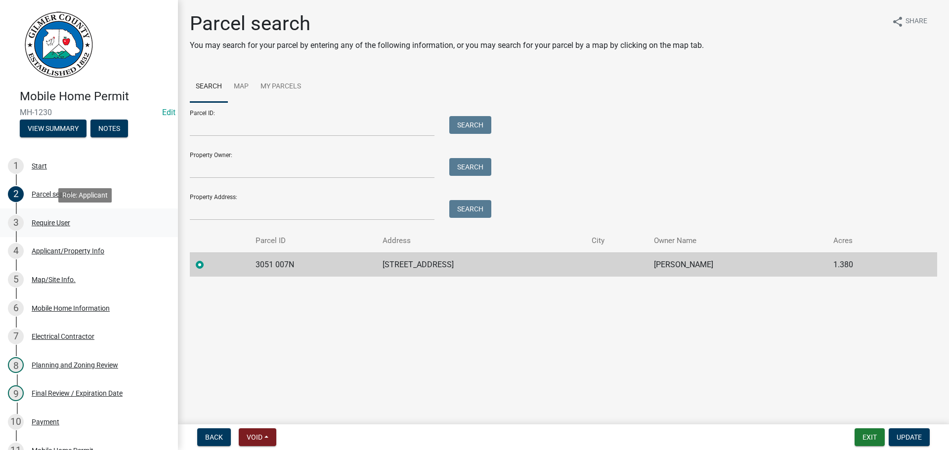
click at [49, 220] on div "Require User" at bounding box center [51, 223] width 39 height 7
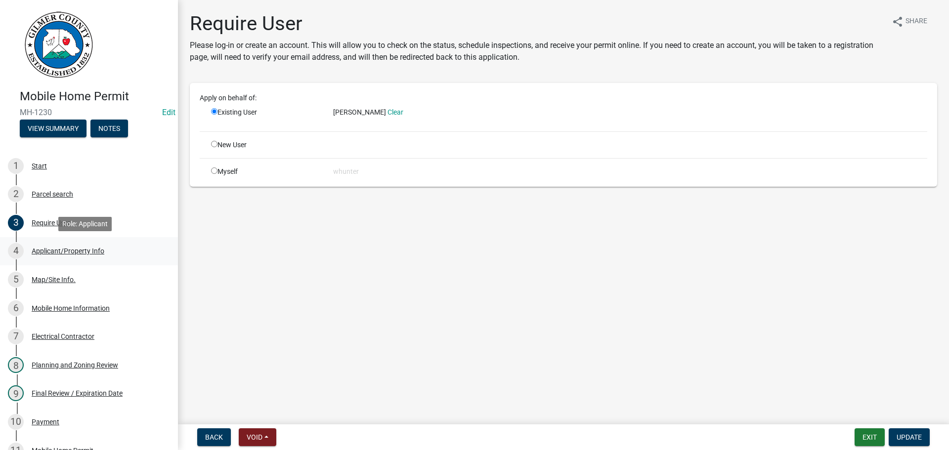
click at [58, 252] on div "Applicant/Property Info" at bounding box center [68, 251] width 73 height 7
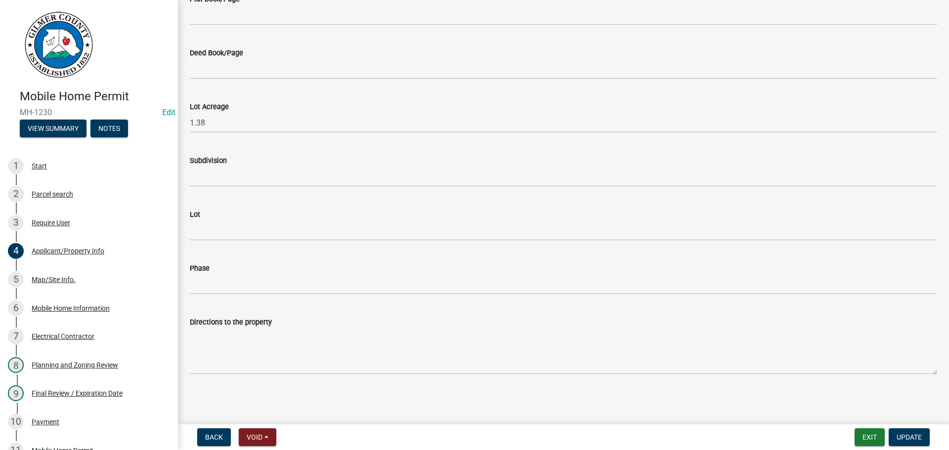
scroll to position [704, 0]
click at [57, 260] on link "4 Applicant/Property Info" at bounding box center [89, 251] width 178 height 29
click at [60, 271] on link "5 Map/Site Info." at bounding box center [89, 280] width 178 height 29
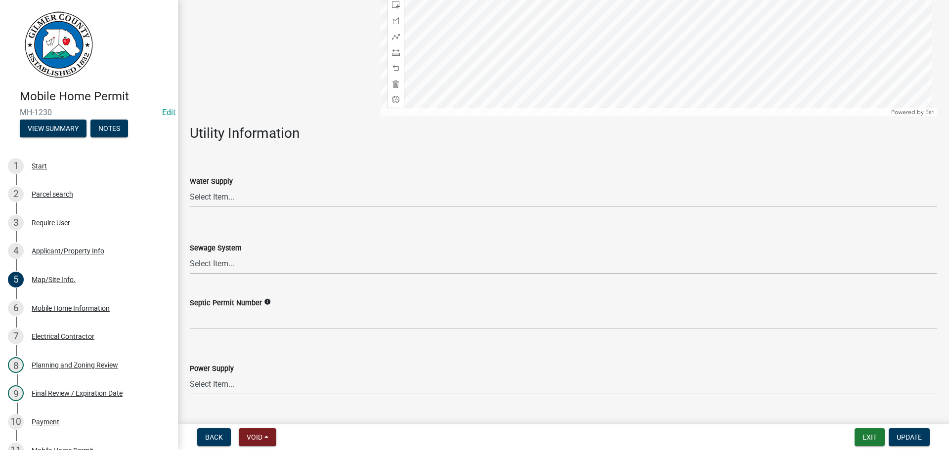
scroll to position [232, 0]
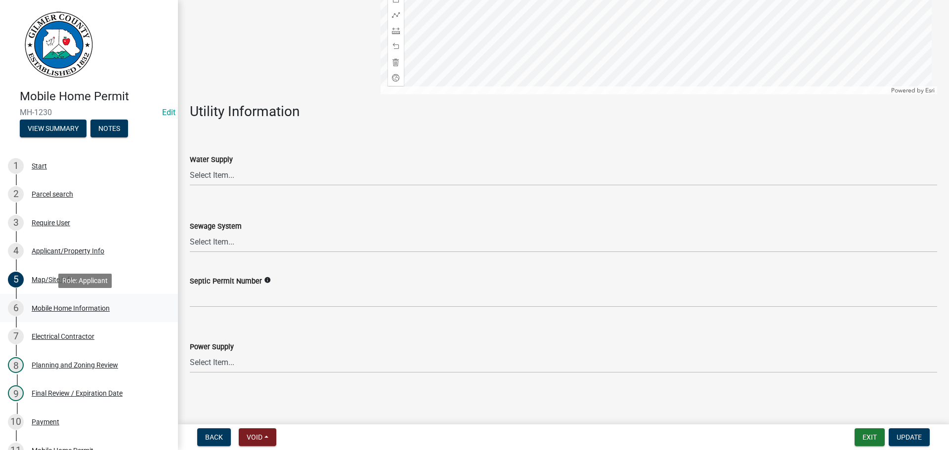
click at [52, 305] on div "Mobile Home Information" at bounding box center [71, 308] width 78 height 7
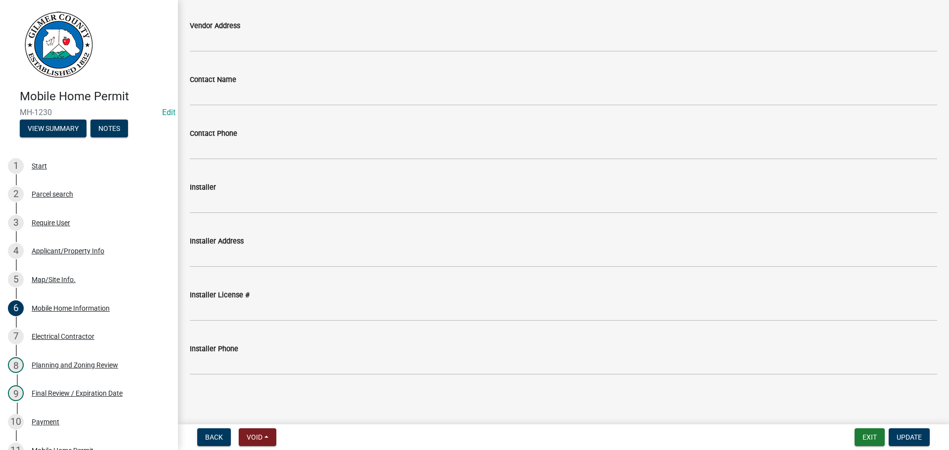
scroll to position [597, 0]
click at [68, 340] on div "Electrical Contractor" at bounding box center [63, 336] width 63 height 7
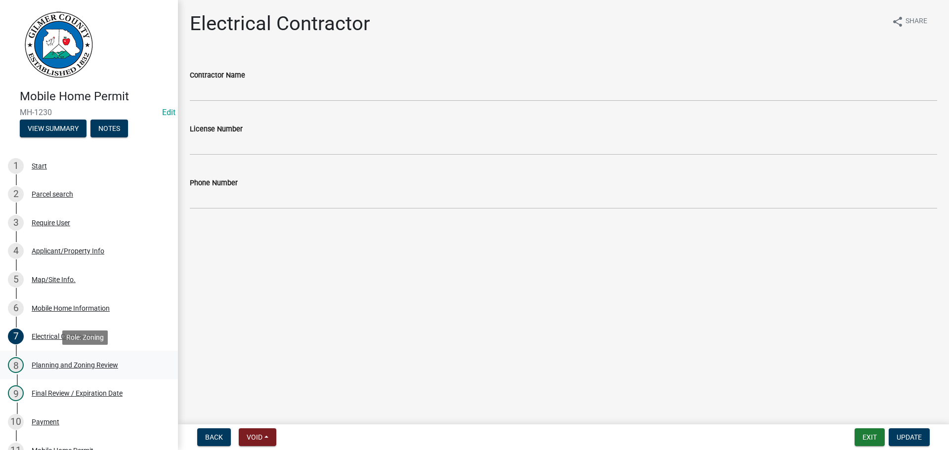
click at [85, 359] on div "8 Planning and Zoning Review" at bounding box center [85, 365] width 154 height 16
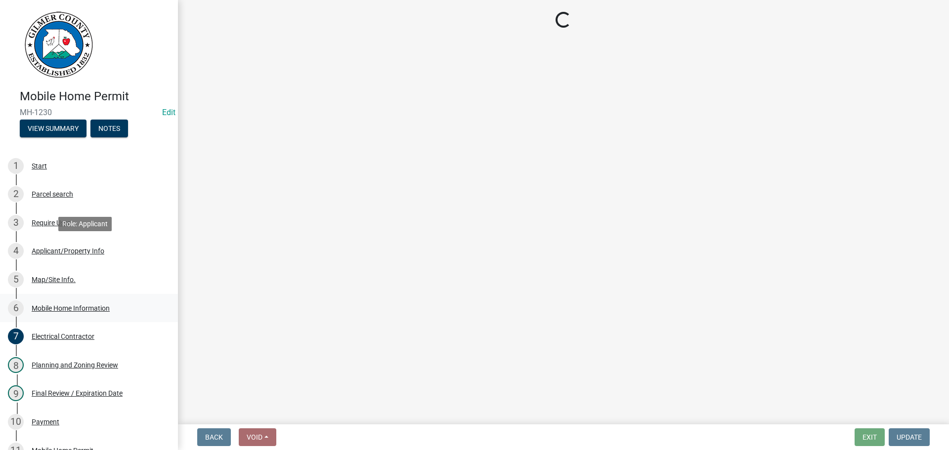
select select "b44f7338-8171-40f4-83dd-b8ba3065c966"
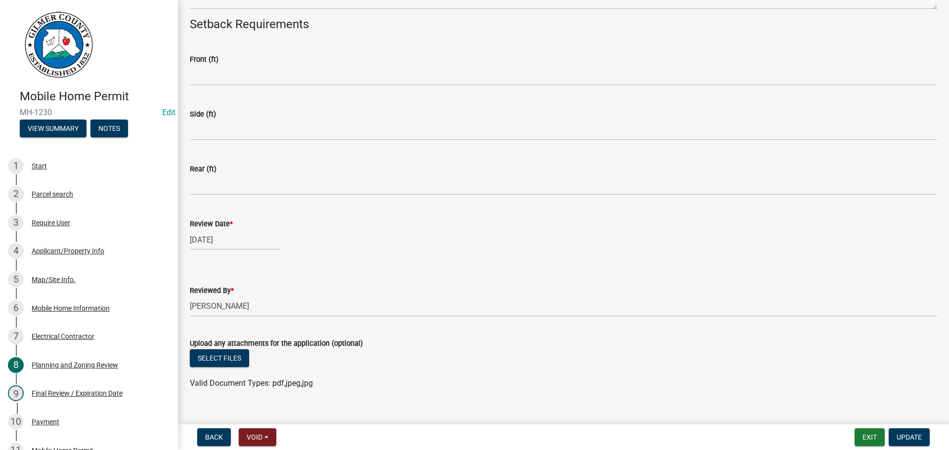
scroll to position [244, 0]
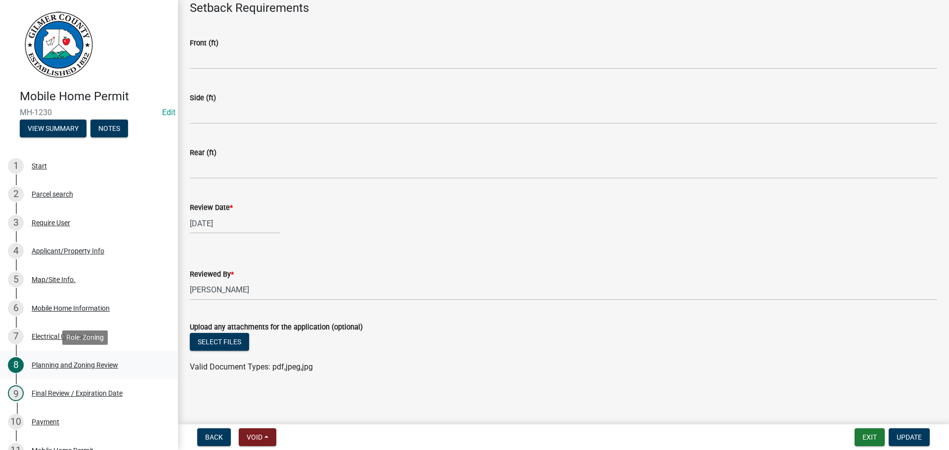
click at [108, 367] on div "Planning and Zoning Review" at bounding box center [75, 365] width 87 height 7
click at [94, 403] on link "9 Final Review / Expiration Date" at bounding box center [89, 394] width 178 height 29
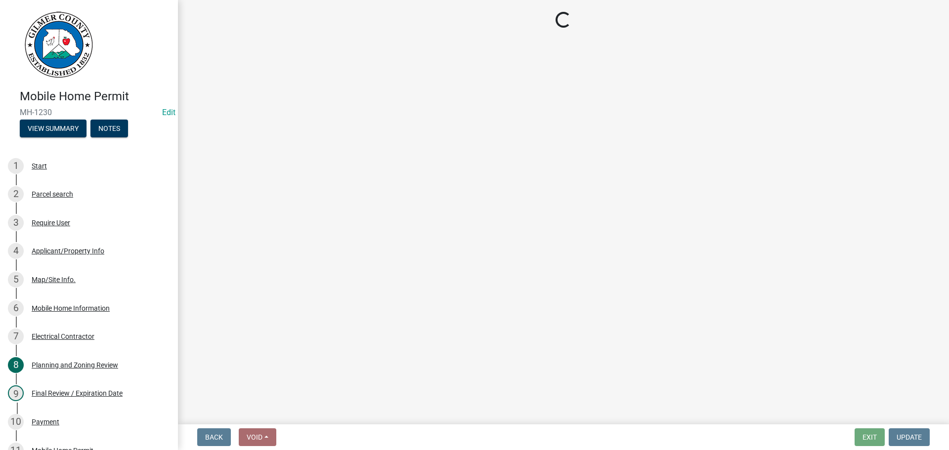
select select "71c2c468-a376-4f37-8d27-8d54839bf48a"
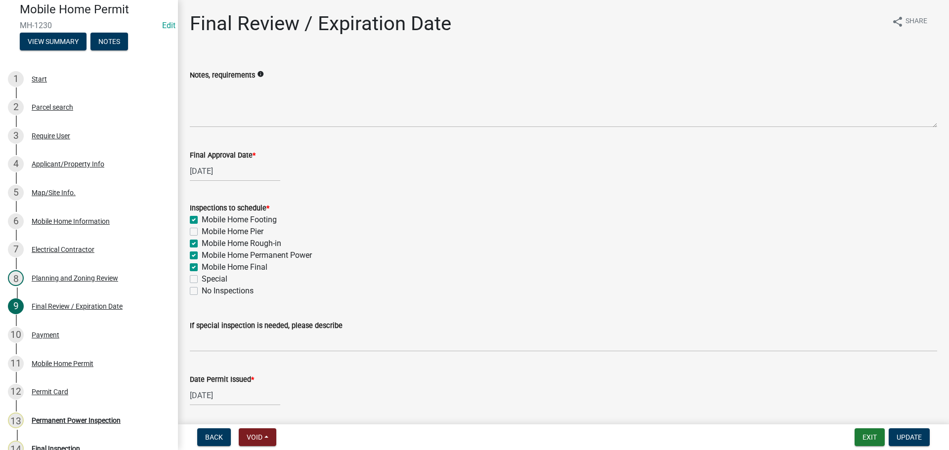
scroll to position [255, 0]
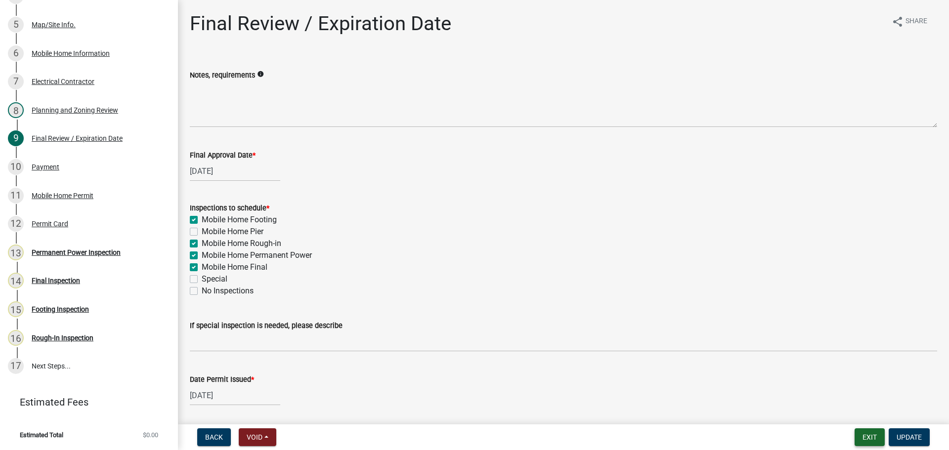
click at [874, 439] on button "Exit" at bounding box center [870, 438] width 30 height 18
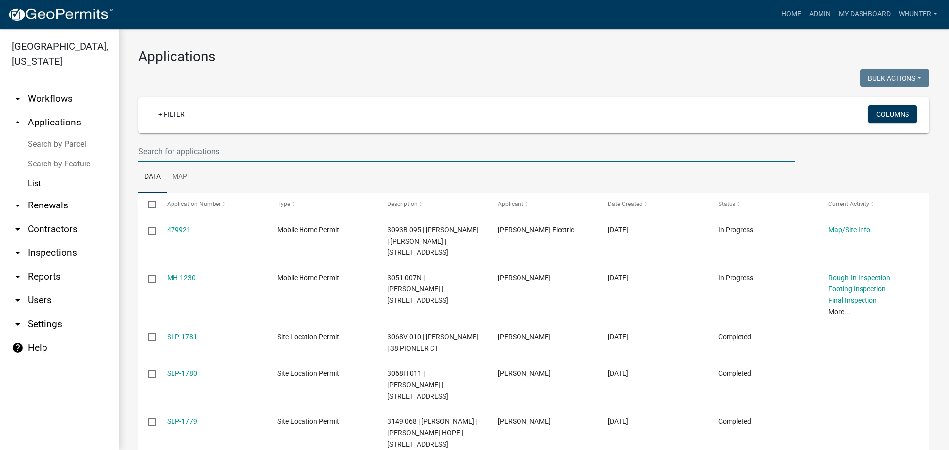
click at [222, 144] on input "text" at bounding box center [466, 151] width 657 height 20
click at [221, 149] on input "text" at bounding box center [466, 151] width 657 height 20
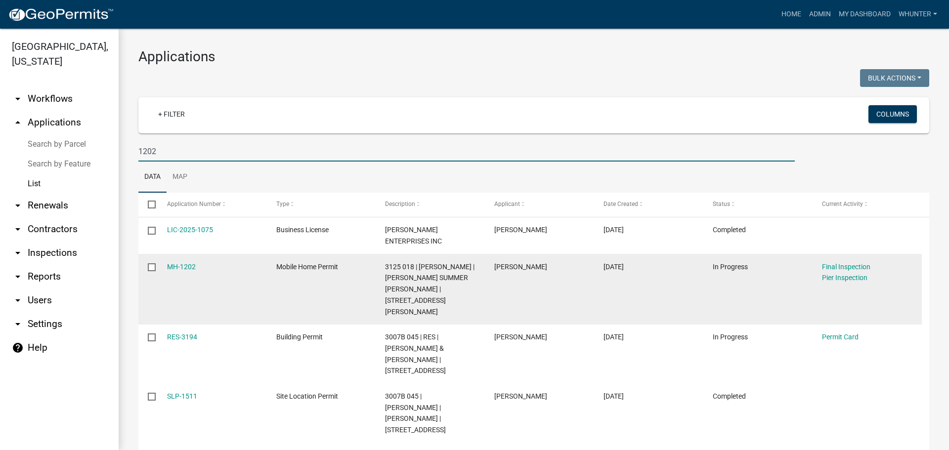
type input "1202"
click at [182, 272] on div "MH-1202" at bounding box center [212, 267] width 90 height 11
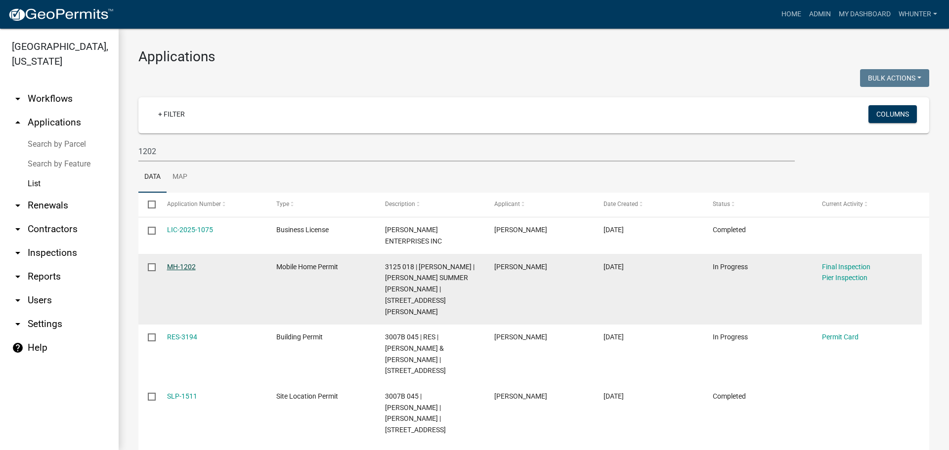
click at [186, 265] on link "MH-1202" at bounding box center [181, 267] width 29 height 8
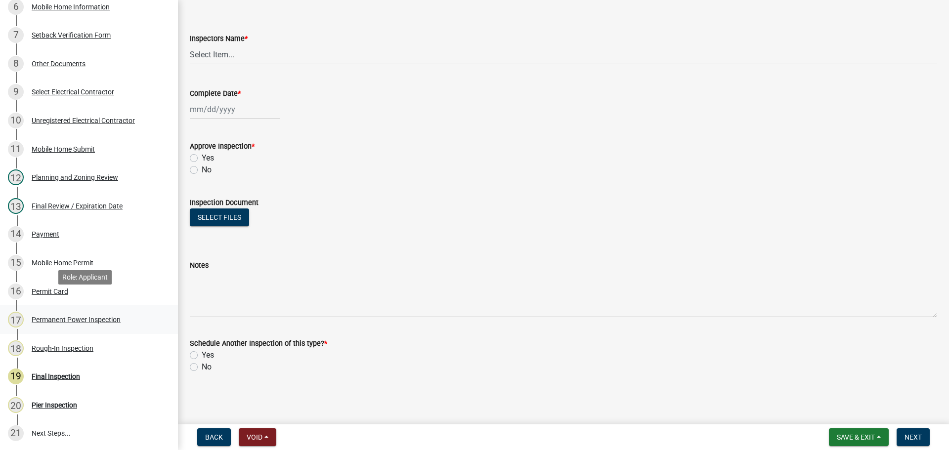
scroll to position [346, 0]
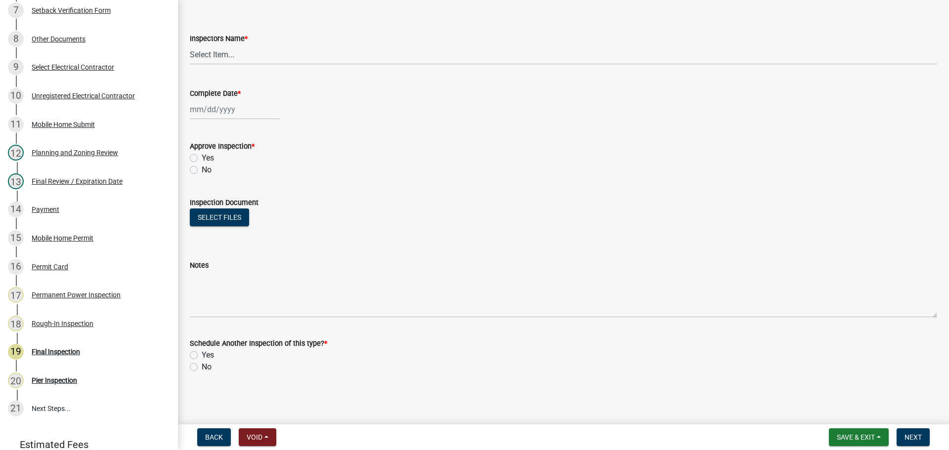
click at [852, 426] on nav "Back Void Withdraw Lock Expire Void Save & Exit Save Save & Exit Next" at bounding box center [563, 438] width 771 height 26
click at [850, 431] on button "Save & Exit" at bounding box center [859, 438] width 60 height 18
drag, startPoint x: 845, startPoint y: 413, endPoint x: 837, endPoint y: 401, distance: 14.4
click at [845, 412] on button "Save & Exit" at bounding box center [849, 412] width 79 height 24
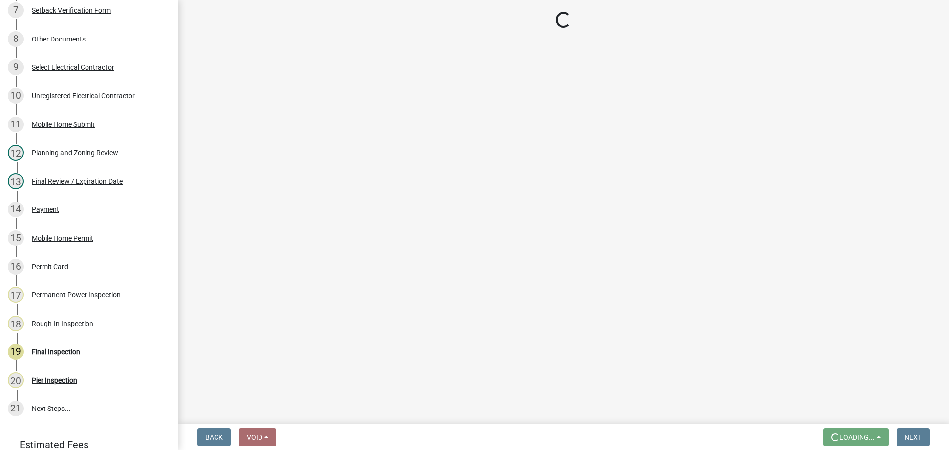
scroll to position [0, 0]
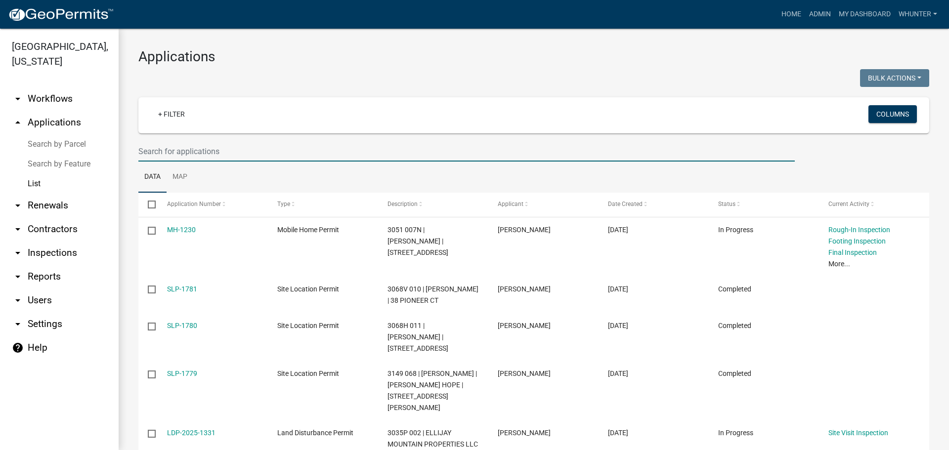
click at [266, 157] on input "text" at bounding box center [466, 151] width 657 height 20
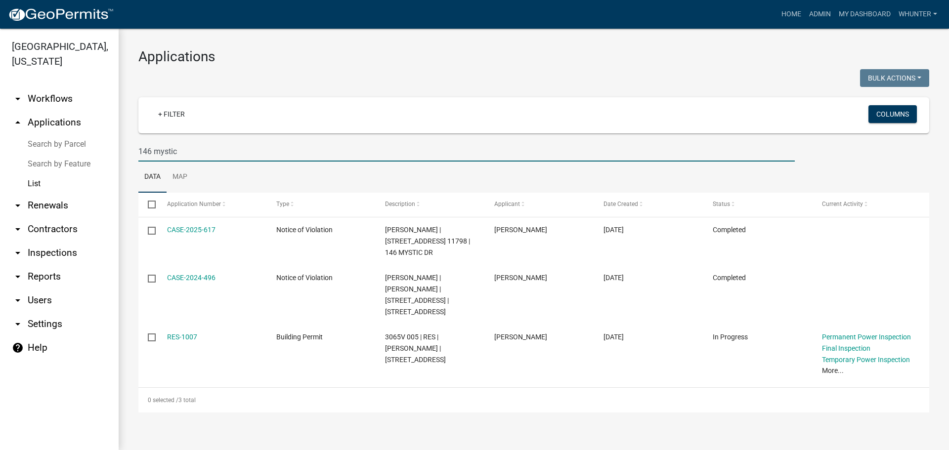
drag, startPoint x: 218, startPoint y: 155, endPoint x: 0, endPoint y: 134, distance: 219.1
click at [0, 134] on div "[GEOGRAPHIC_DATA], [US_STATE] arrow_drop_down Workflows List arrow_drop_up Appl…" at bounding box center [474, 240] width 949 height 422
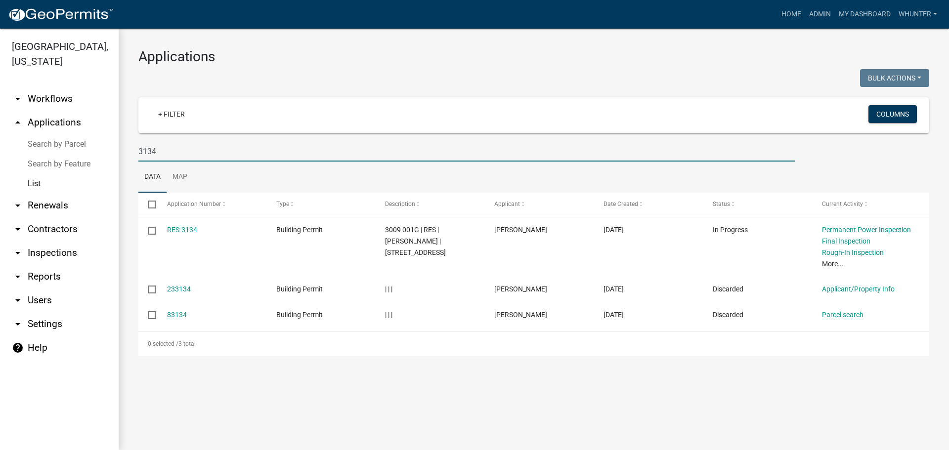
drag, startPoint x: 182, startPoint y: 151, endPoint x: 3, endPoint y: 146, distance: 178.6
click at [0, 146] on div "[GEOGRAPHIC_DATA], [US_STATE] arrow_drop_down Workflows List arrow_drop_up Appl…" at bounding box center [474, 240] width 949 height 422
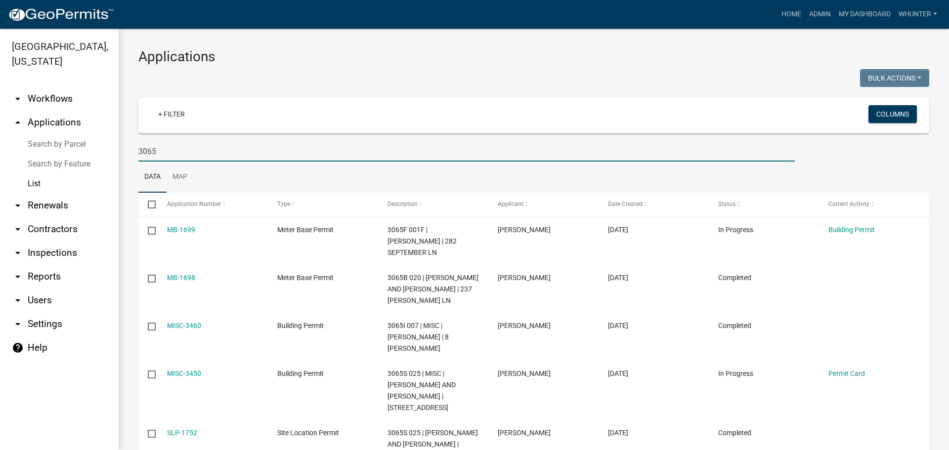
drag, startPoint x: 162, startPoint y: 151, endPoint x: 52, endPoint y: 139, distance: 109.9
click at [61, 139] on div "[GEOGRAPHIC_DATA], [US_STATE] arrow_drop_down Workflows List arrow_drop_up Appl…" at bounding box center [474, 240] width 949 height 422
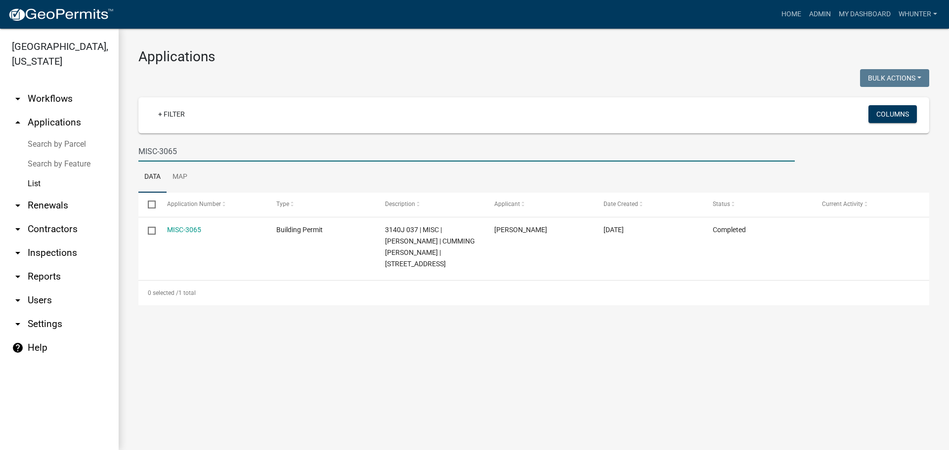
drag, startPoint x: 219, startPoint y: 153, endPoint x: 39, endPoint y: 138, distance: 180.6
click at [45, 138] on div "[GEOGRAPHIC_DATA], [US_STATE] arrow_drop_down Workflows List arrow_drop_up Appl…" at bounding box center [474, 240] width 949 height 422
type input "0"
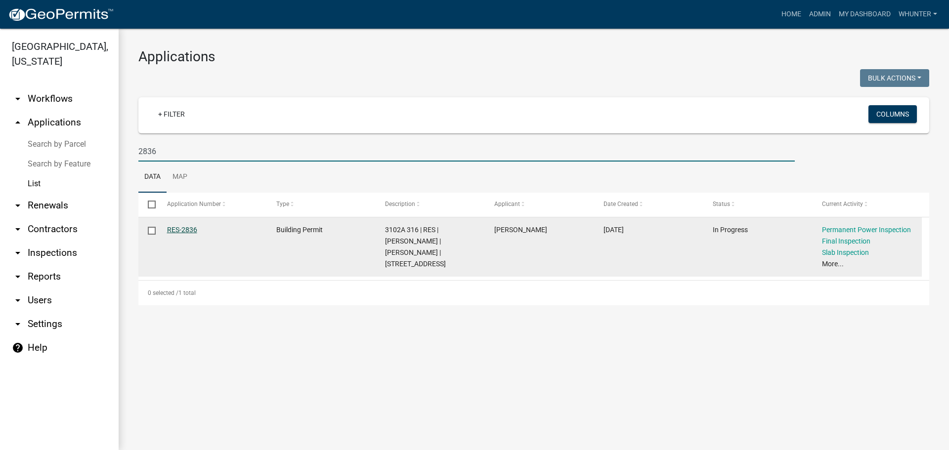
type input "2836"
click at [179, 230] on link "RES-2836" at bounding box center [182, 230] width 30 height 8
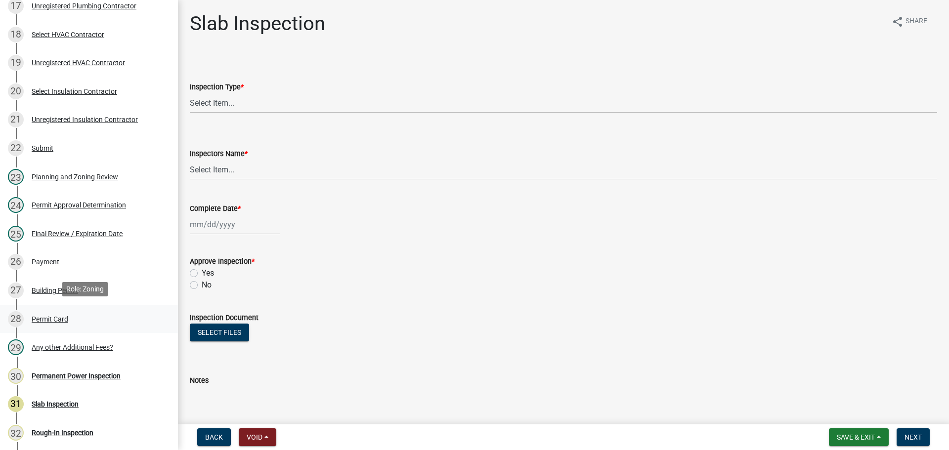
scroll to position [643, 0]
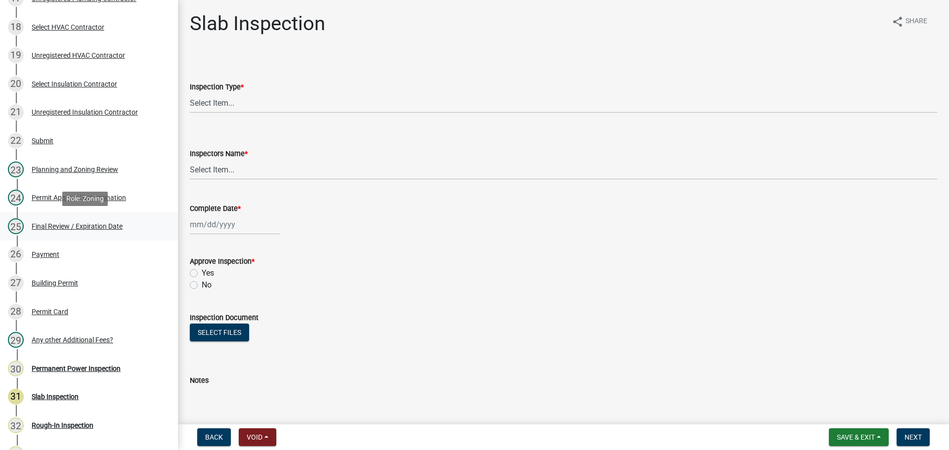
click at [101, 223] on div "Final Review / Expiration Date" at bounding box center [77, 226] width 91 height 7
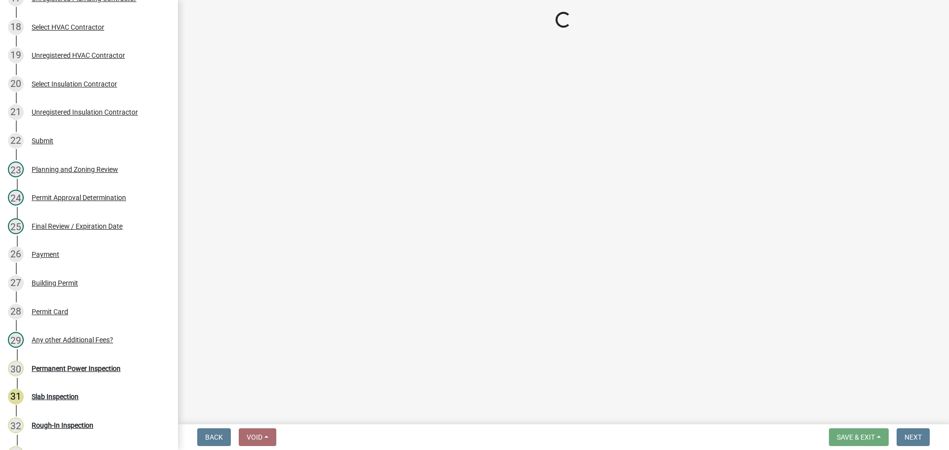
select select "f66b4cef-93c9-440c-84d8-a2c8d35cb7c1"
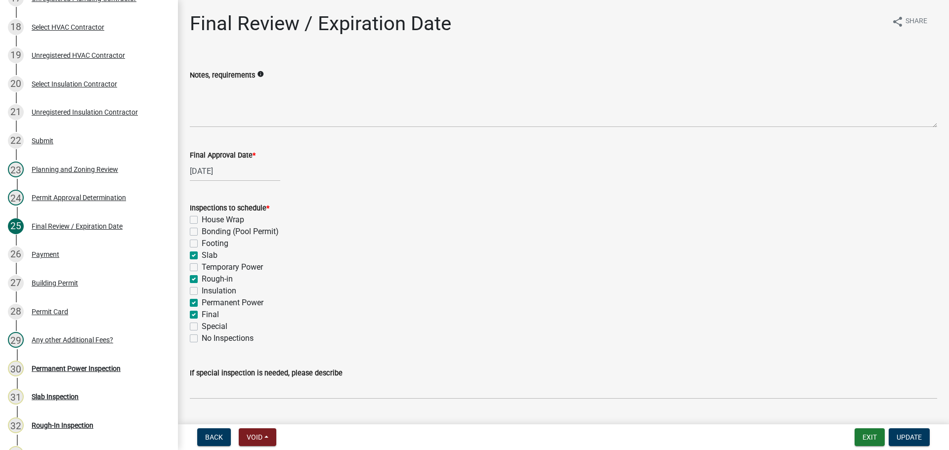
click at [208, 255] on label "Slab" at bounding box center [210, 256] width 16 height 12
click at [208, 255] on input "Slab" at bounding box center [205, 253] width 6 height 6
checkbox input "false"
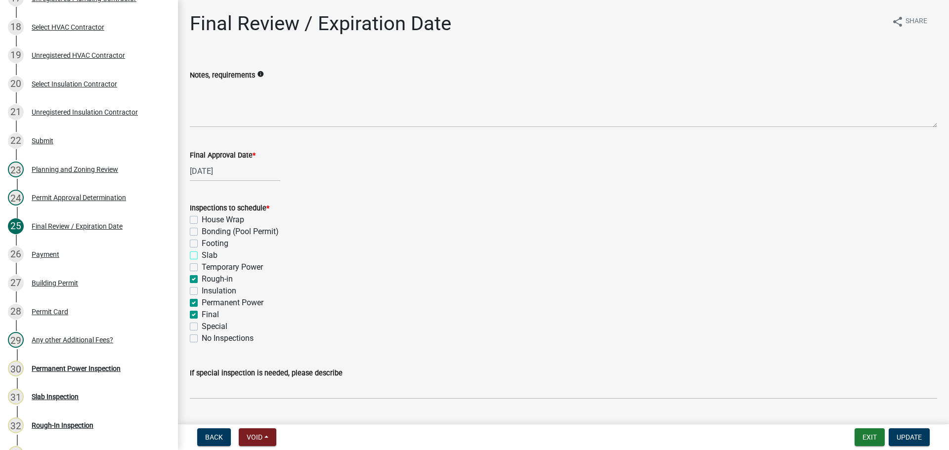
checkbox input "false"
checkbox input "true"
checkbox input "false"
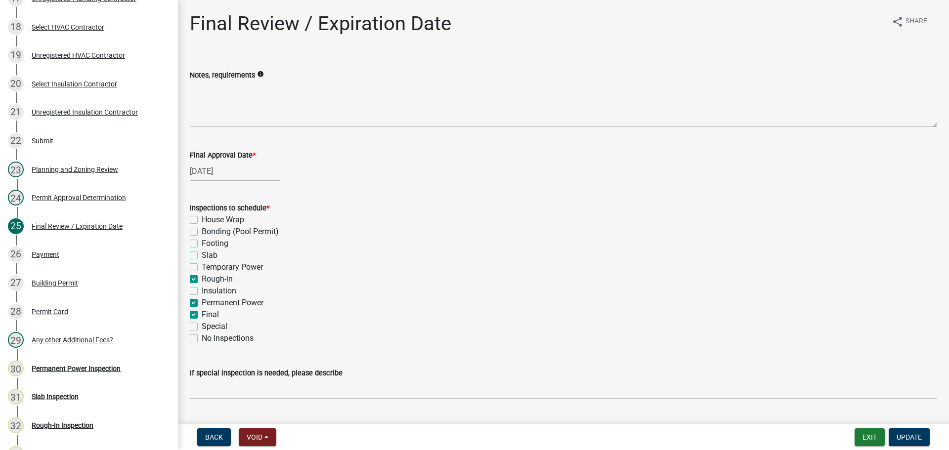
checkbox input "true"
checkbox input "false"
click at [210, 278] on label "Rough-in" at bounding box center [217, 279] width 31 height 12
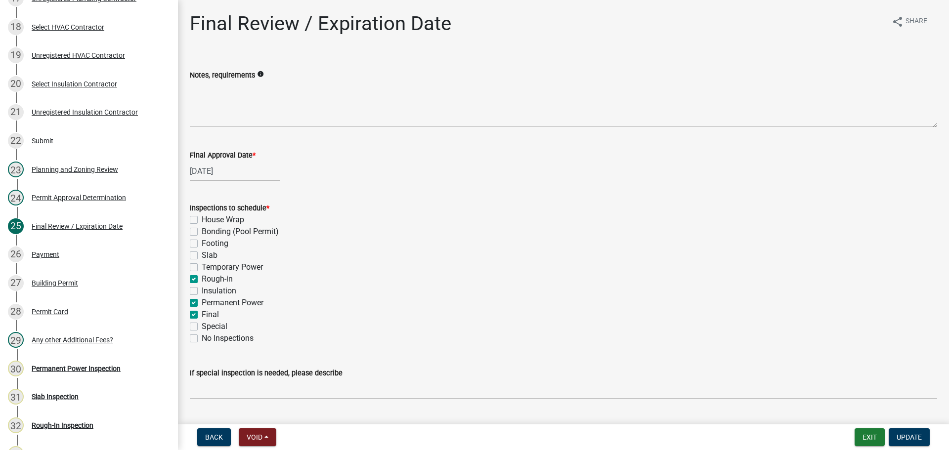
click at [208, 278] on input "Rough-in" at bounding box center [205, 276] width 6 height 6
checkbox input "false"
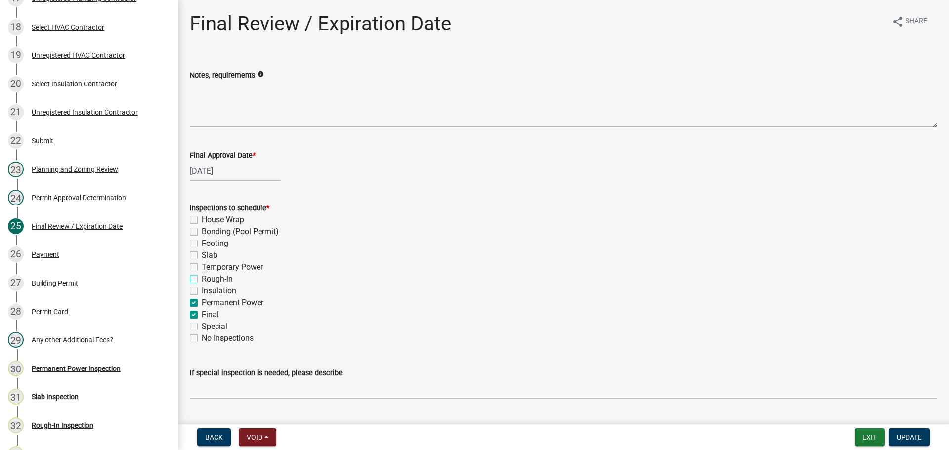
checkbox input "false"
checkbox input "true"
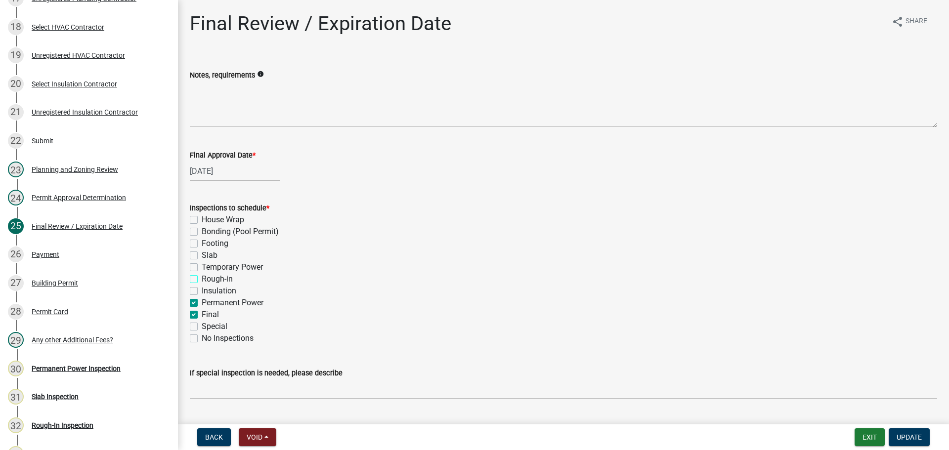
checkbox input "true"
checkbox input "false"
click at [216, 300] on label "Permanent Power" at bounding box center [233, 303] width 62 height 12
click at [208, 300] on input "Permanent Power" at bounding box center [205, 300] width 6 height 6
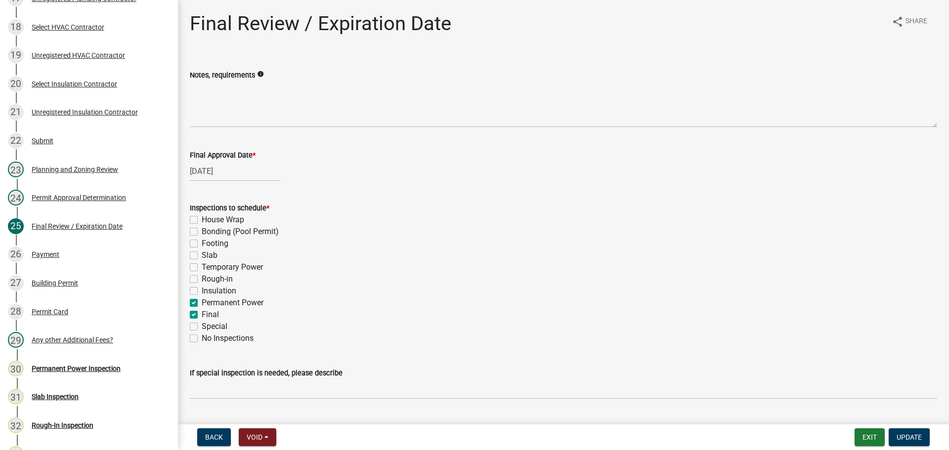
checkbox input "false"
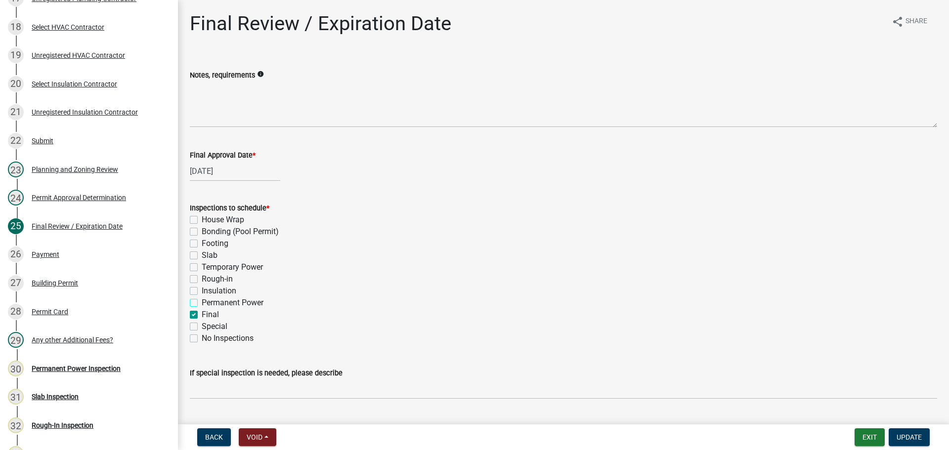
checkbox input "false"
checkbox input "true"
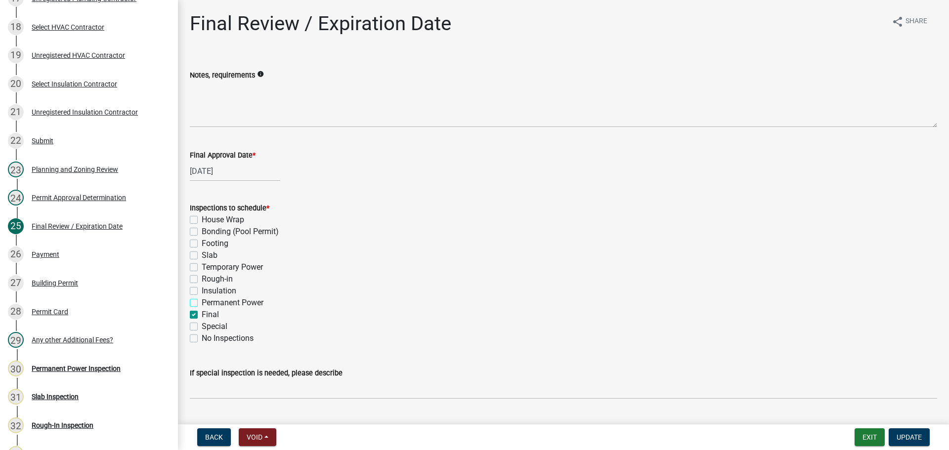
checkbox input "false"
click at [918, 438] on span "Update" at bounding box center [909, 438] width 25 height 8
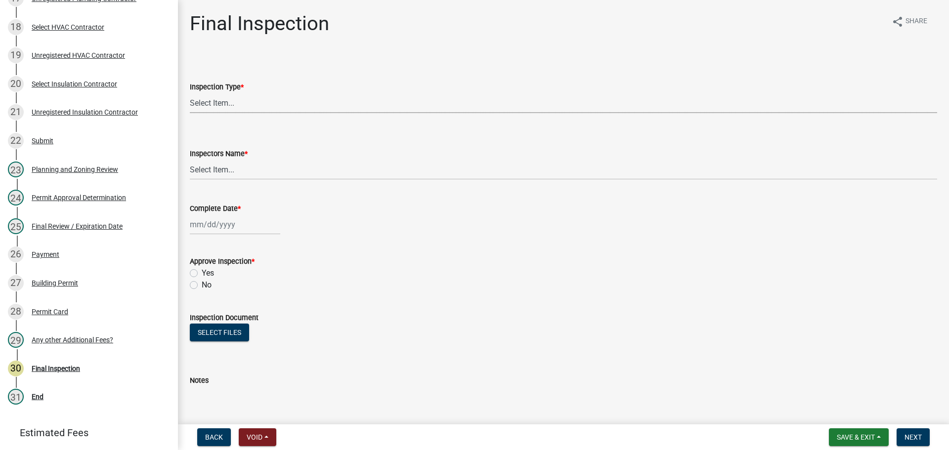
drag, startPoint x: 278, startPoint y: 108, endPoint x: 282, endPoint y: 112, distance: 6.0
click at [278, 108] on select "Select Item... Final" at bounding box center [564, 103] width 748 height 20
click at [190, 93] on select "Select Item... Final" at bounding box center [564, 103] width 748 height 20
select select "895eead6-d784-4fdc-a4a3-66a9075c153d"
click at [264, 177] on select "Select Item... [PERSON_NAME] ([PERSON_NAME]) [PERSON_NAME] ([PERSON_NAME]) Engi…" at bounding box center [564, 170] width 748 height 20
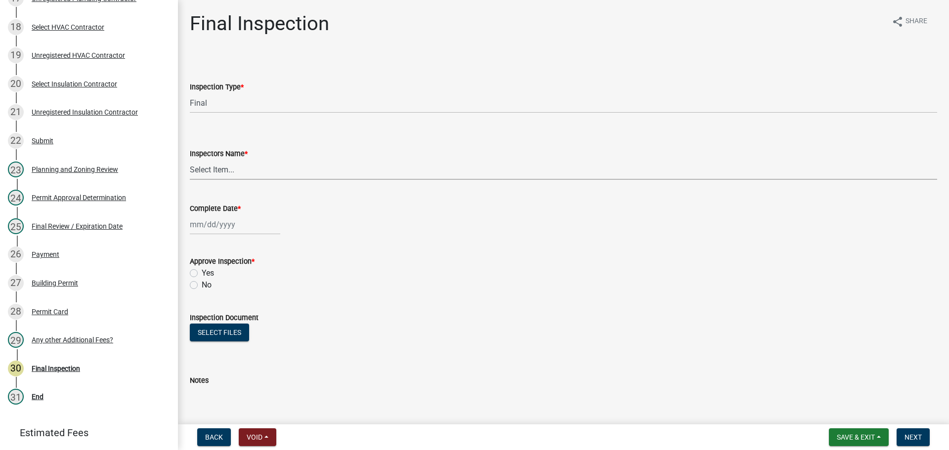
select select "7c10ce63-ccfd-4257-ac60-a1c0b24e7b7a"
click at [190, 160] on select "Select Item... [PERSON_NAME] ([PERSON_NAME]) [PERSON_NAME] ([PERSON_NAME]) Engi…" at bounding box center [564, 170] width 748 height 20
select select "9"
select select "2025"
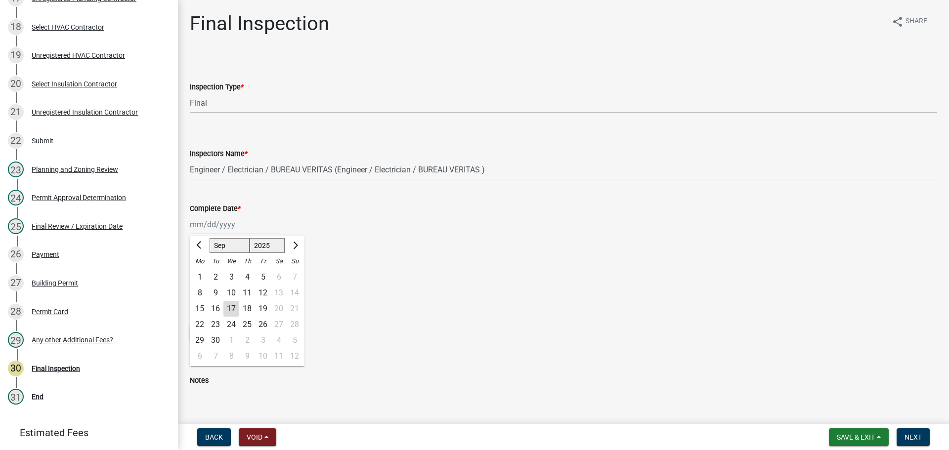
click at [208, 229] on div "[PERSON_NAME] Feb Mar Apr [PERSON_NAME][DATE] Oct Nov [DATE] 1526 1527 1528 152…" at bounding box center [235, 225] width 90 height 20
click at [206, 309] on div "15" at bounding box center [200, 309] width 16 height 16
type input "[DATE]"
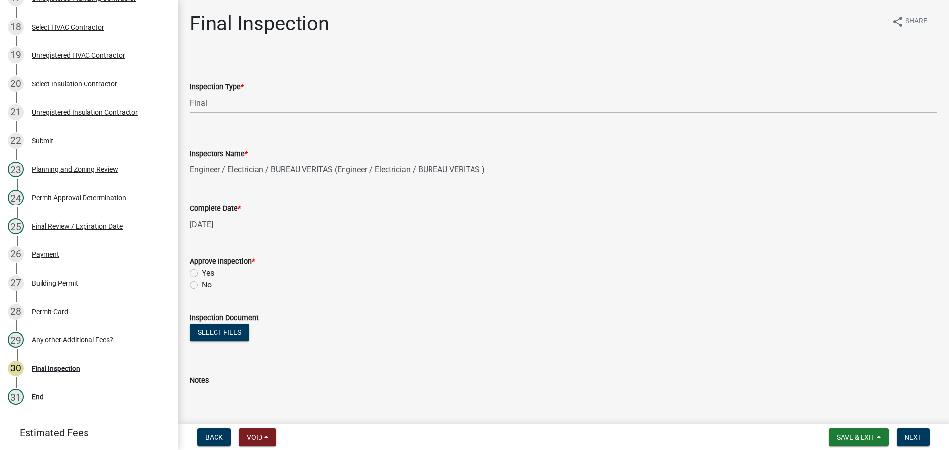
click at [204, 272] on label "Yes" at bounding box center [208, 273] width 12 height 12
click at [204, 272] on input "Yes" at bounding box center [205, 270] width 6 height 6
radio input "true"
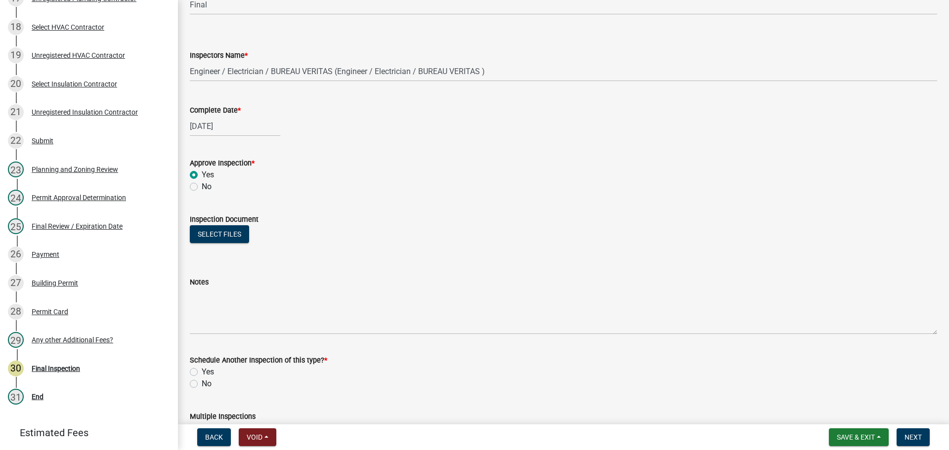
scroll to position [160, 0]
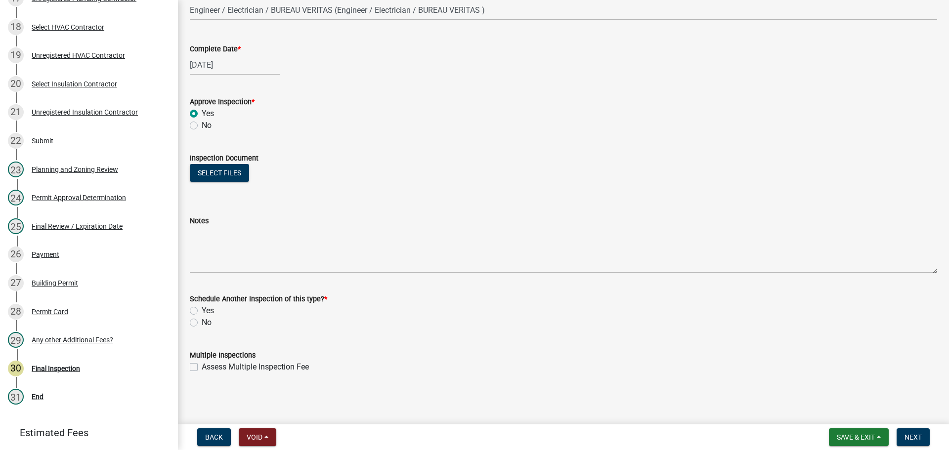
click at [217, 323] on div "No" at bounding box center [564, 323] width 748 height 12
click at [210, 323] on label "No" at bounding box center [207, 323] width 10 height 12
click at [208, 323] on input "No" at bounding box center [205, 320] width 6 height 6
radio input "true"
click at [912, 435] on span "Next" at bounding box center [913, 438] width 17 height 8
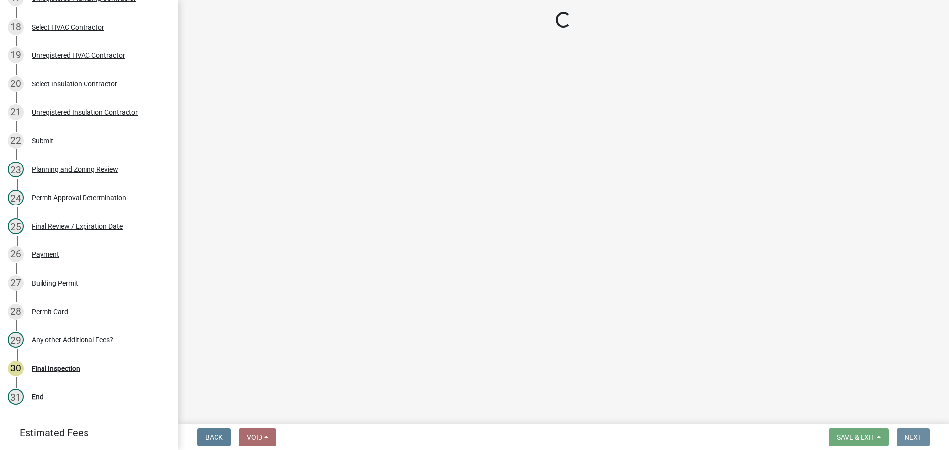
scroll to position [0, 0]
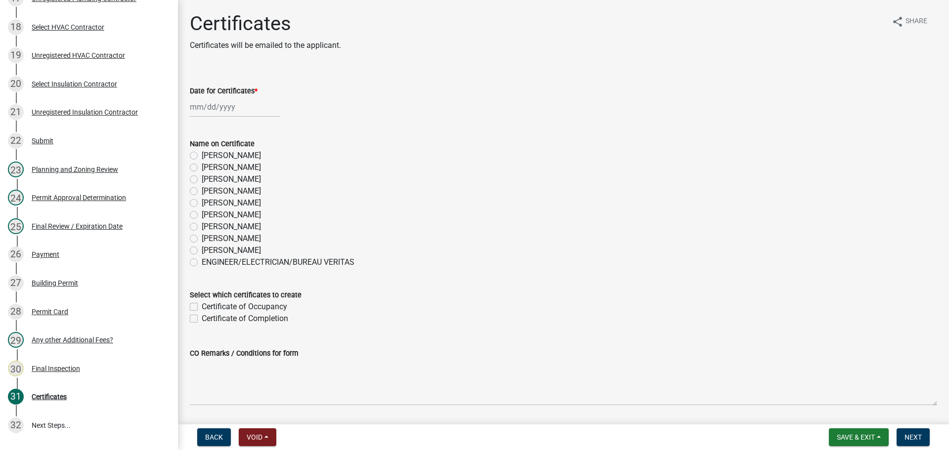
click at [213, 238] on label "[PERSON_NAME]" at bounding box center [231, 239] width 59 height 12
click at [208, 238] on input "[PERSON_NAME]" at bounding box center [205, 236] width 6 height 6
radio input "true"
click at [253, 307] on label "Certificate of Occupancy" at bounding box center [245, 307] width 86 height 12
click at [208, 307] on input "Certificate of Occupancy" at bounding box center [205, 304] width 6 height 6
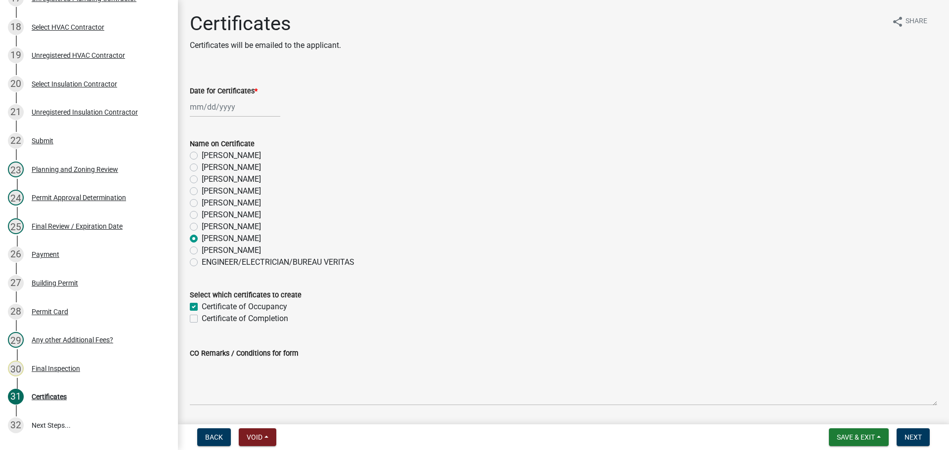
checkbox input "true"
checkbox input "false"
click at [239, 104] on div at bounding box center [235, 107] width 90 height 20
select select "9"
select select "2025"
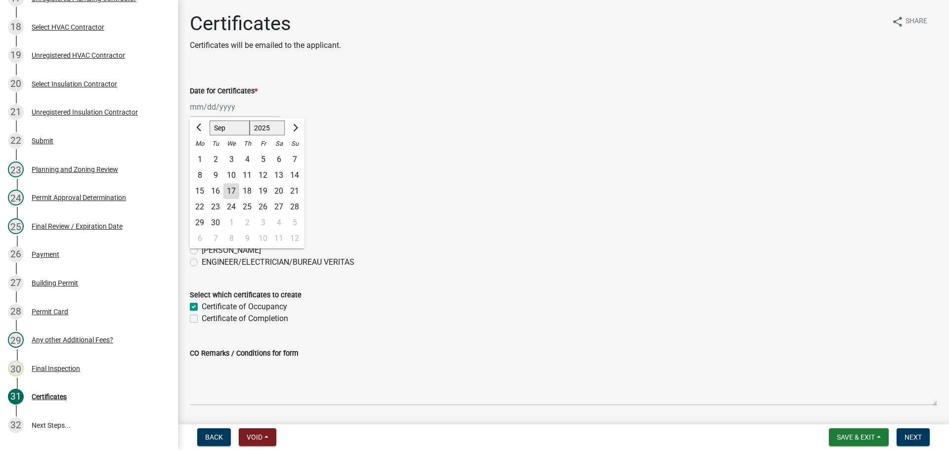
click at [201, 190] on div "15" at bounding box center [200, 191] width 16 height 16
type input "[DATE]"
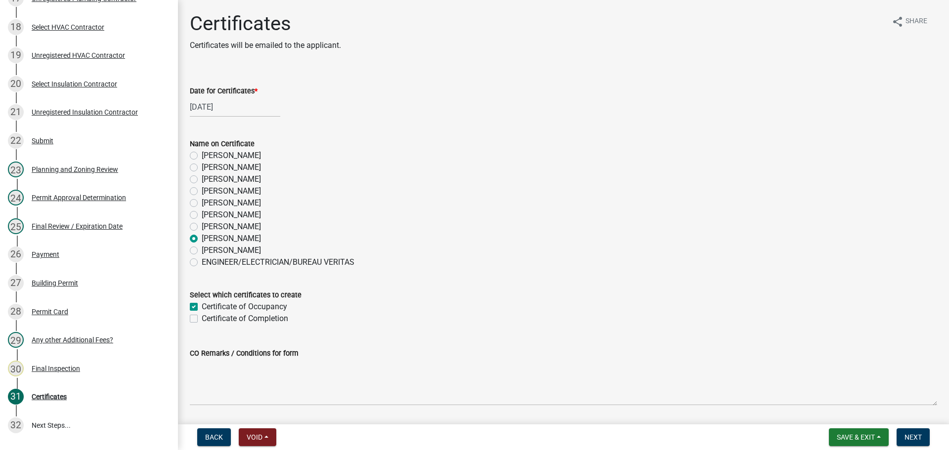
scroll to position [32, 0]
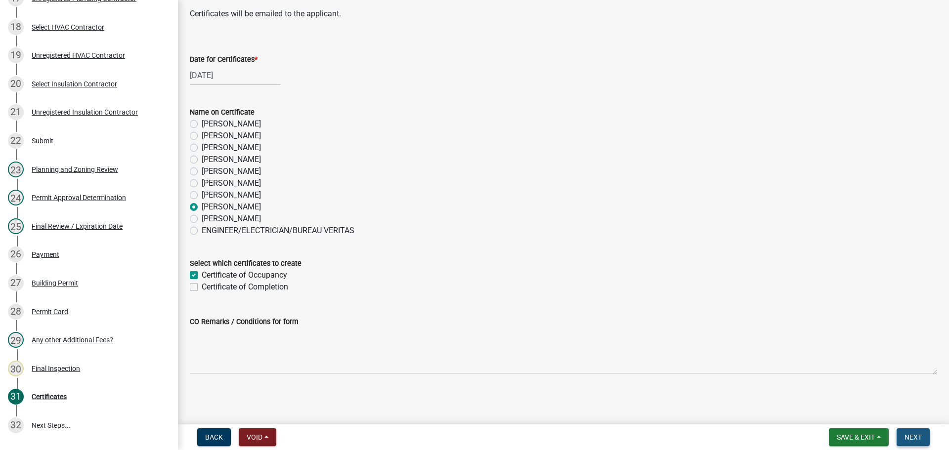
click at [924, 442] on button "Next" at bounding box center [913, 438] width 33 height 18
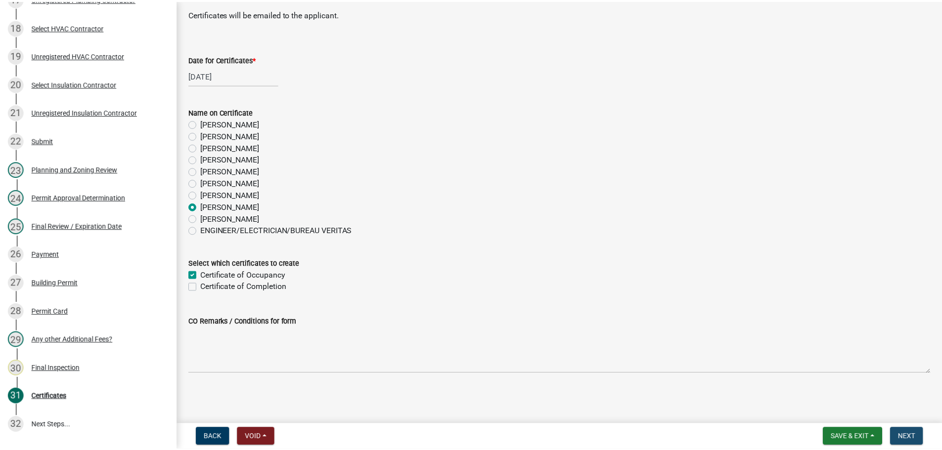
scroll to position [0, 0]
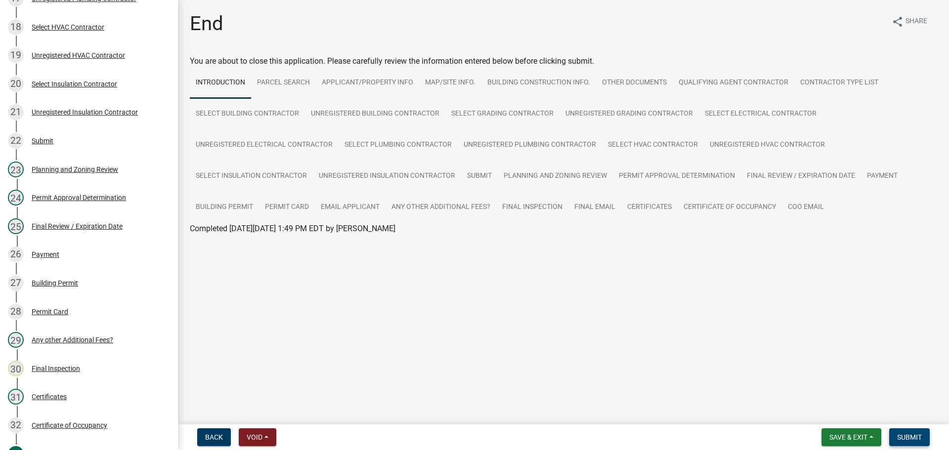
click at [911, 437] on span "Submit" at bounding box center [909, 438] width 25 height 8
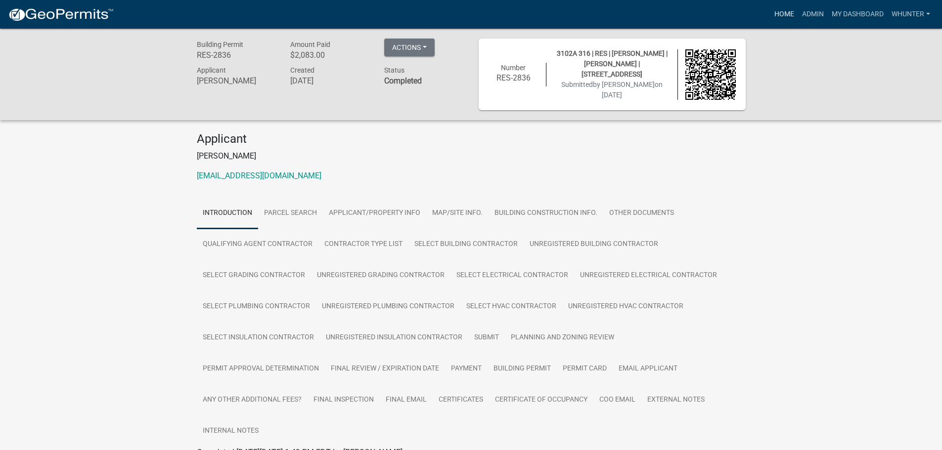
click at [787, 14] on link "Home" at bounding box center [784, 14] width 28 height 19
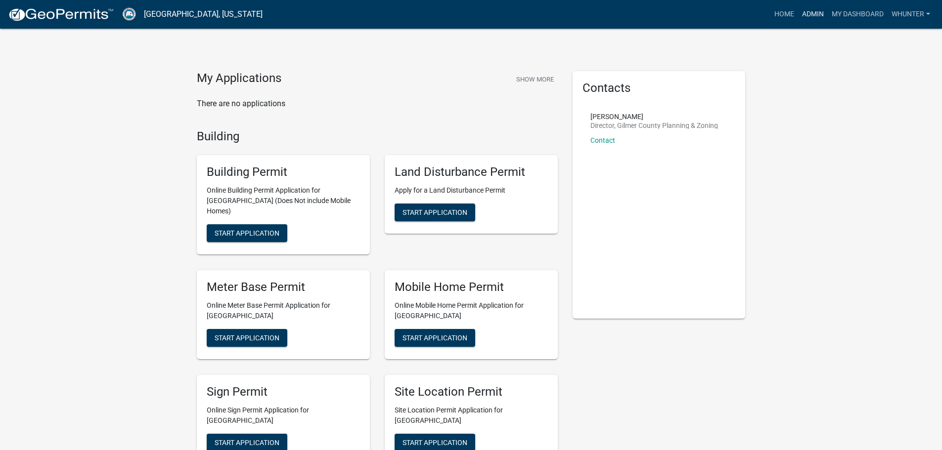
click at [811, 15] on link "Admin" at bounding box center [813, 14] width 30 height 19
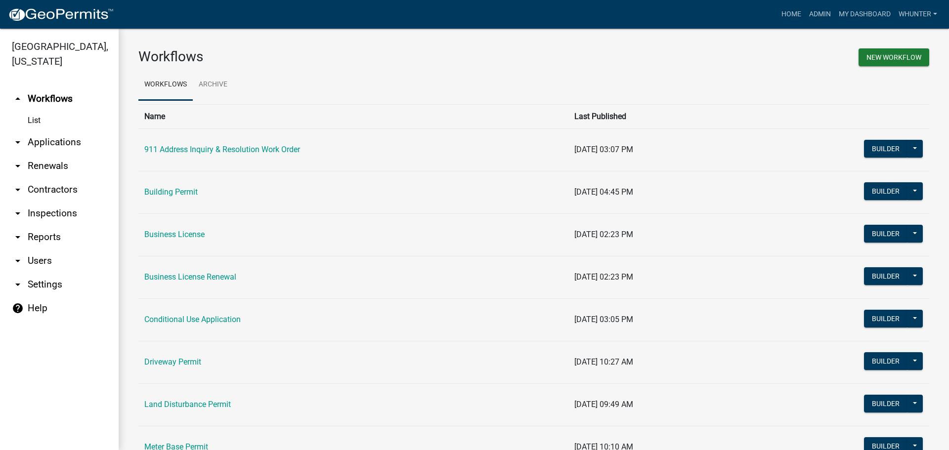
click at [63, 135] on link "arrow_drop_down Applications" at bounding box center [59, 143] width 119 height 24
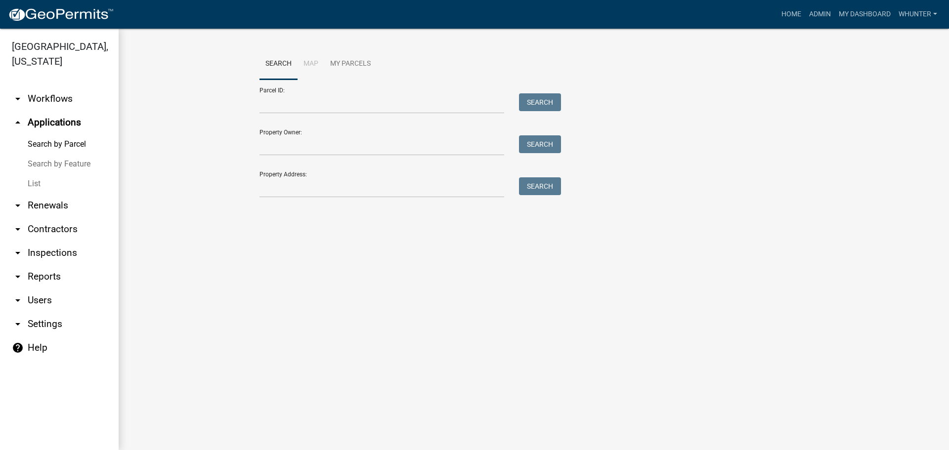
click at [69, 185] on link "List" at bounding box center [59, 184] width 119 height 20
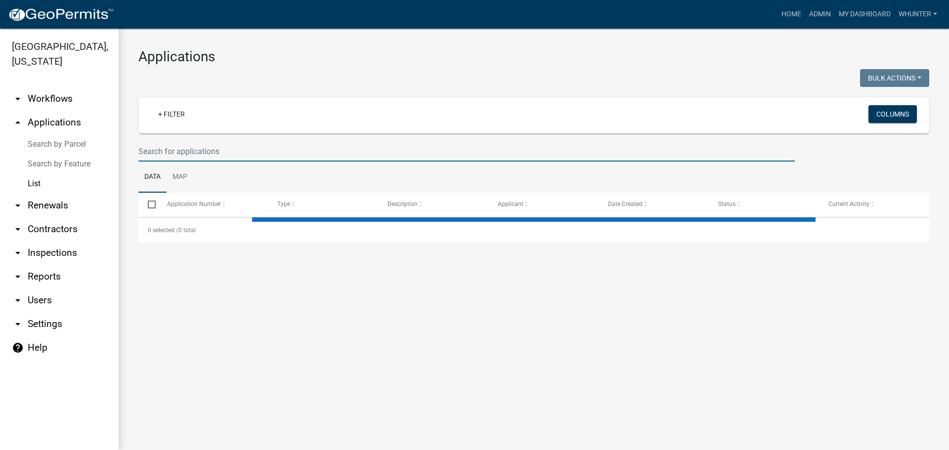
drag, startPoint x: 261, startPoint y: 157, endPoint x: 253, endPoint y: 180, distance: 24.5
click at [261, 157] on input "text" at bounding box center [466, 151] width 657 height 20
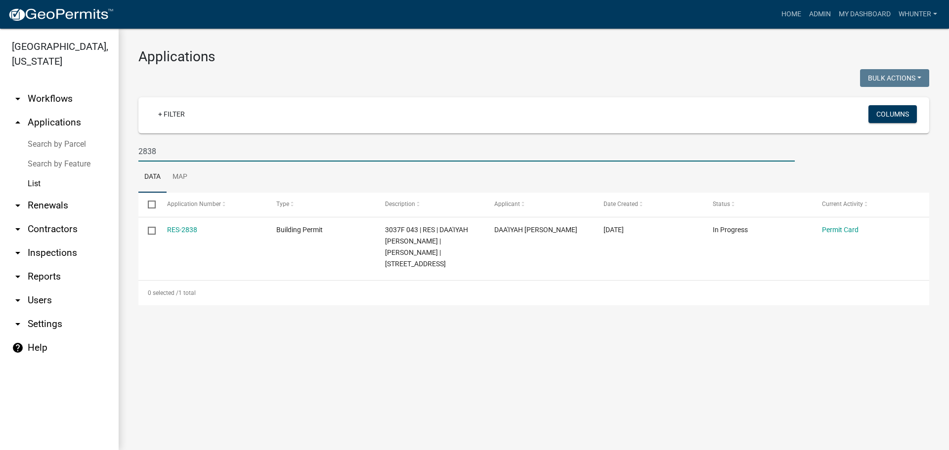
type input "2838"
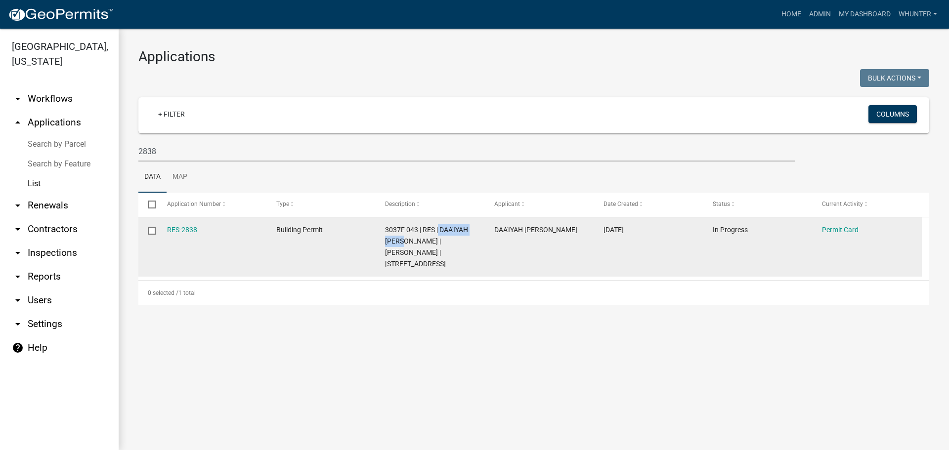
drag, startPoint x: 439, startPoint y: 227, endPoint x: 403, endPoint y: 244, distance: 39.2
click at [403, 244] on span "3037F 043 | RES | DAA'IYAH [PERSON_NAME] | [PERSON_NAME] | [STREET_ADDRESS]" at bounding box center [426, 247] width 83 height 42
copy span "DAA'IYAH [PERSON_NAME]"
